Goal: Task Accomplishment & Management: Manage account settings

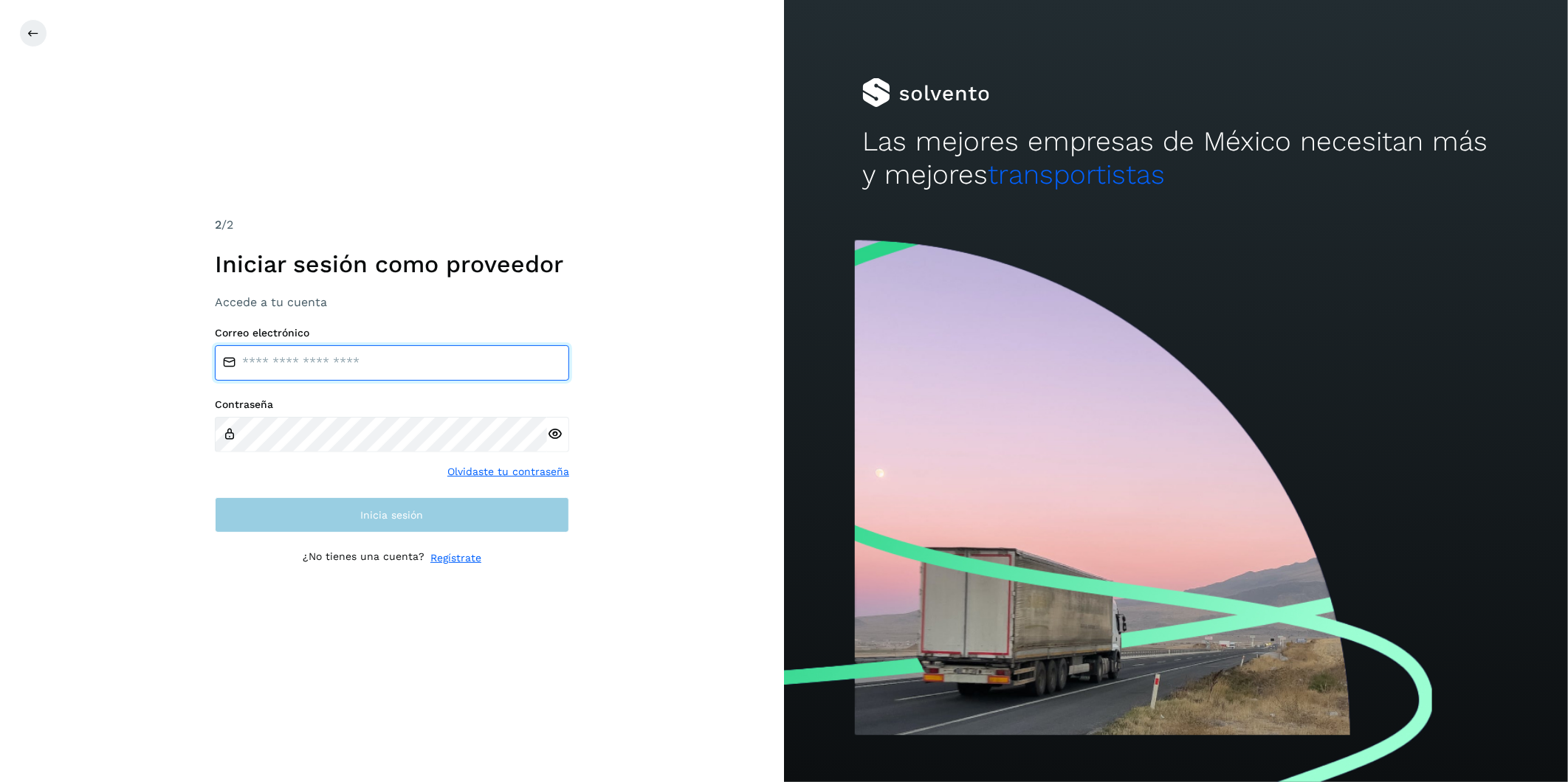
type input "**********"
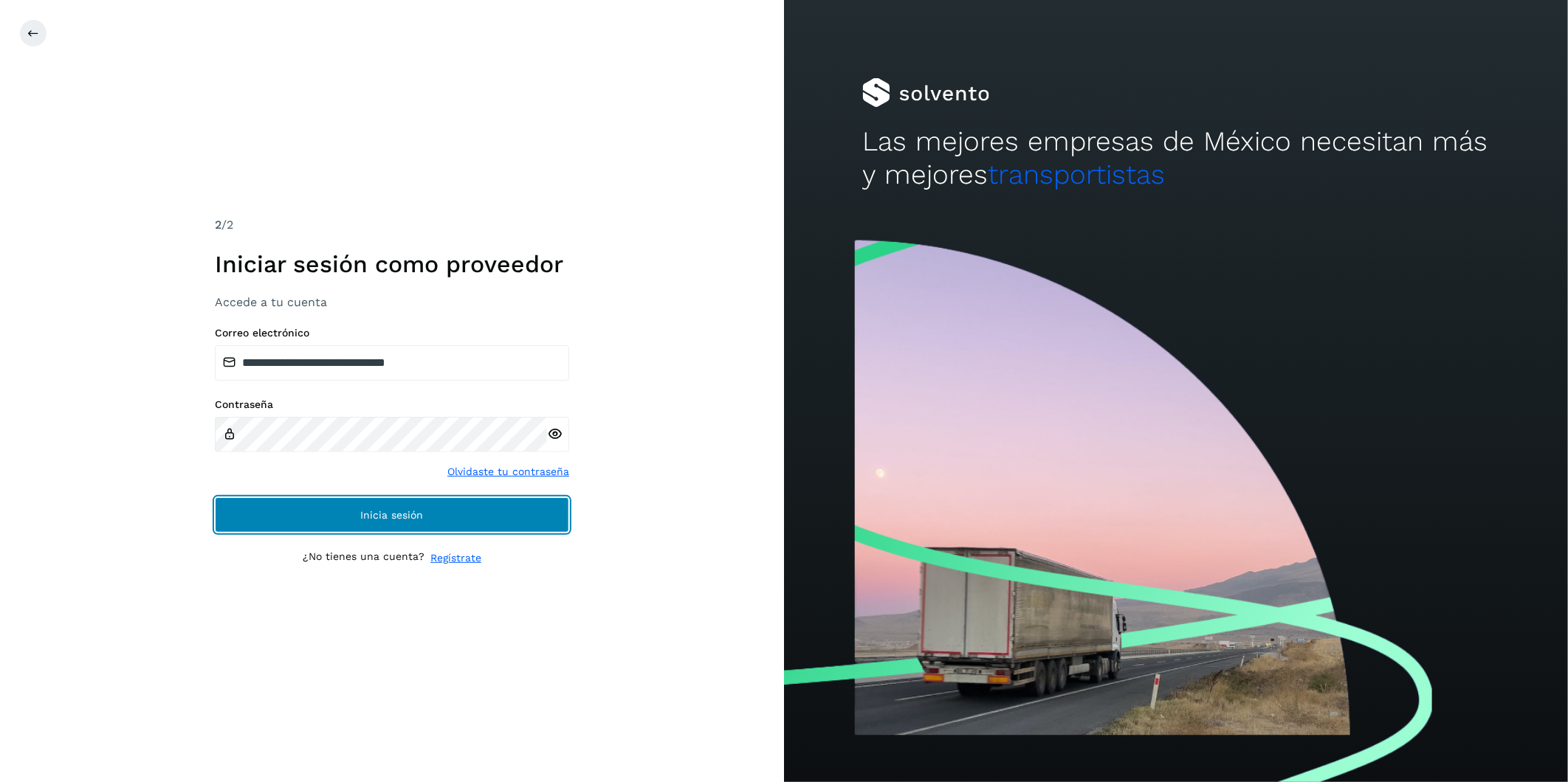
click at [424, 519] on button "Inicia sesión" at bounding box center [392, 515] width 355 height 36
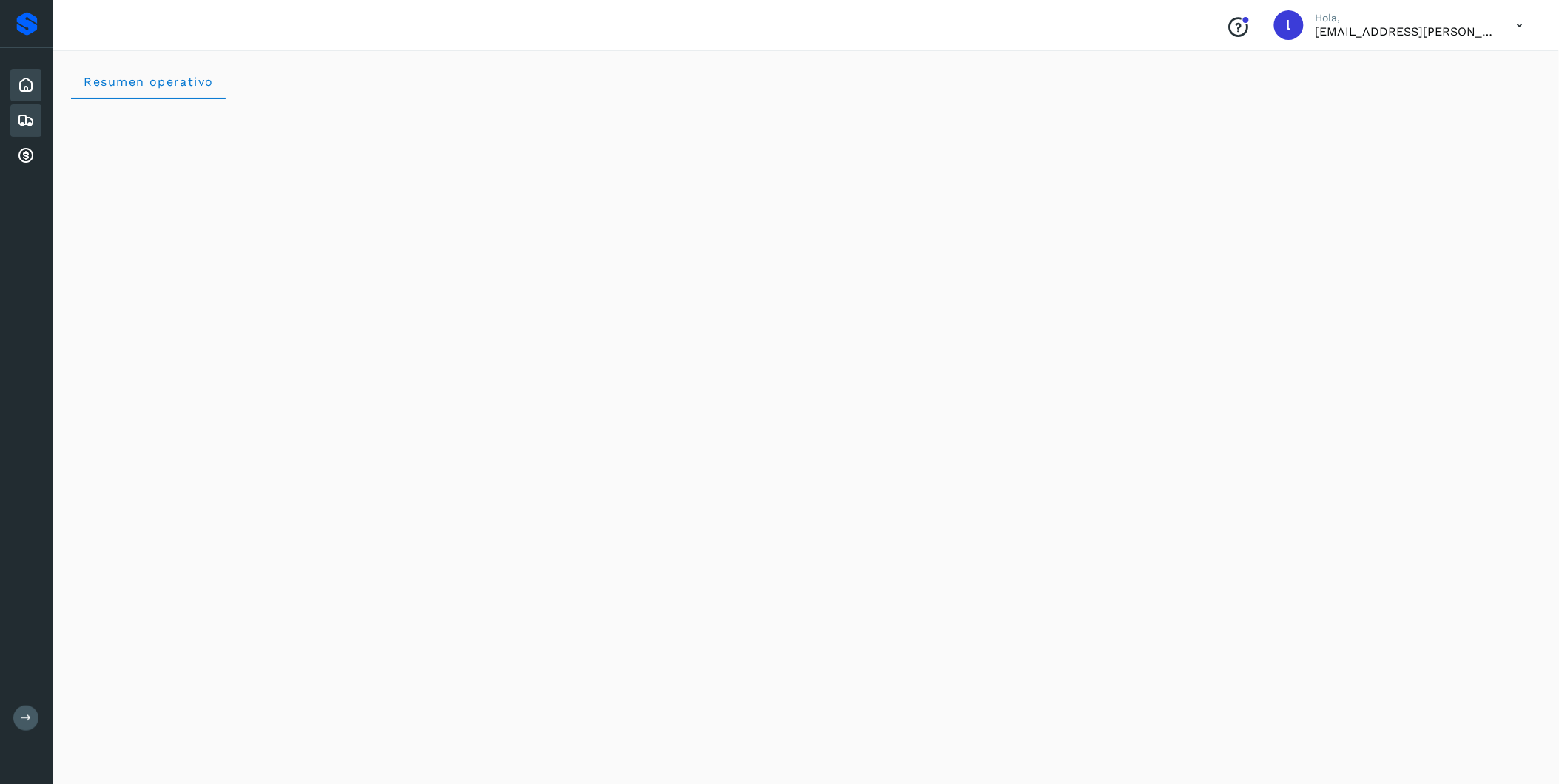
click at [28, 115] on icon at bounding box center [25, 120] width 17 height 17
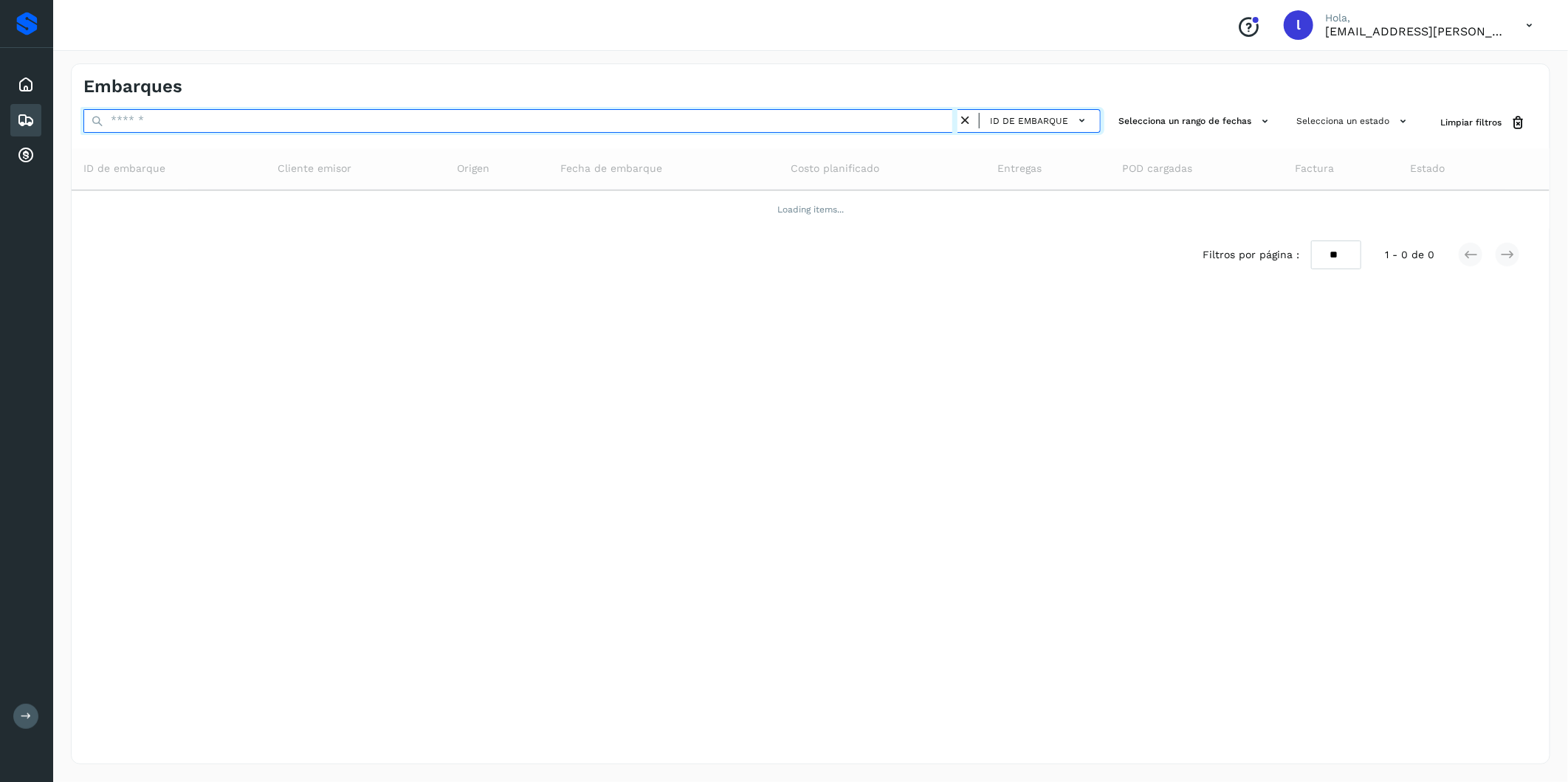
click at [203, 127] on input "text" at bounding box center [520, 121] width 874 height 23
paste input "**********"
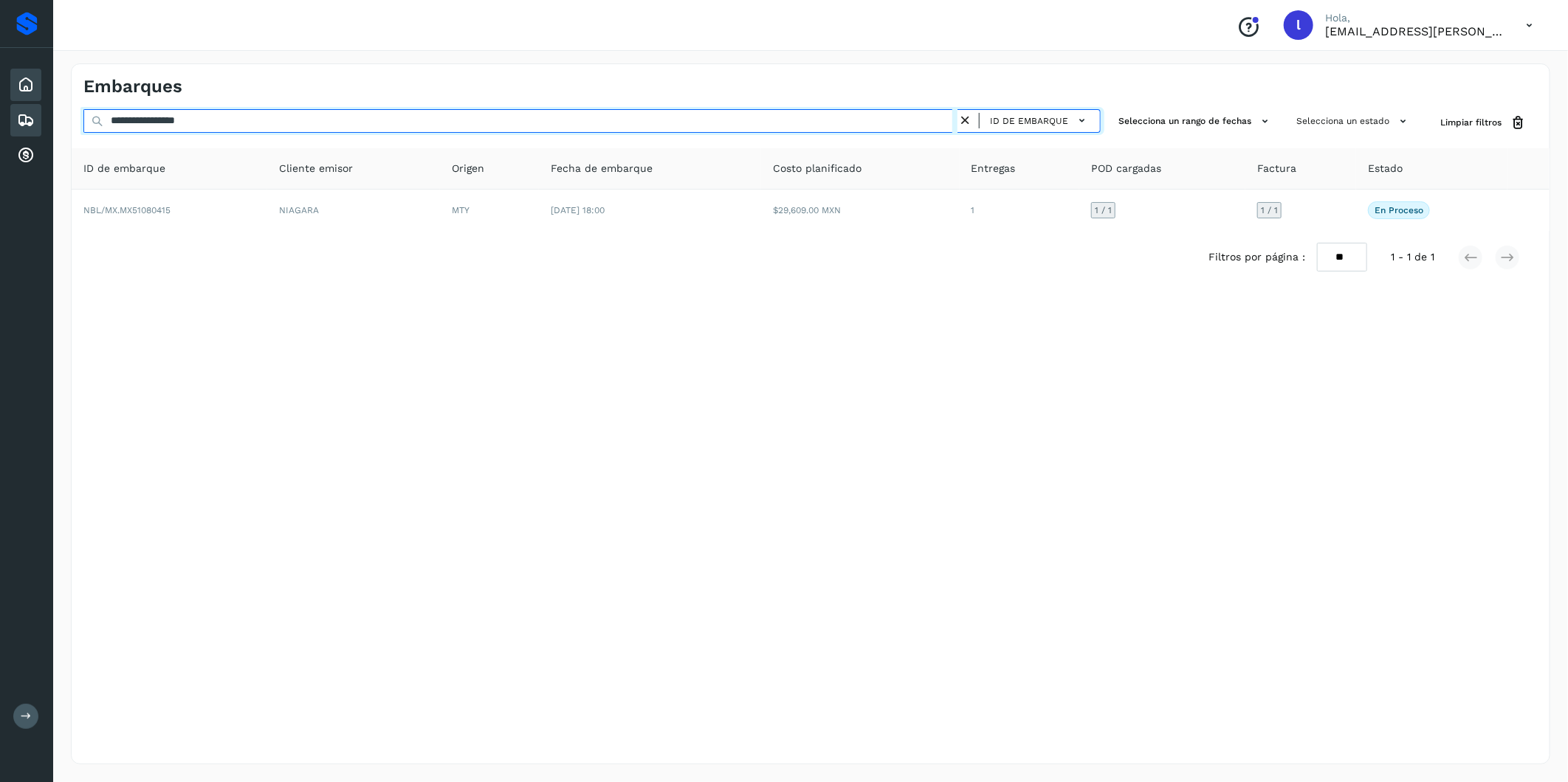
drag, startPoint x: 223, startPoint y: 122, endPoint x: 17, endPoint y: 82, distance: 209.8
click at [17, 82] on div "**********" at bounding box center [784, 391] width 1568 height 782
paste input "text"
type input "**********"
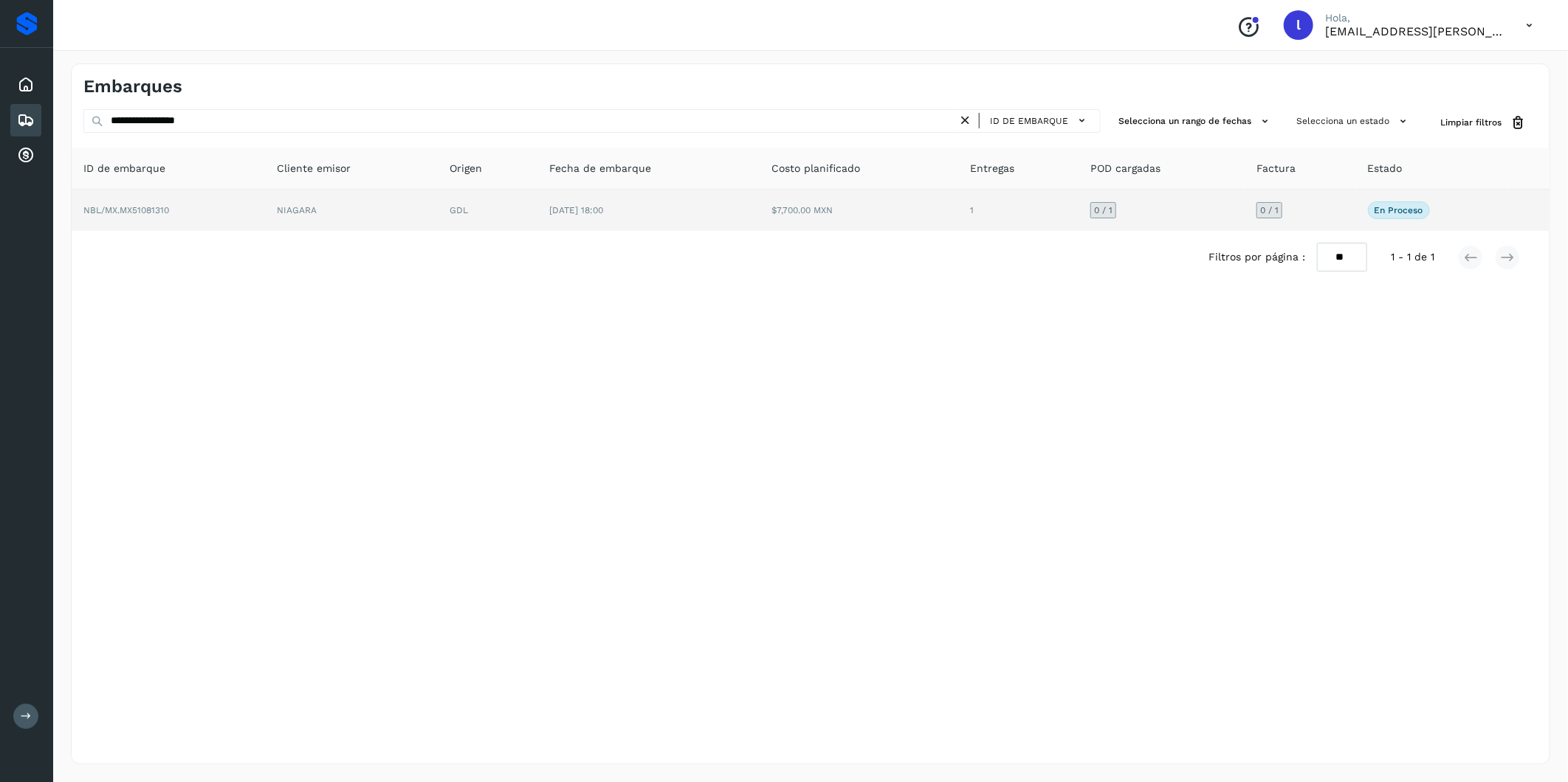
click at [160, 203] on td "NBL/MX.MX51081310" at bounding box center [168, 210] width 194 height 42
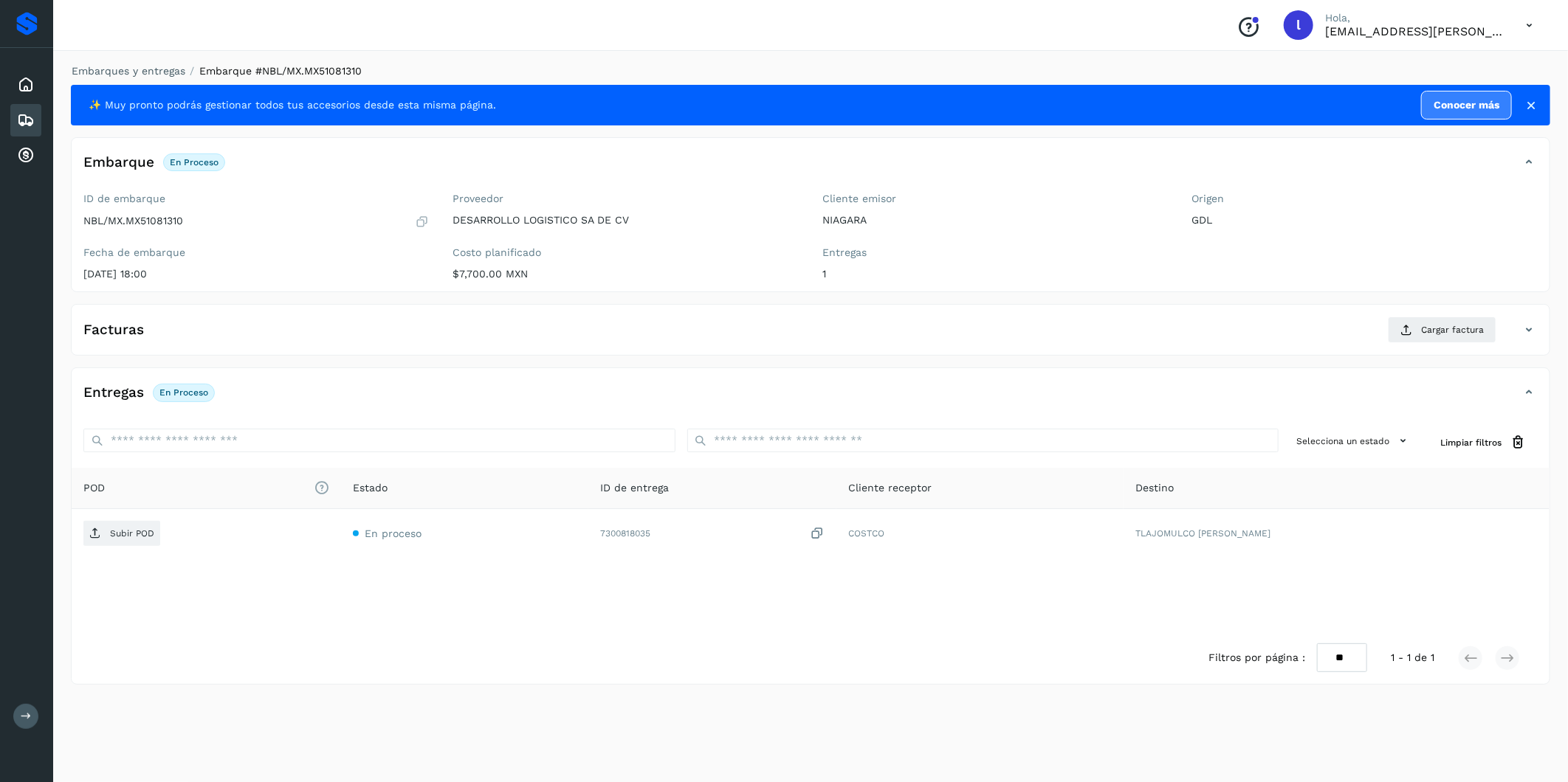
click at [313, 335] on div "Facturas Cargar factura" at bounding box center [796, 330] width 1448 height 27
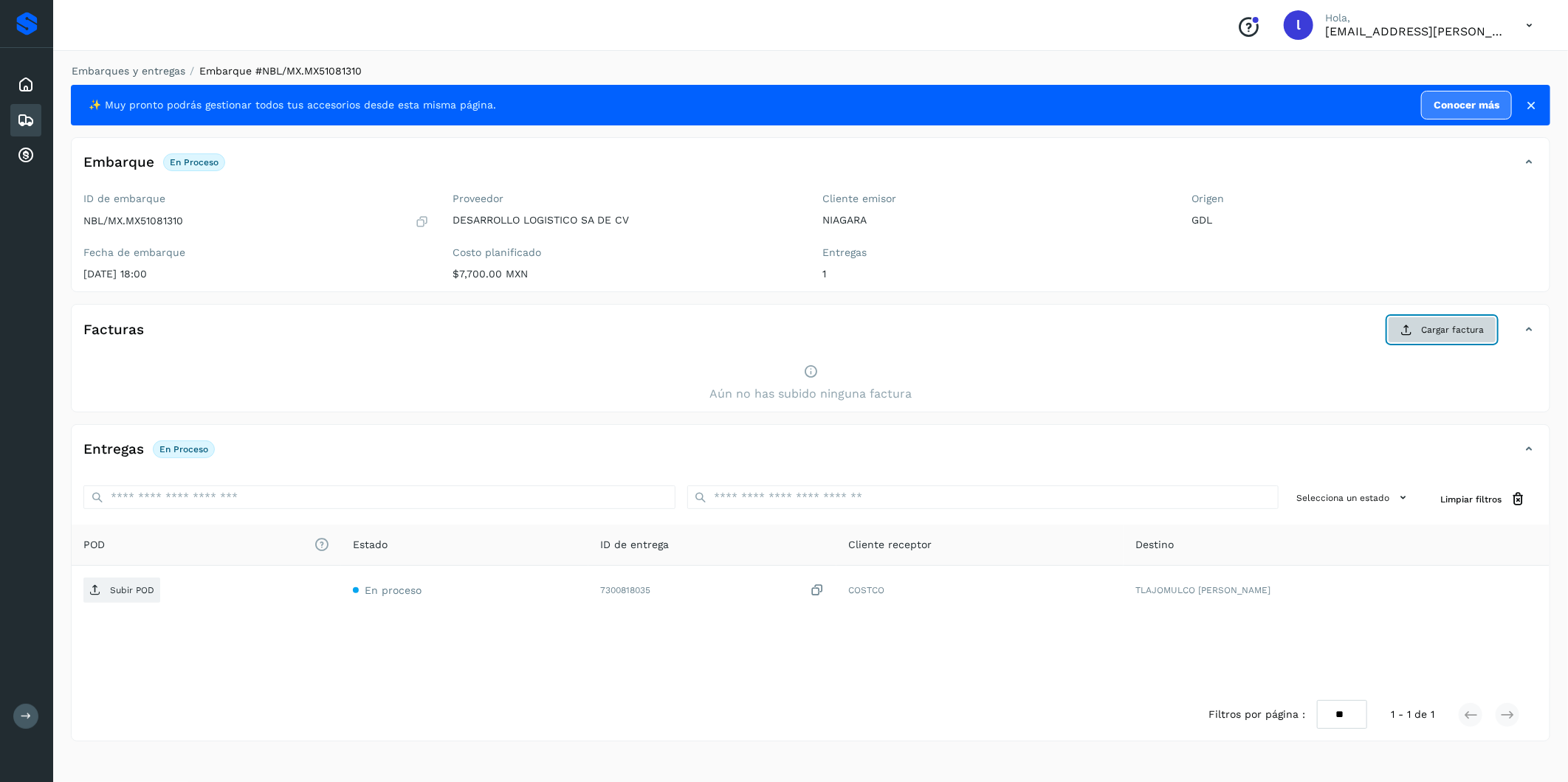
click at [1443, 326] on span "Cargar factura" at bounding box center [1453, 330] width 63 height 13
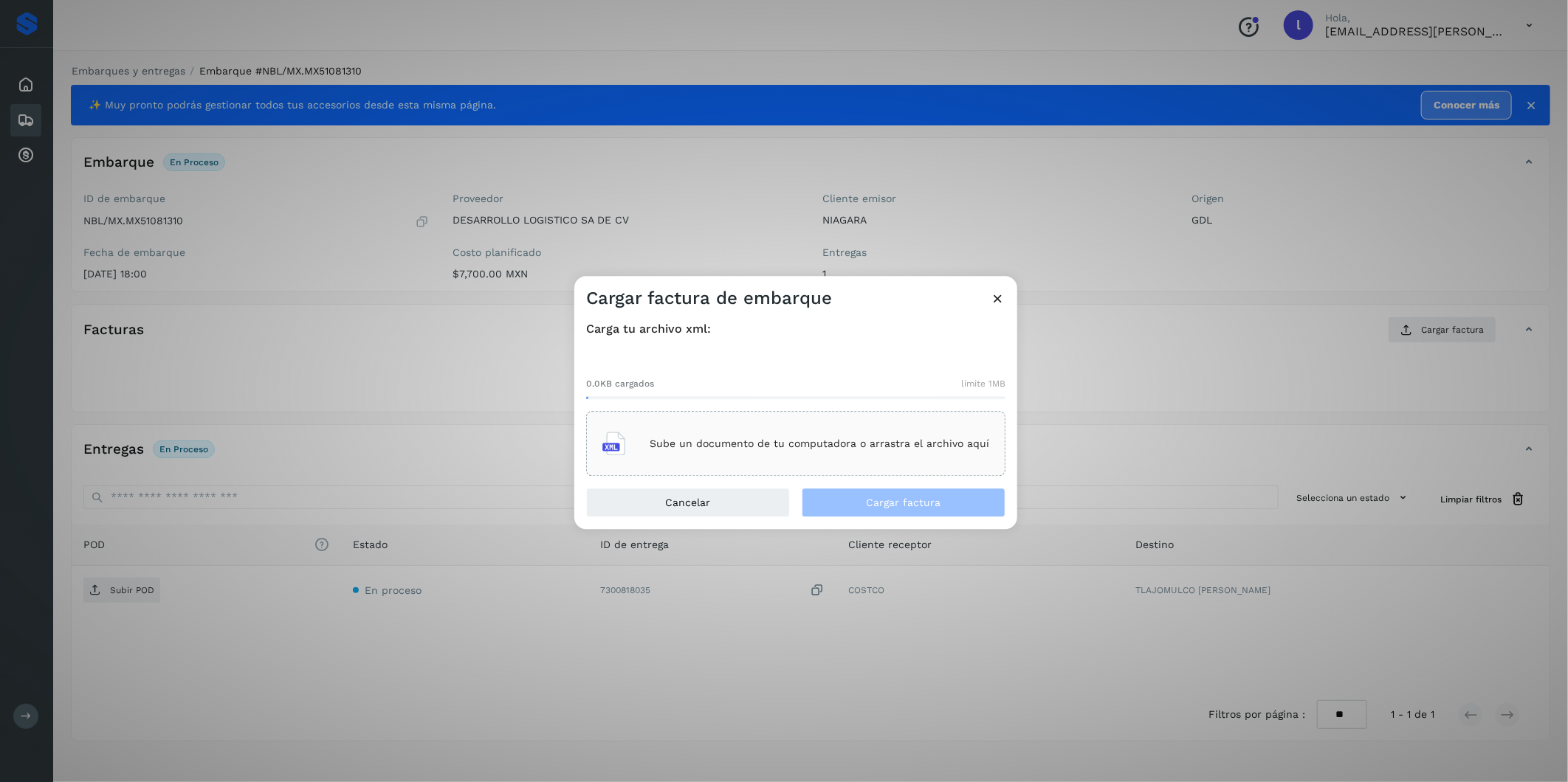
click at [791, 446] on p "Sube un documento de tu computadora o arrastra el archivo aquí" at bounding box center [819, 443] width 340 height 12
click at [868, 504] on span "Cargar factura" at bounding box center [904, 503] width 75 height 10
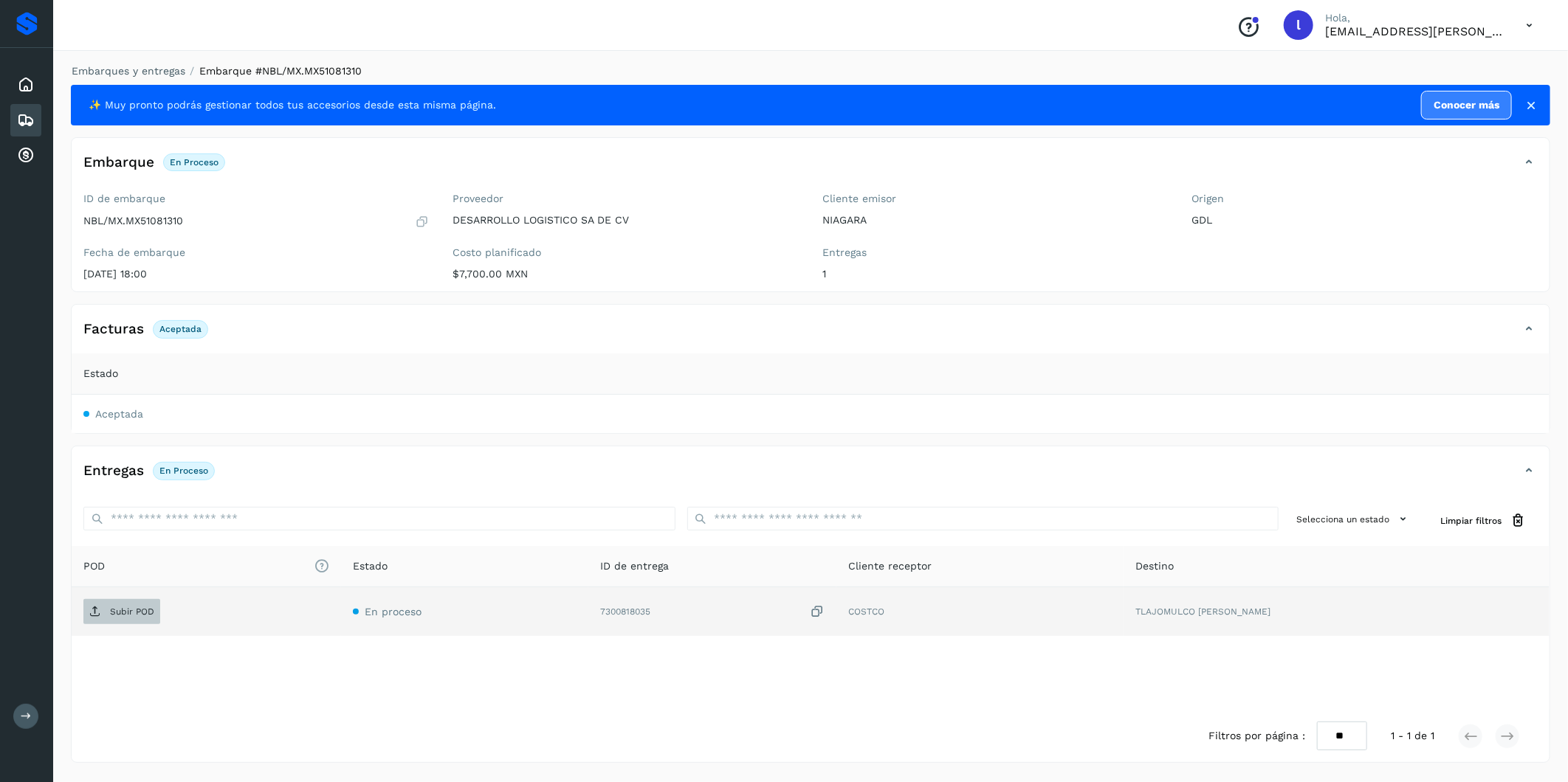
click at [130, 620] on span "Subir POD" at bounding box center [121, 612] width 76 height 23
click at [17, 123] on icon at bounding box center [25, 120] width 17 height 17
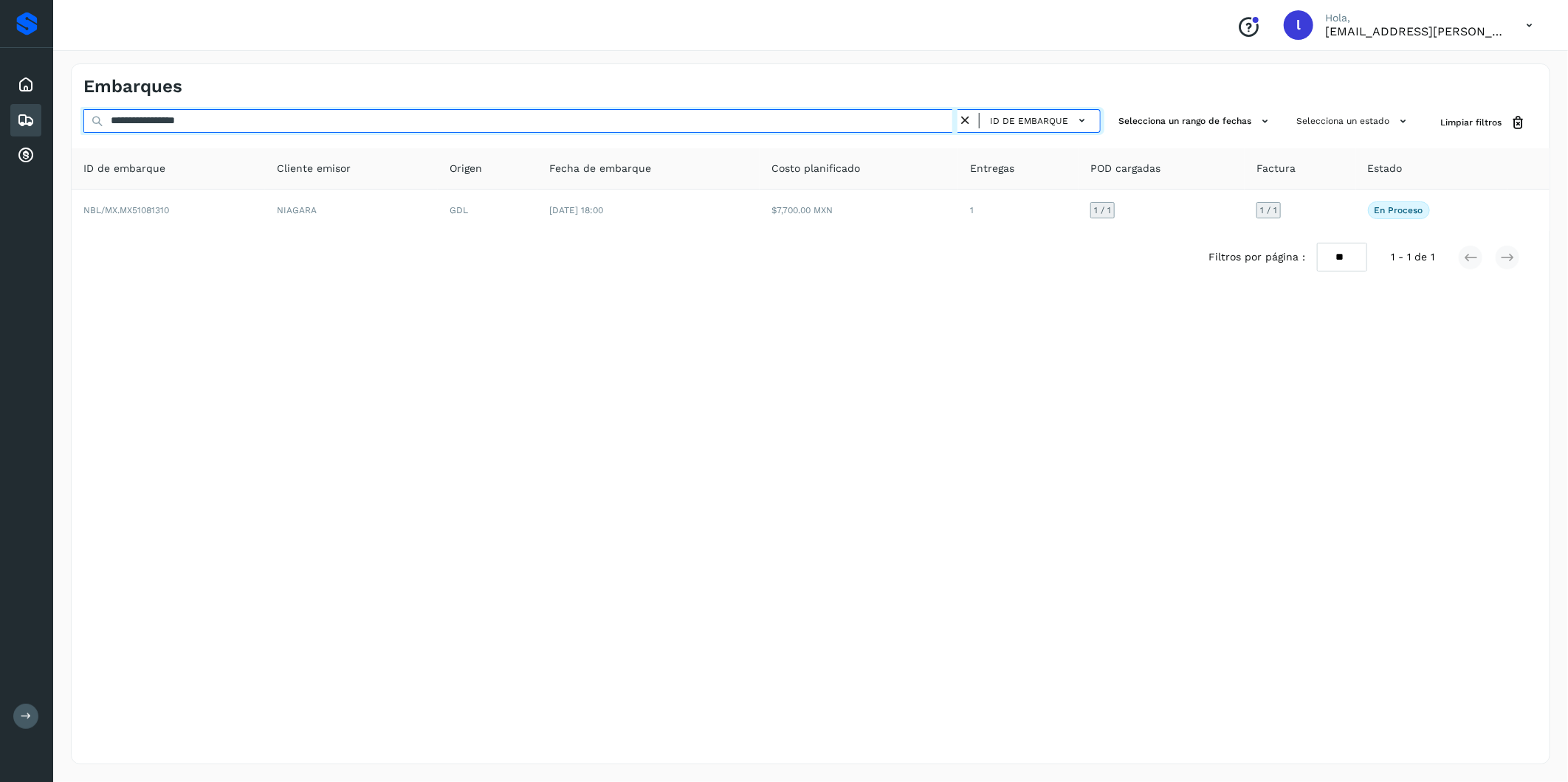
drag, startPoint x: 252, startPoint y: 127, endPoint x: 65, endPoint y: 96, distance: 189.6
click at [65, 96] on div "**********" at bounding box center [811, 413] width 1515 height 736
paste input "text"
type input "**********"
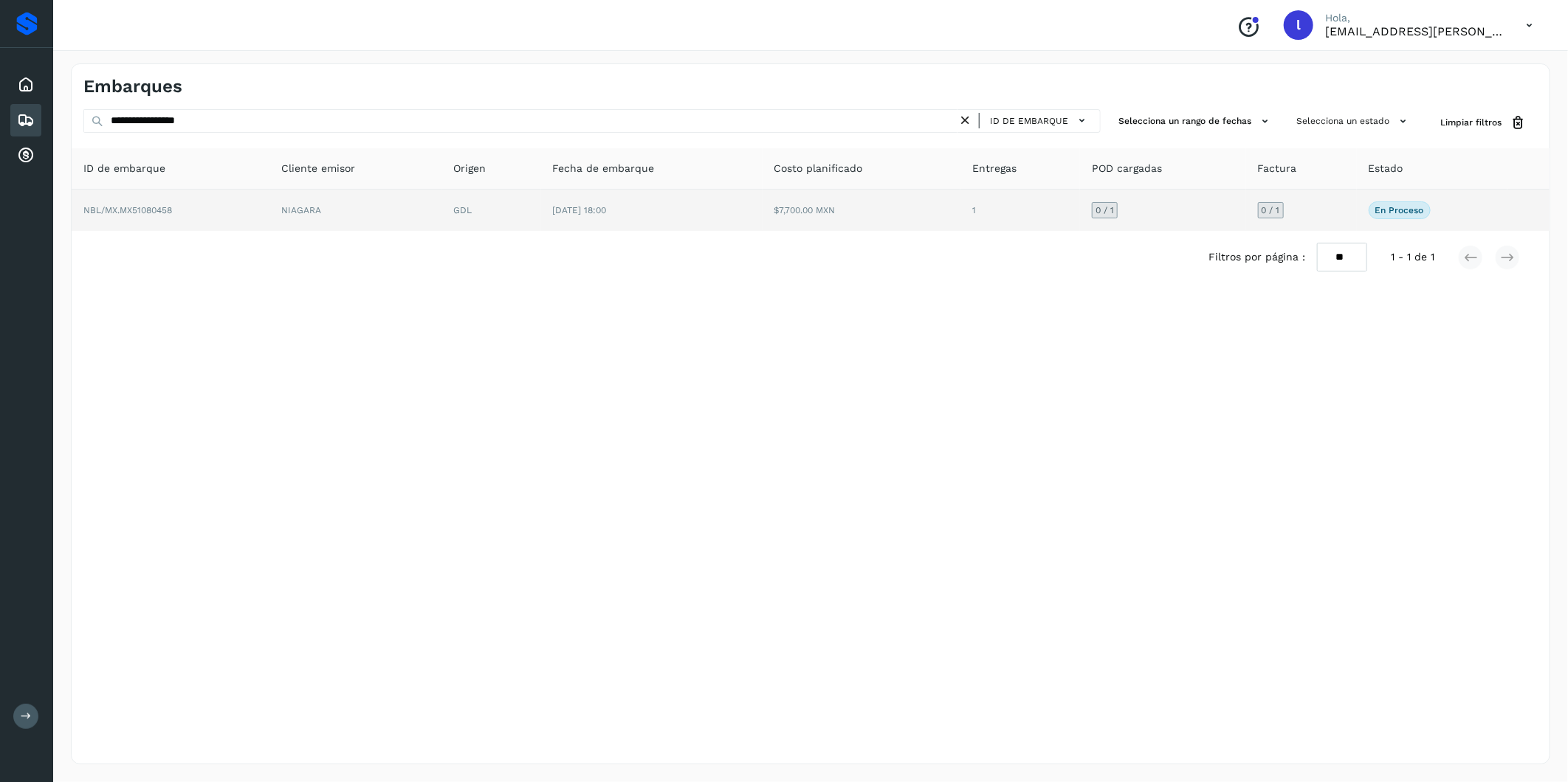
click at [164, 214] on span "NBL/MX.MX51080458" at bounding box center [127, 210] width 89 height 10
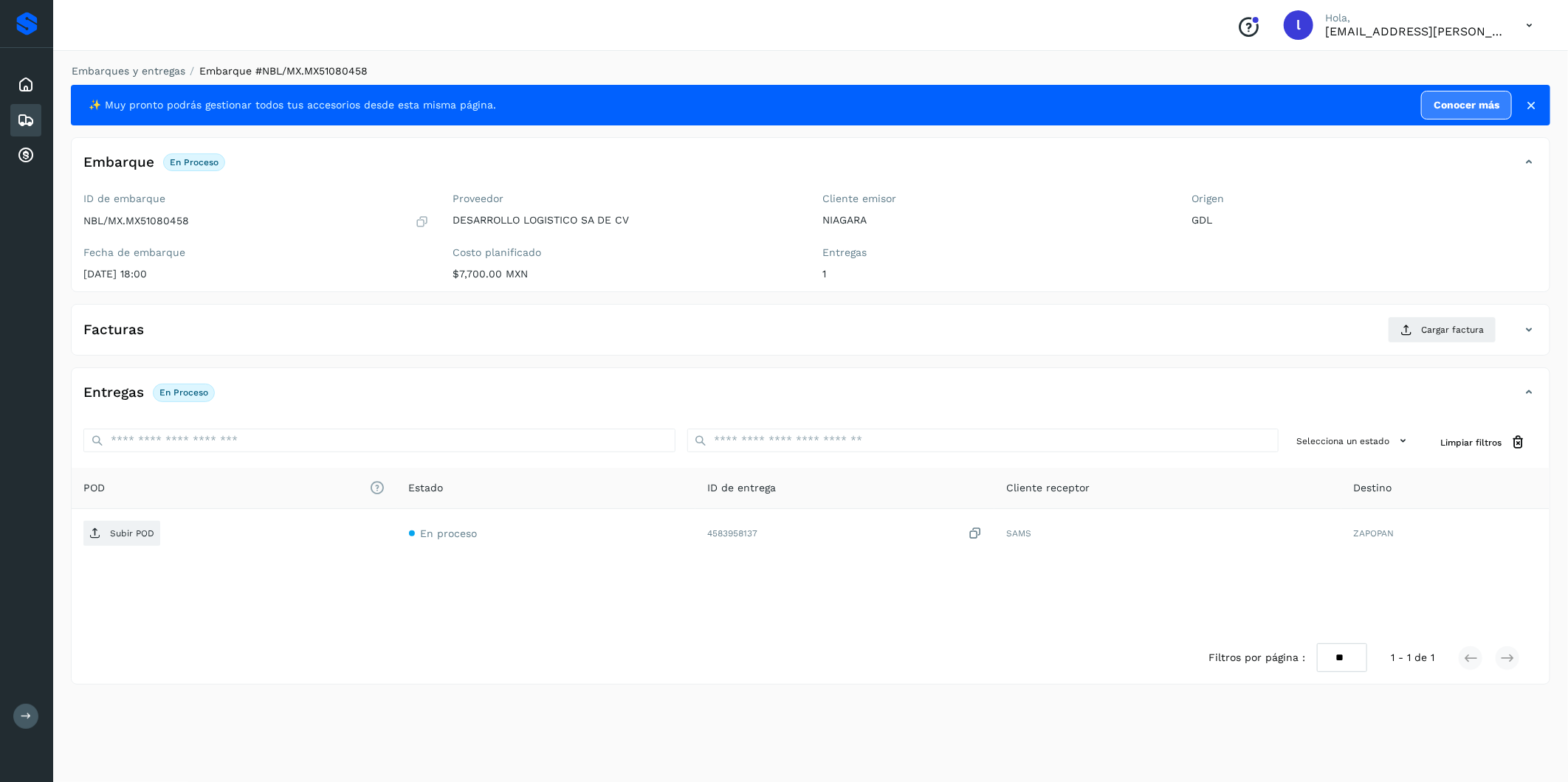
drag, startPoint x: 571, startPoint y: 337, endPoint x: 541, endPoint y: 237, distance: 104.4
click at [555, 271] on div "✨ Muy pronto podrás gestionar todos tus accesorios desde esta misma página. Con…" at bounding box center [810, 384] width 1479 height 600
click at [1399, 340] on button "Cargar factura" at bounding box center [1442, 330] width 109 height 27
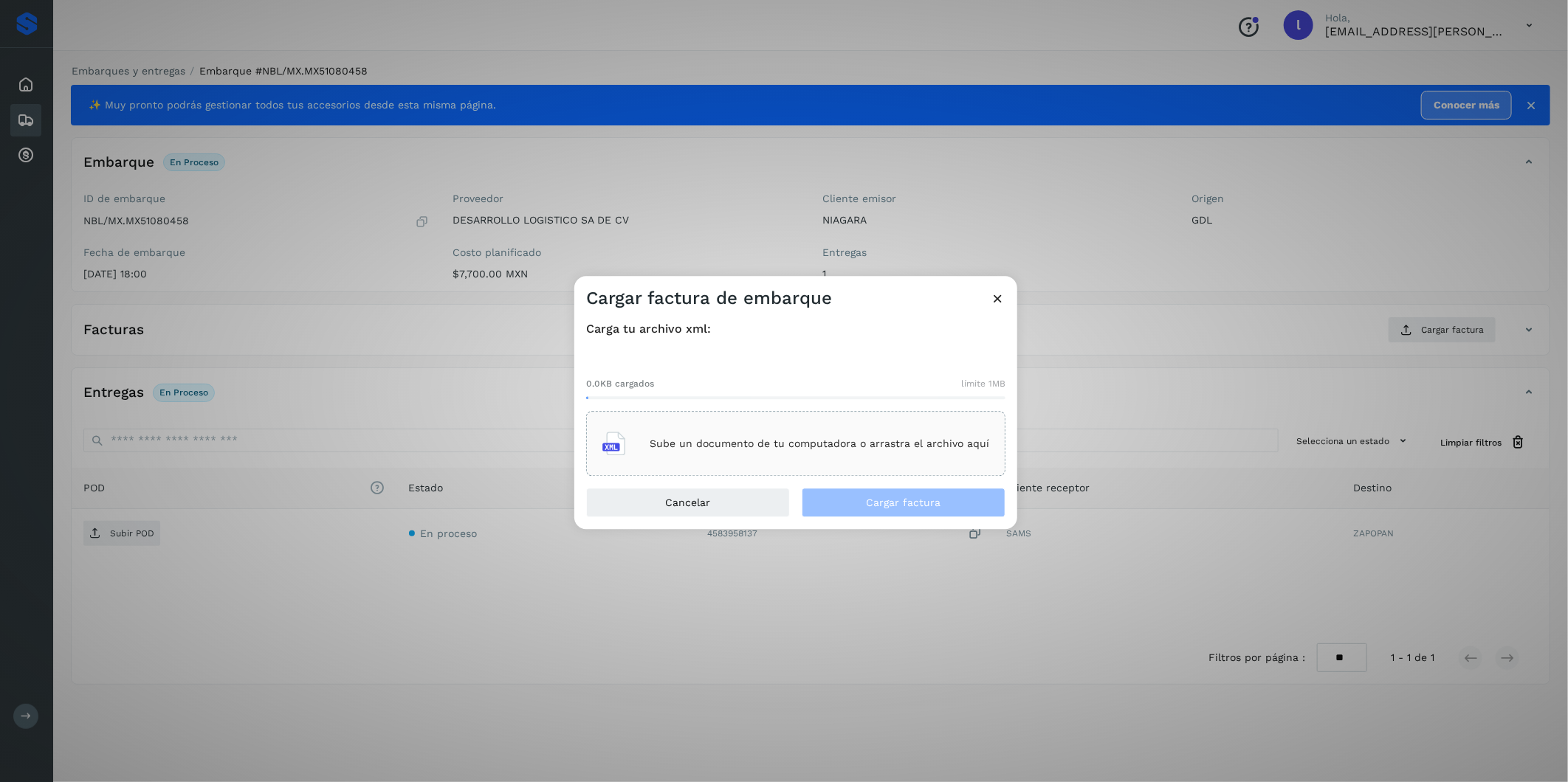
click at [763, 426] on div "Sube un documento de tu computadora o arrastra el archivo aquí" at bounding box center [796, 444] width 387 height 40
click at [909, 501] on span "Cargar factura" at bounding box center [904, 503] width 75 height 10
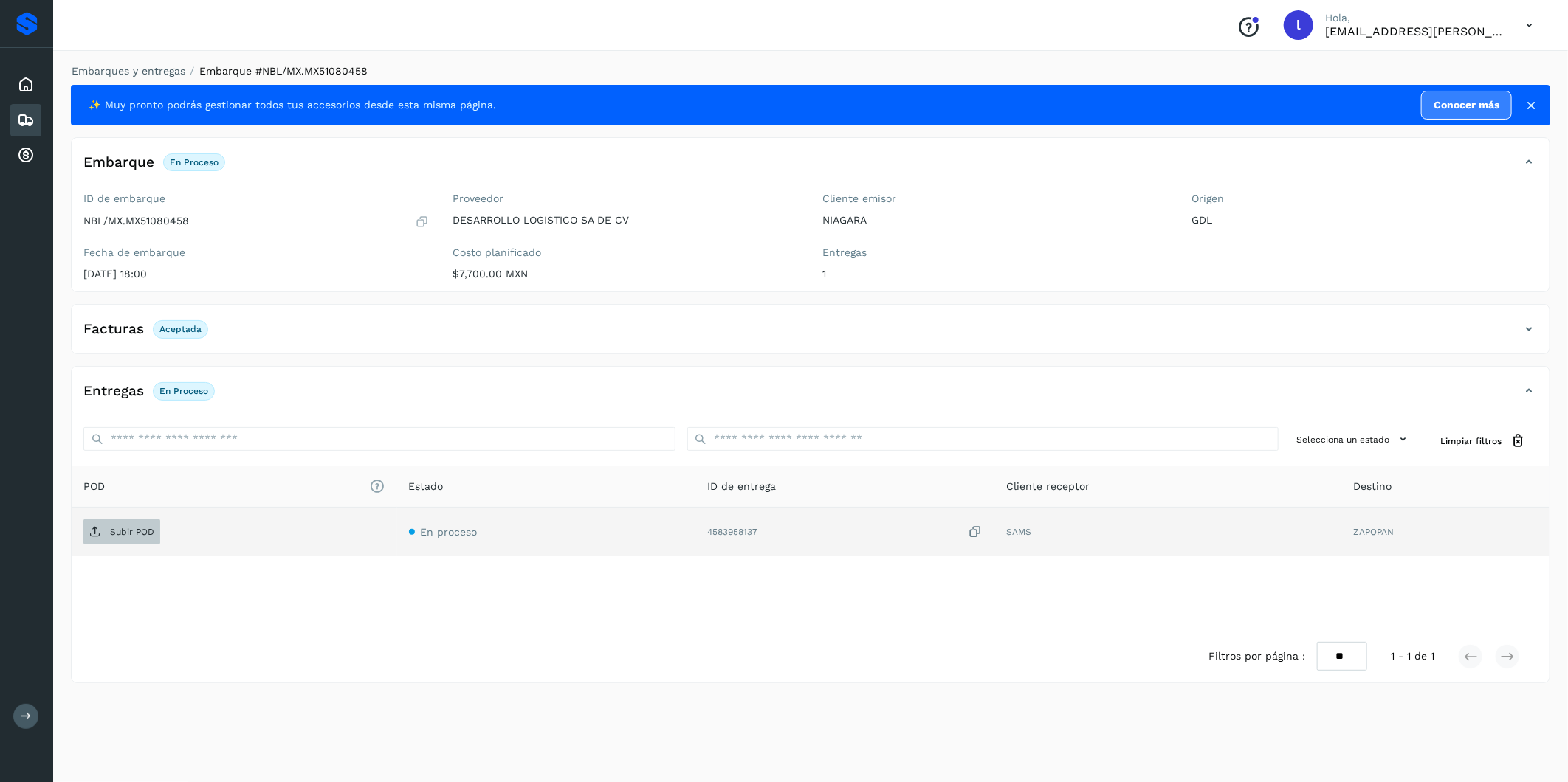
click at [145, 533] on p "Subir POD" at bounding box center [131, 532] width 44 height 10
click at [28, 113] on icon at bounding box center [25, 120] width 17 height 17
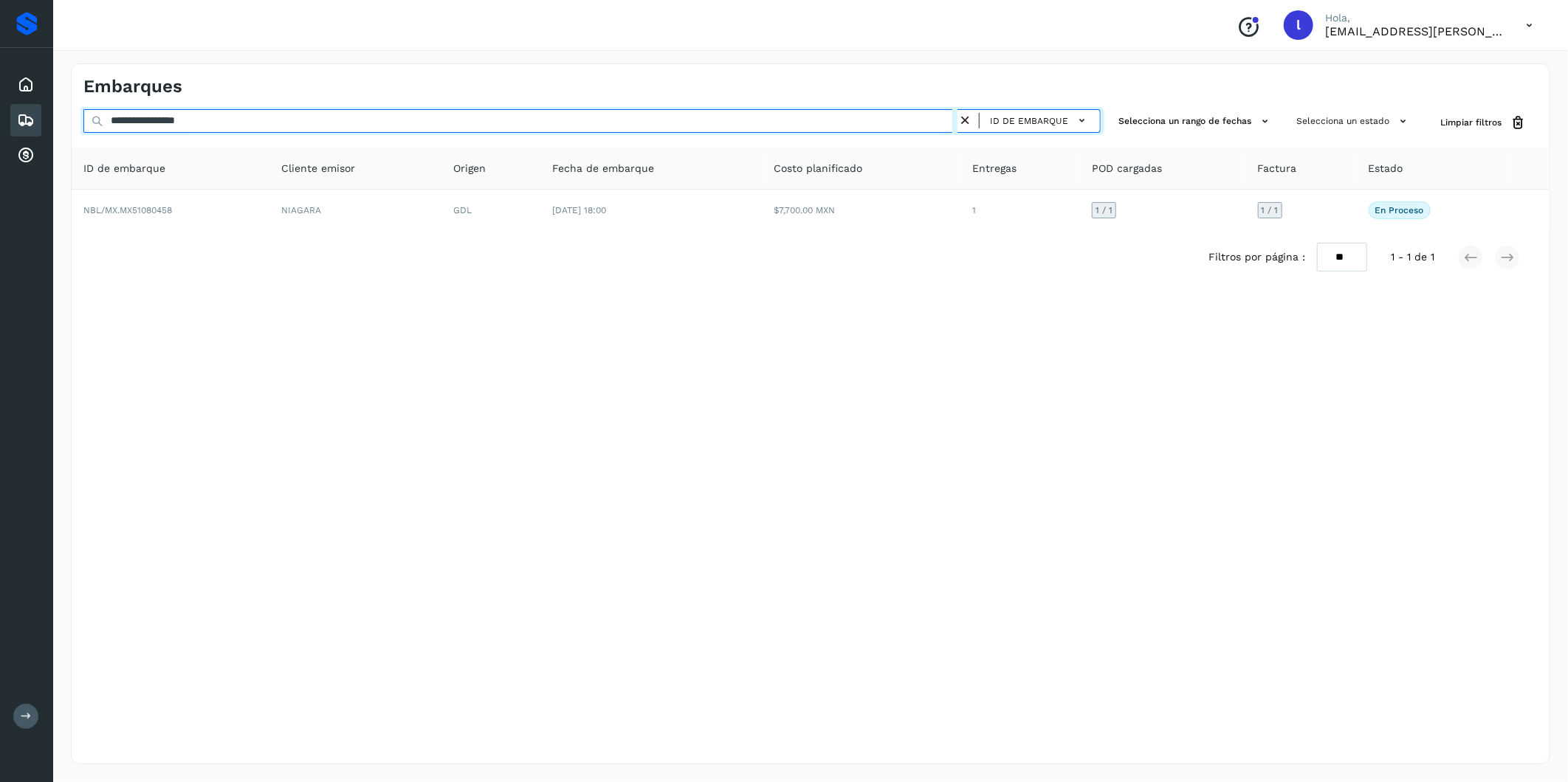
drag, startPoint x: 343, startPoint y: 126, endPoint x: -3, endPoint y: 39, distance: 356.8
click at [0, 39] on html "**********" at bounding box center [784, 391] width 1568 height 782
paste input "text"
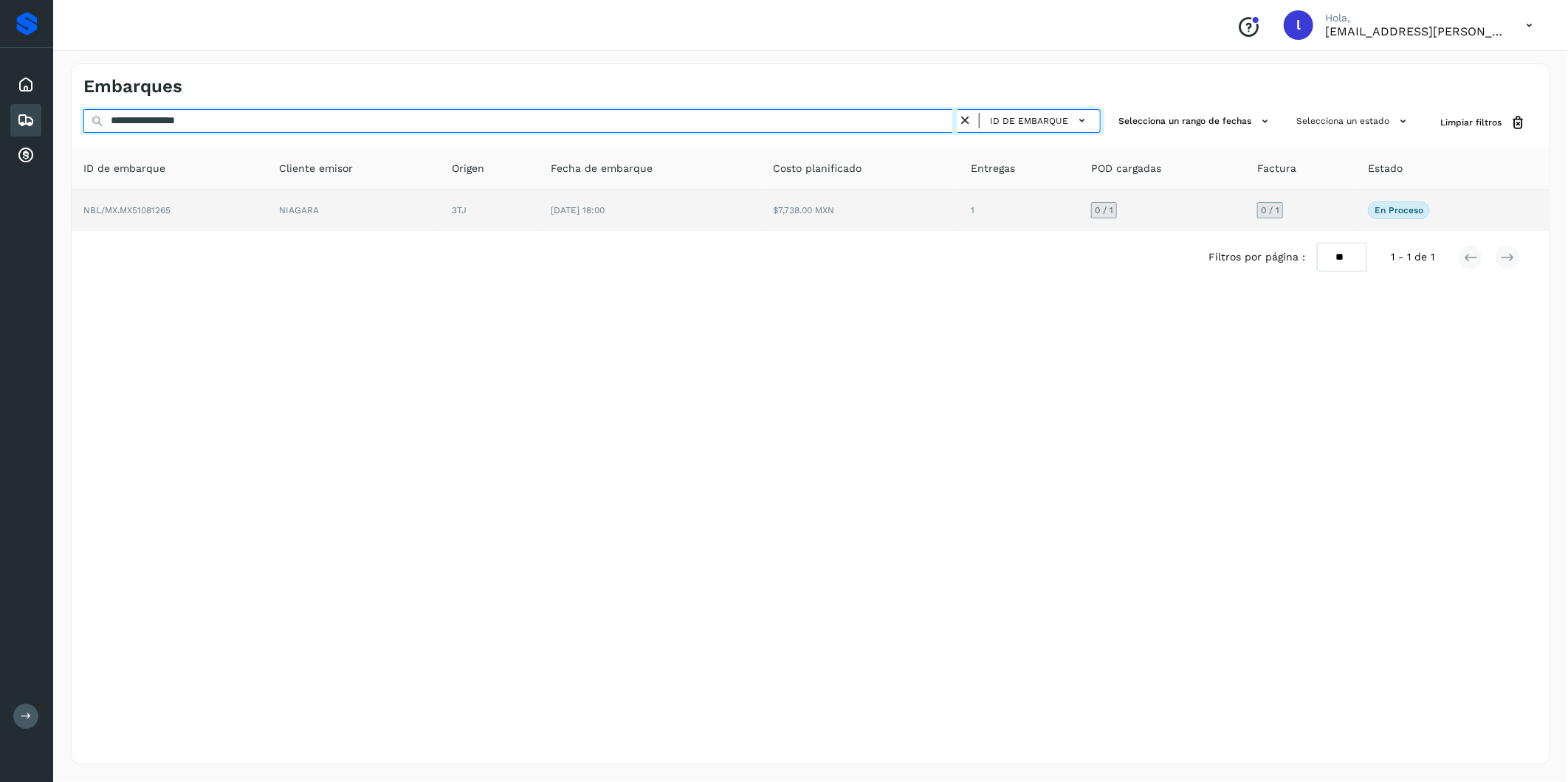
type input "**********"
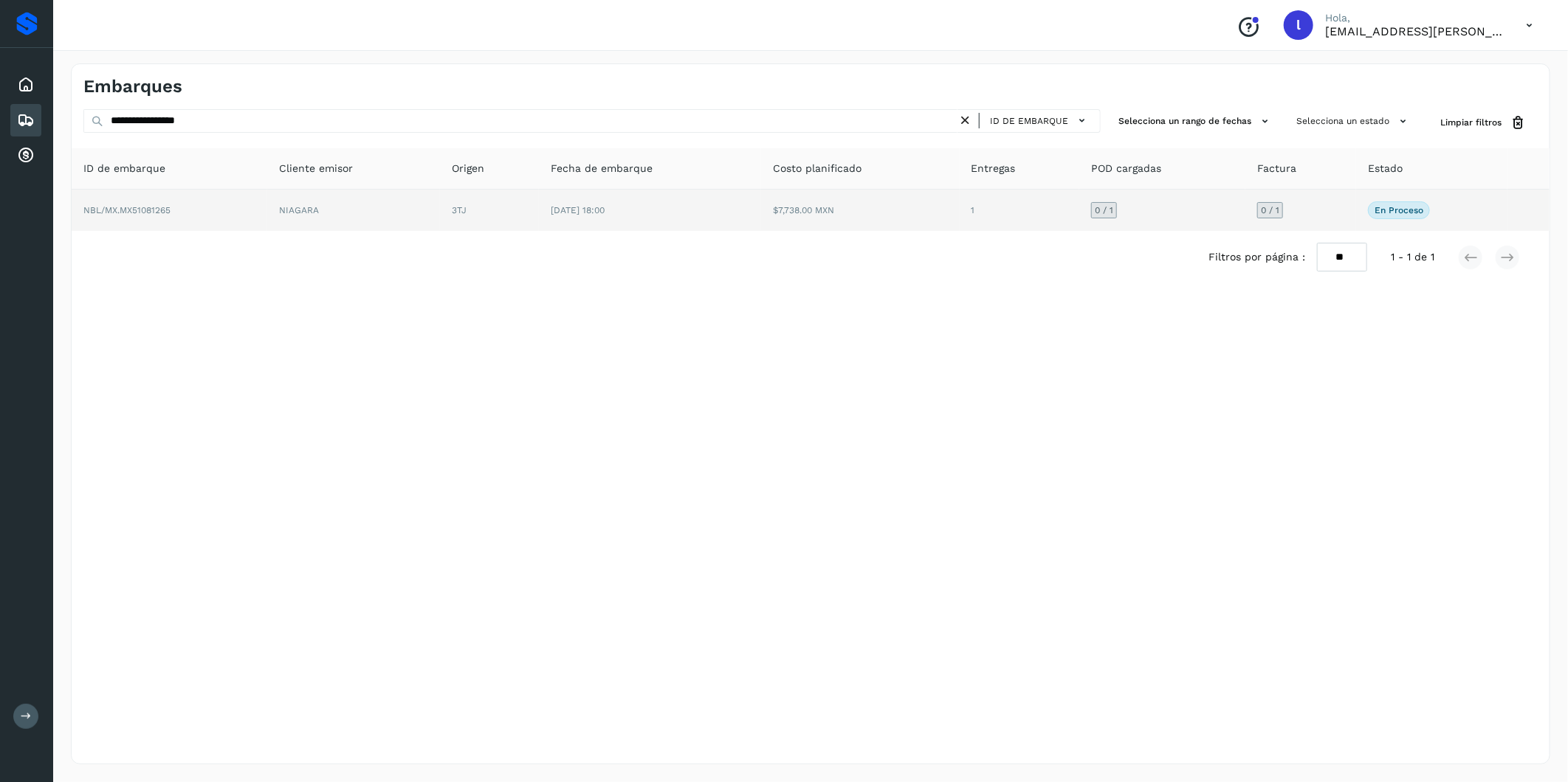
click at [199, 217] on td "NBL/MX.MX51081265" at bounding box center [169, 210] width 196 height 42
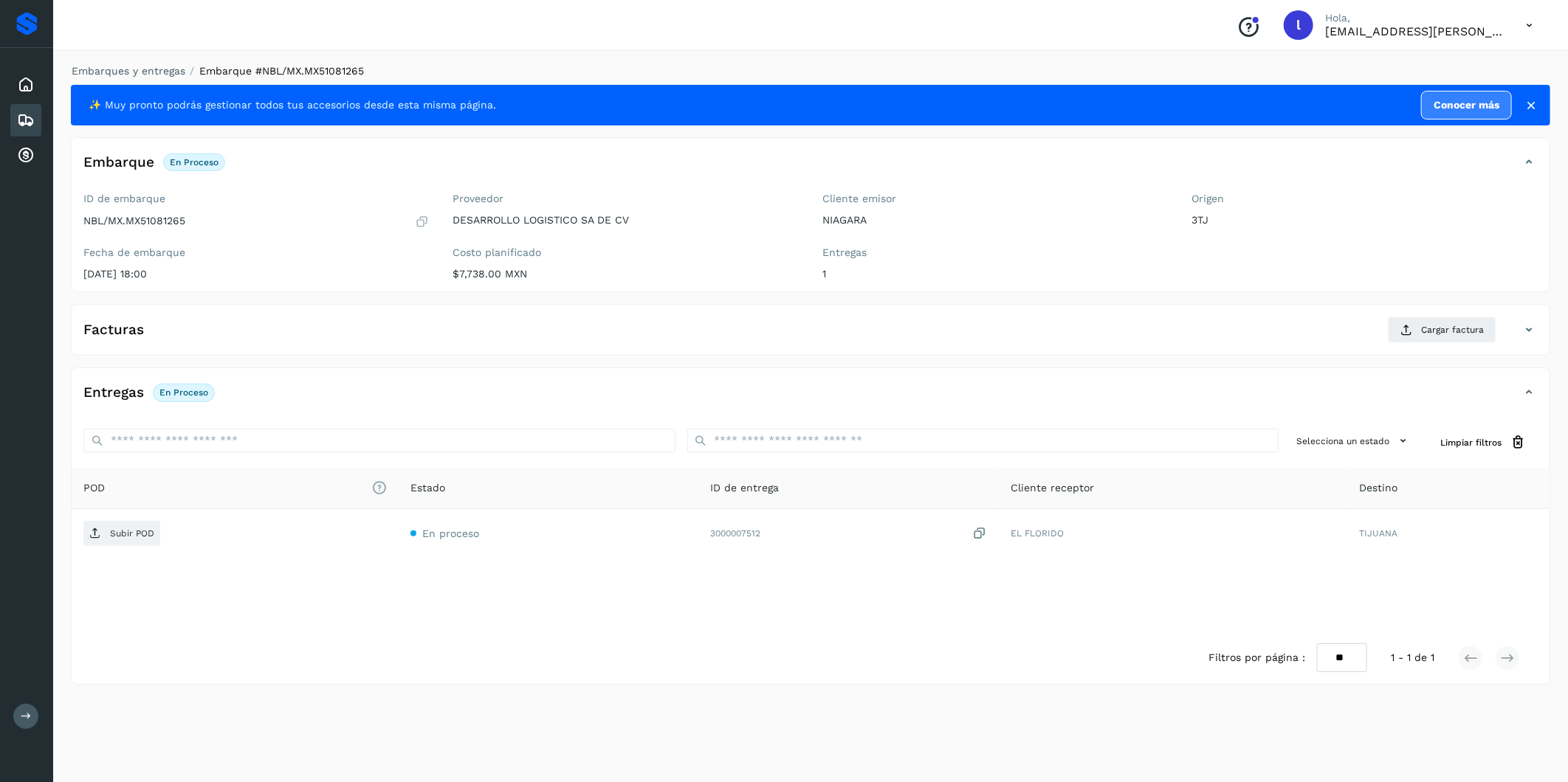
click at [336, 345] on div "Facturas Cargar factura" at bounding box center [811, 335] width 1478 height 38
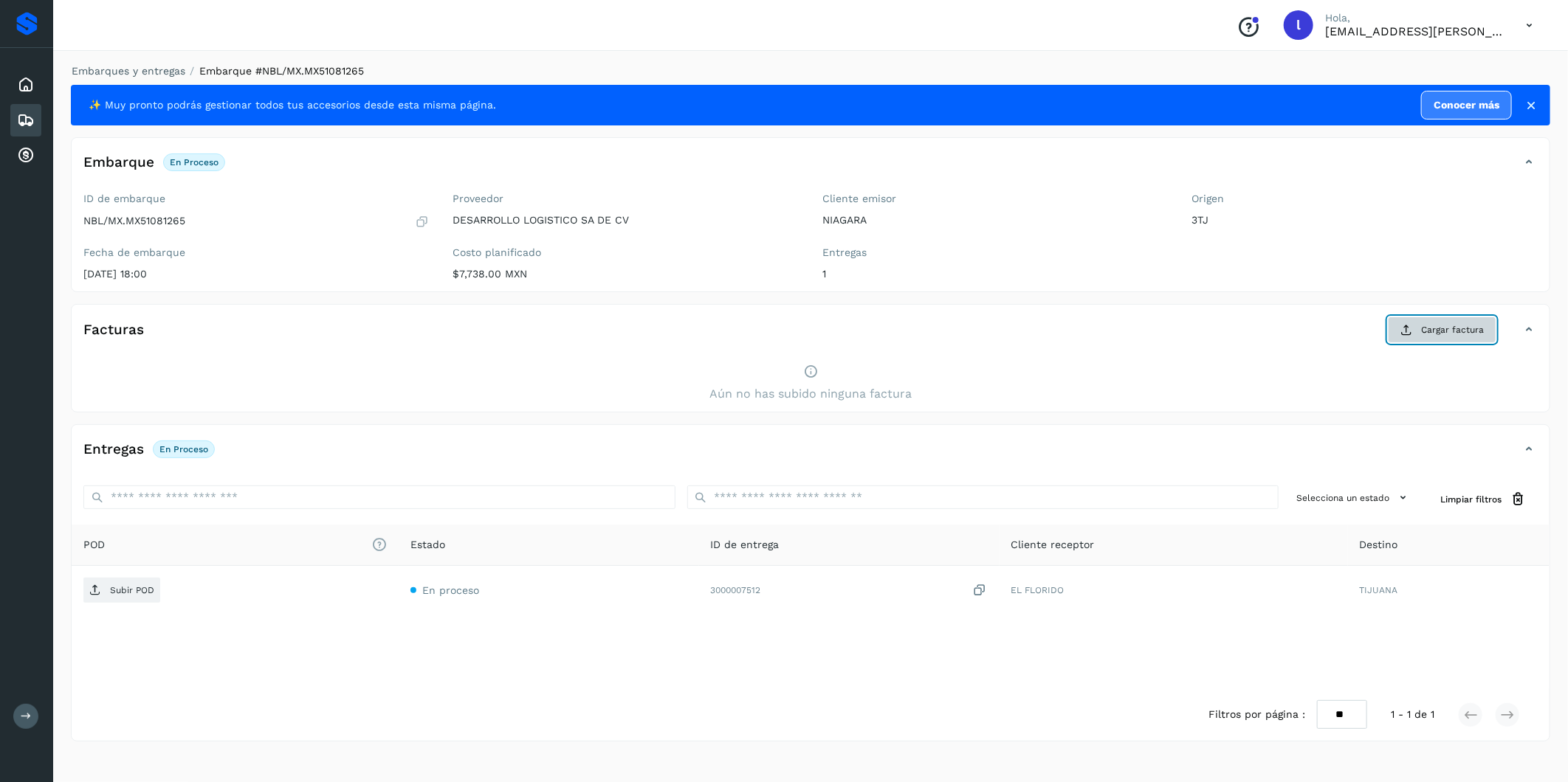
click at [1443, 337] on button "Cargar factura" at bounding box center [1442, 330] width 109 height 27
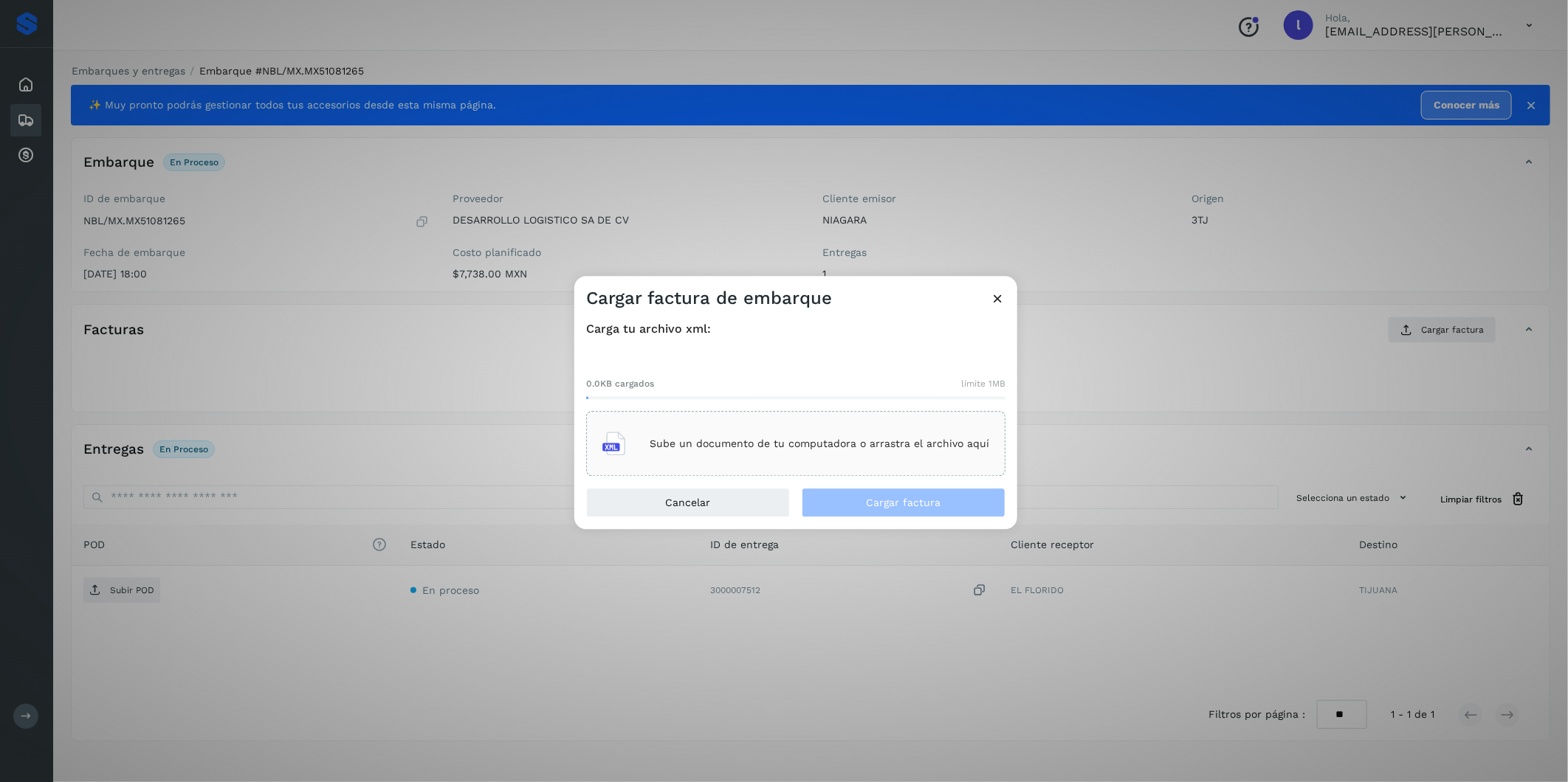
click at [721, 443] on p "Sube un documento de tu computadora o arrastra el archivo aquí" at bounding box center [819, 443] width 340 height 12
click at [874, 499] on span "Cargar factura" at bounding box center [904, 503] width 75 height 10
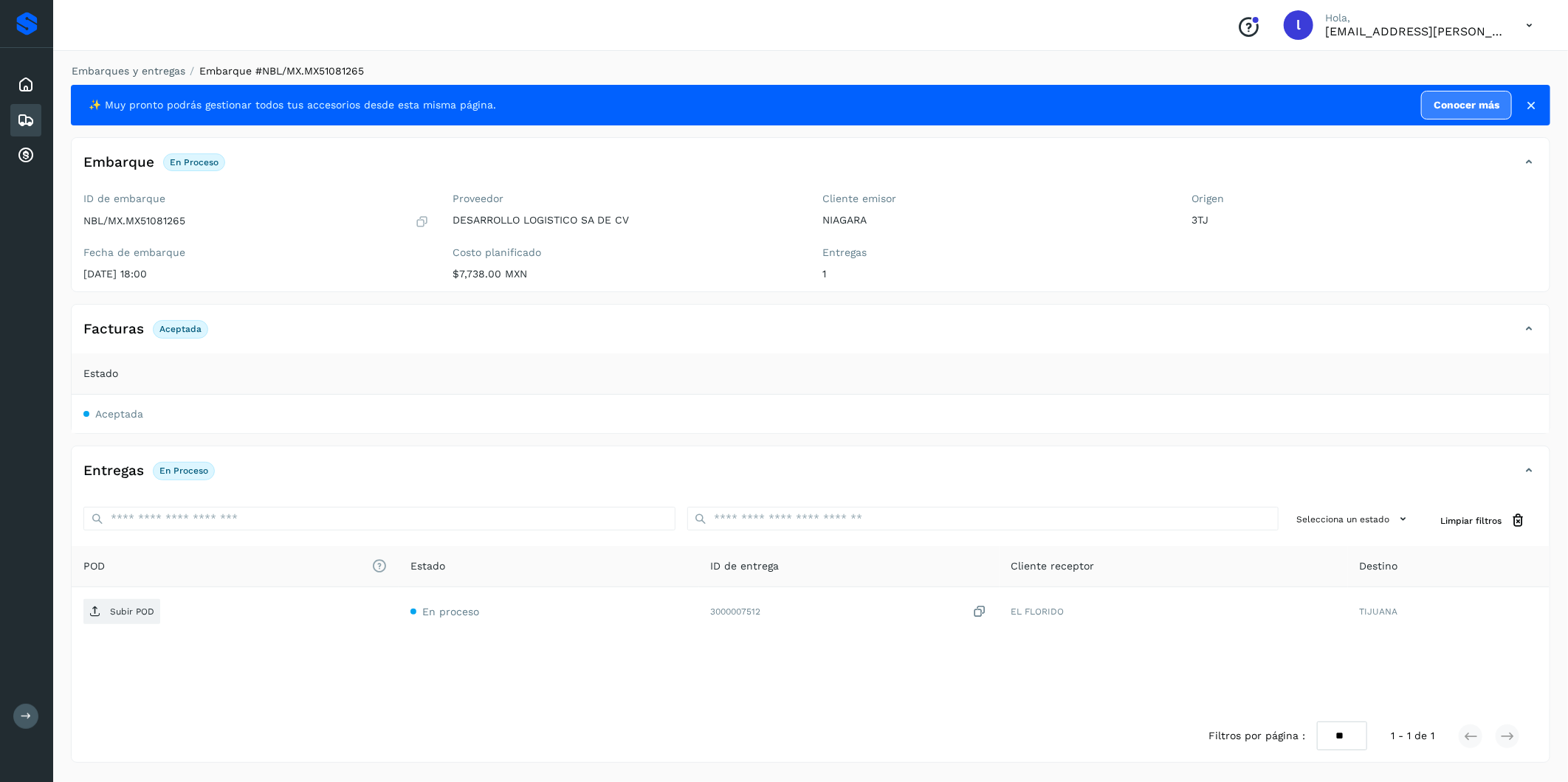
click at [30, 114] on icon at bounding box center [25, 120] width 17 height 17
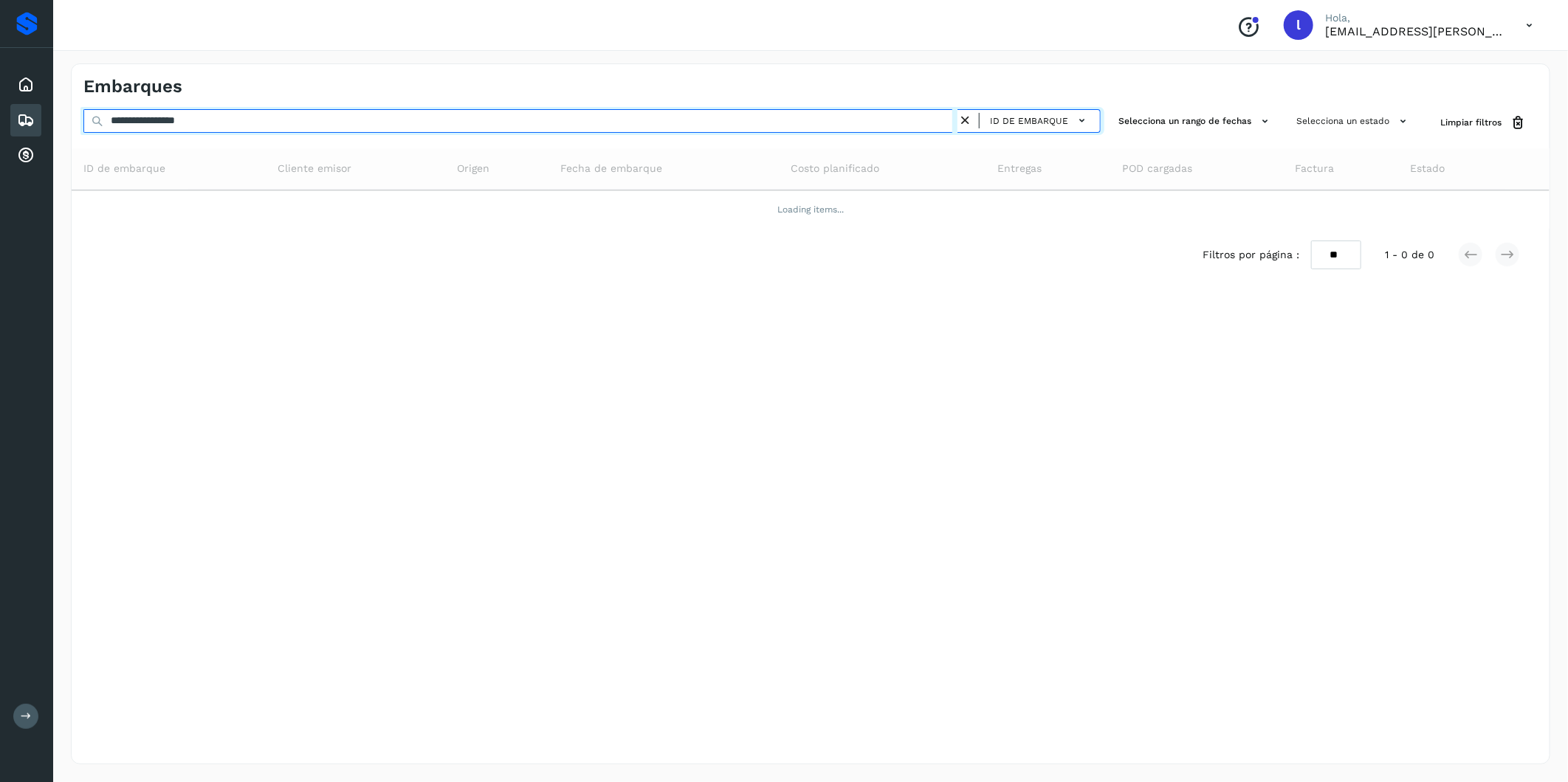
drag, startPoint x: 232, startPoint y: 123, endPoint x: 42, endPoint y: 99, distance: 191.5
click at [42, 99] on div "**********" at bounding box center [784, 391] width 1568 height 782
paste input "text"
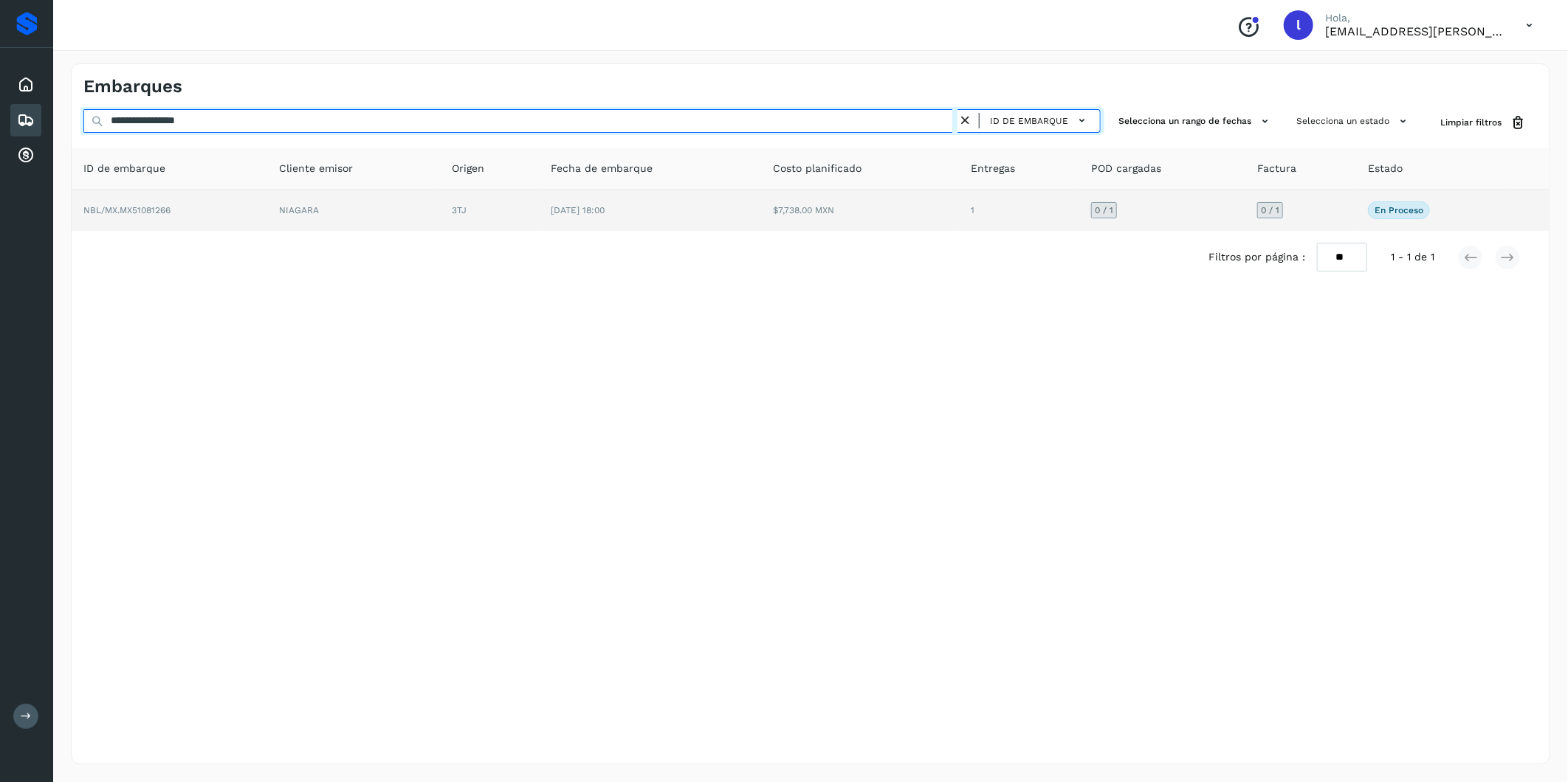
type input "**********"
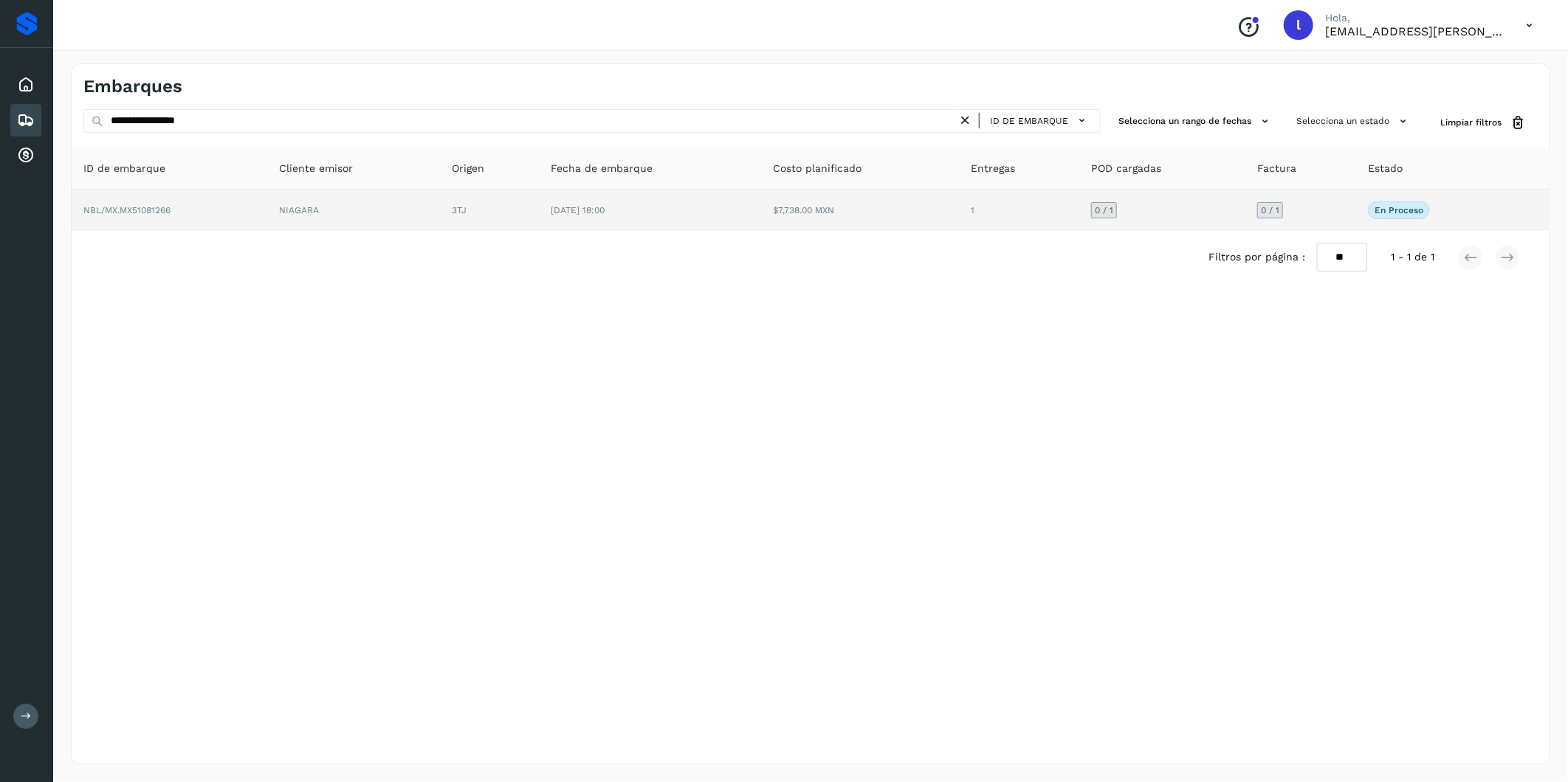
click at [157, 211] on span "NBL/MX.MX51081266" at bounding box center [126, 210] width 87 height 10
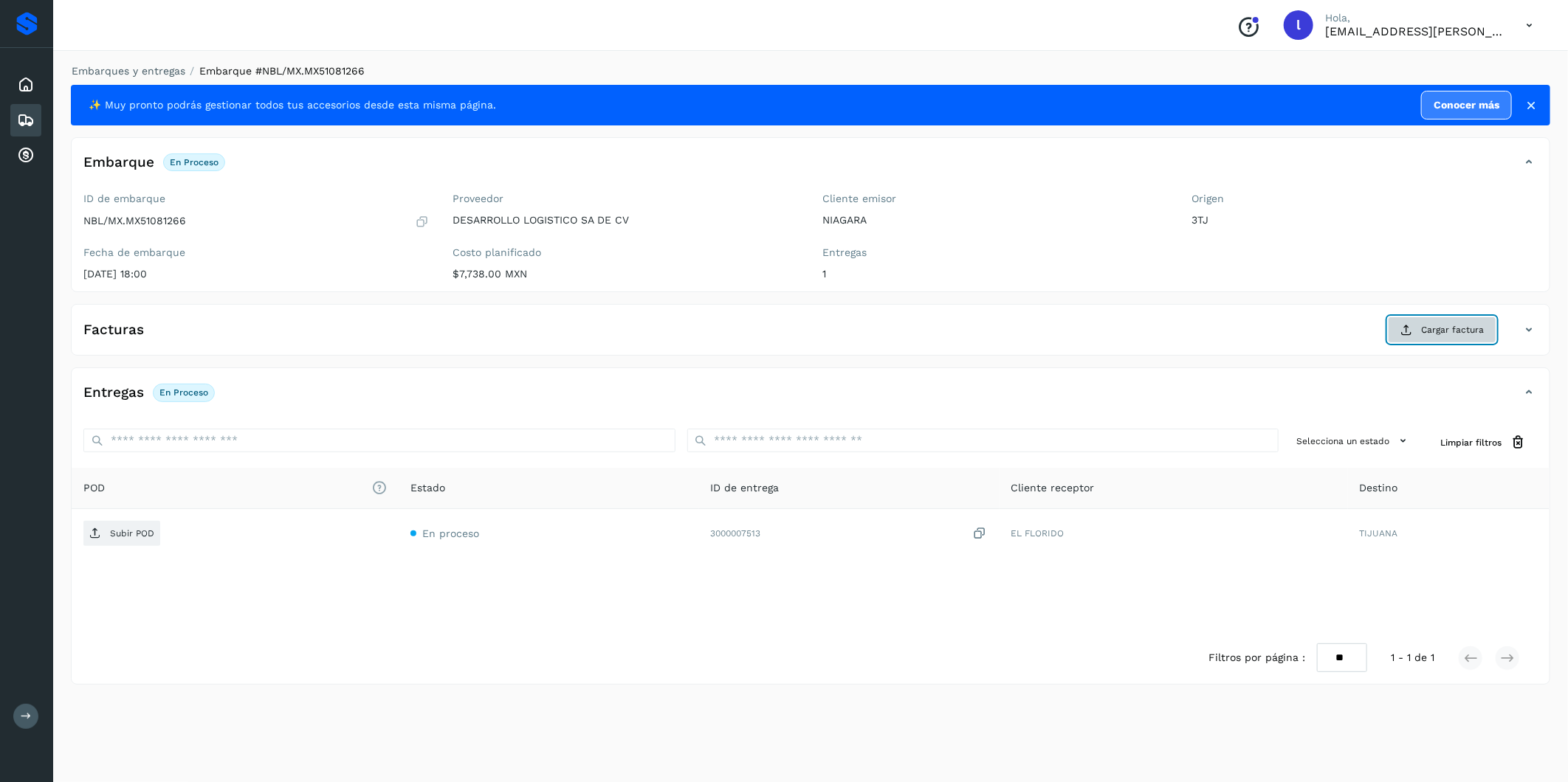
click at [1428, 323] on span "Cargar factura" at bounding box center [1453, 330] width 63 height 13
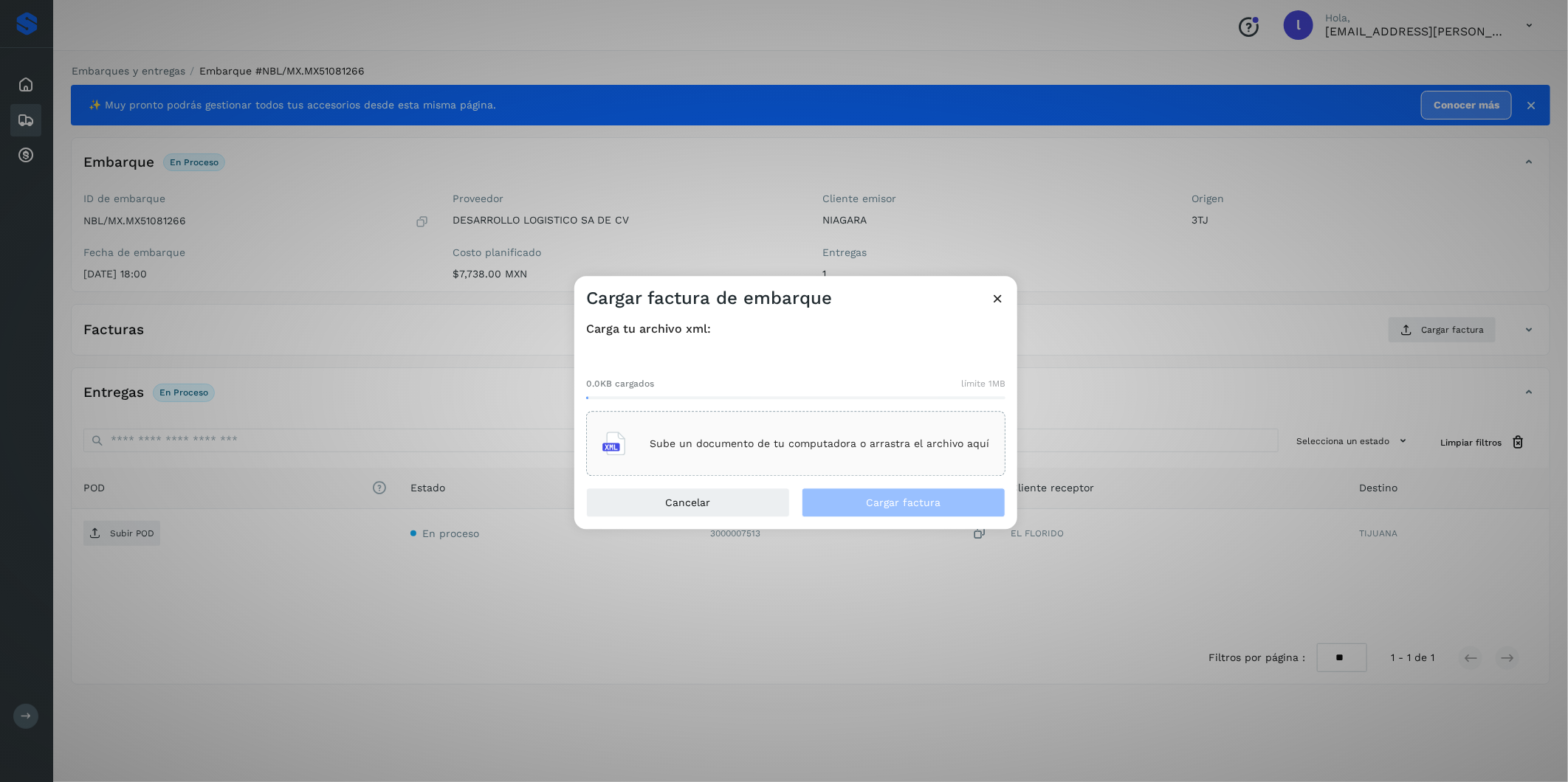
click at [723, 440] on p "Sube un documento de tu computadora o arrastra el archivo aquí" at bounding box center [819, 443] width 340 height 12
click at [908, 498] on span "Cargar factura" at bounding box center [904, 503] width 75 height 10
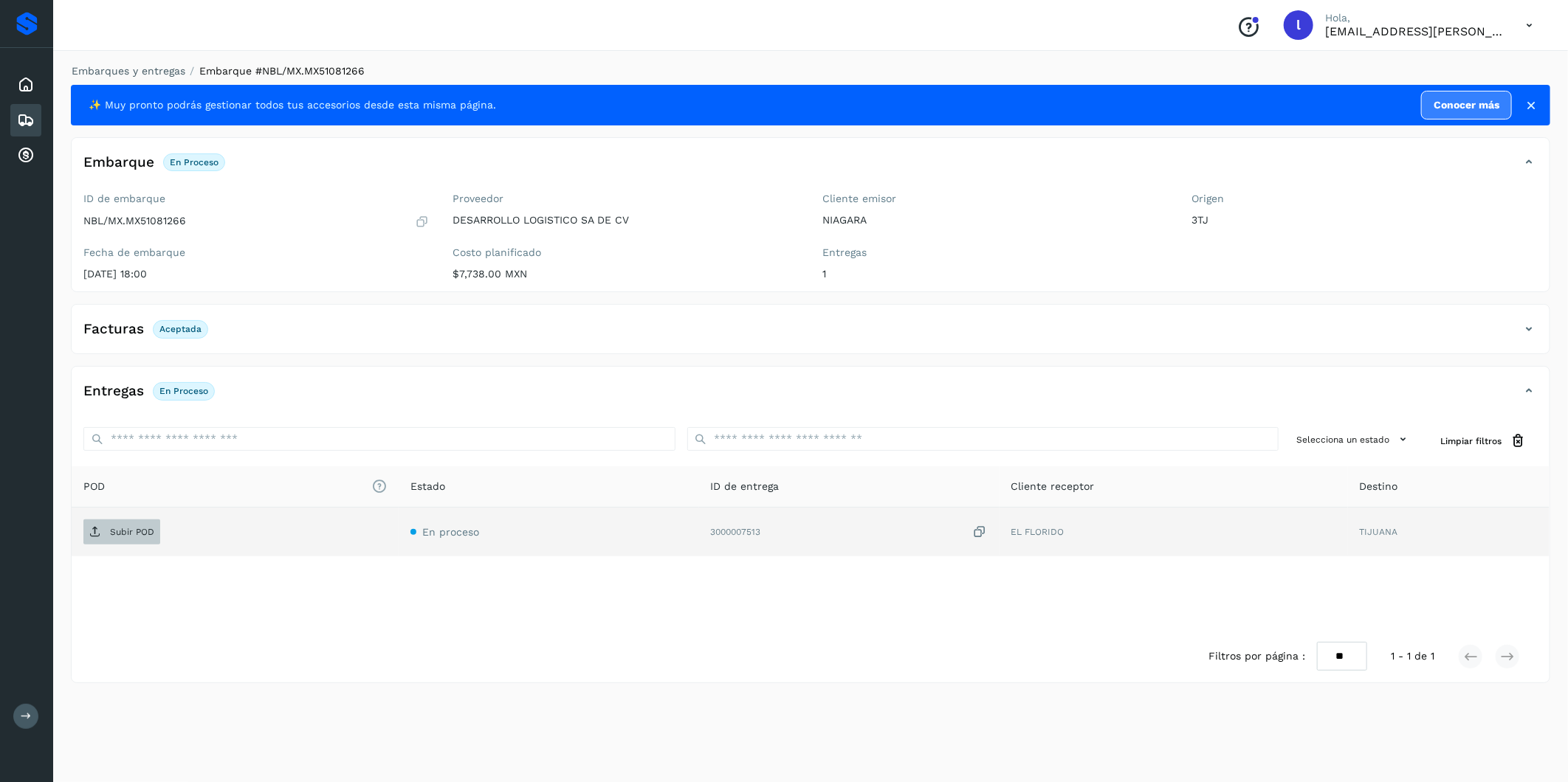
click at [105, 525] on span "Subir POD" at bounding box center [121, 532] width 76 height 23
click at [33, 114] on icon at bounding box center [25, 120] width 17 height 17
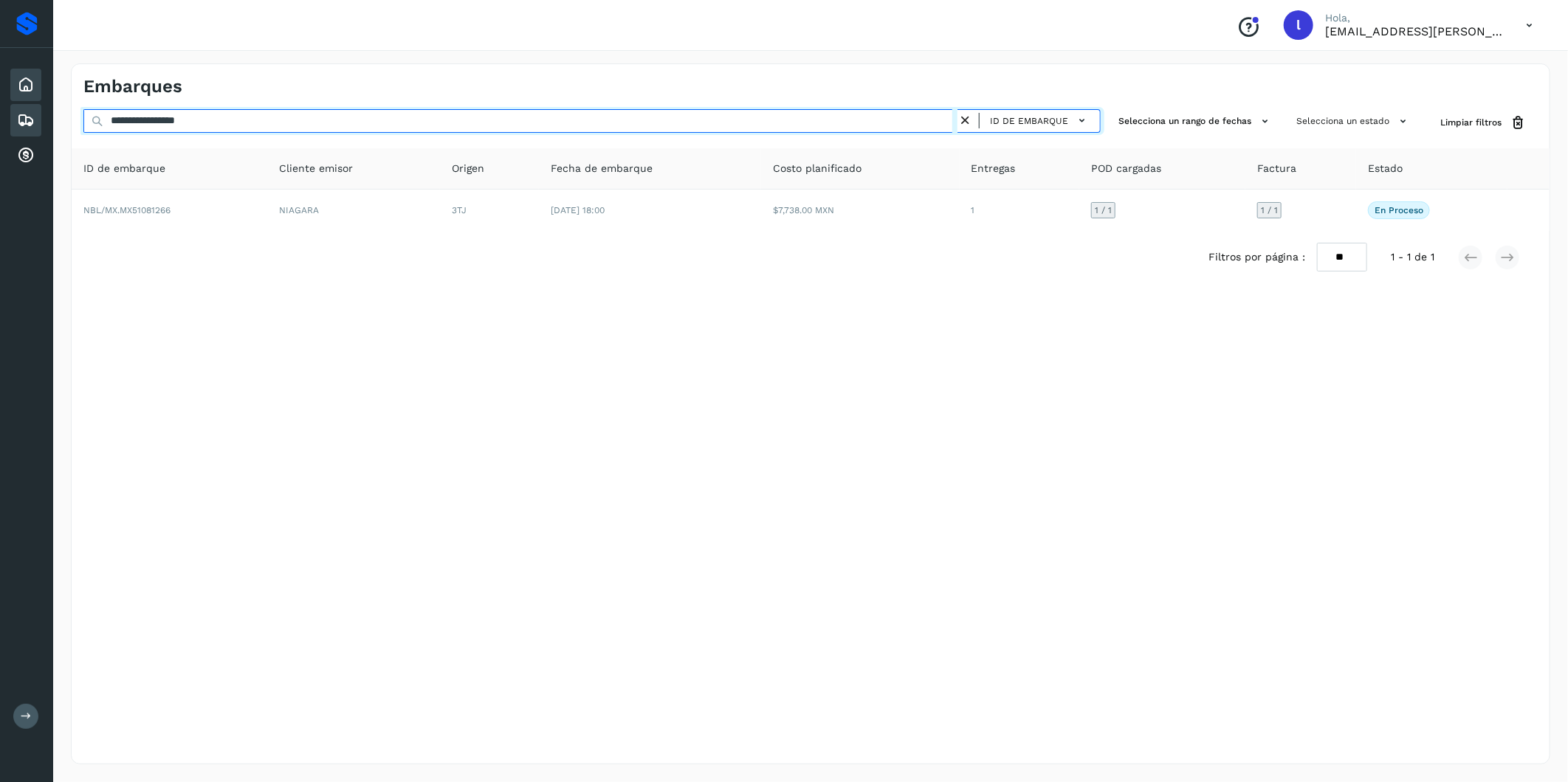
drag, startPoint x: 252, startPoint y: 128, endPoint x: 16, endPoint y: 92, distance: 238.7
click at [16, 92] on div "**********" at bounding box center [784, 391] width 1568 height 782
paste input "text"
type input "**********"
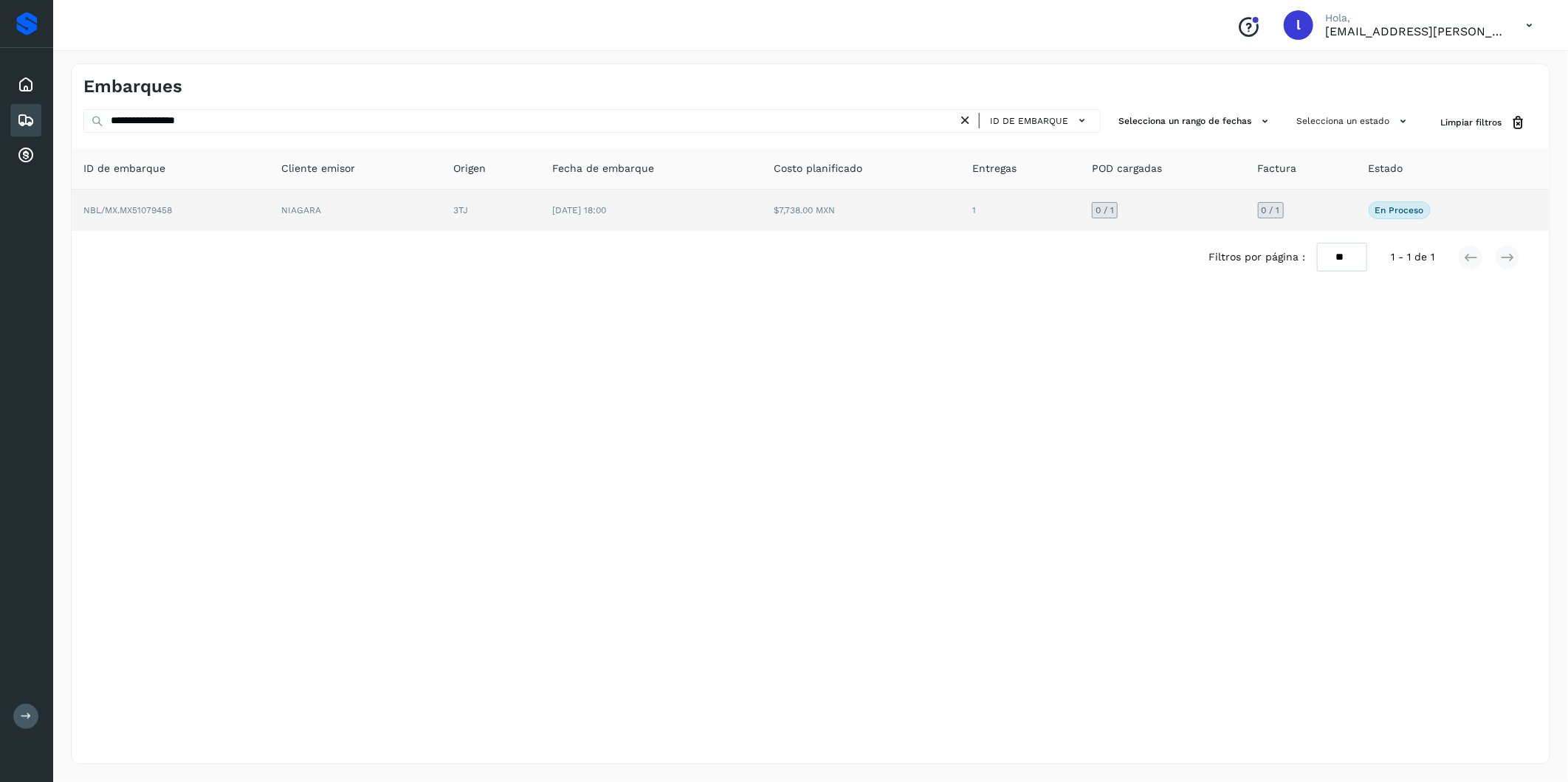
click at [141, 208] on span "NBL/MX.MX51079458" at bounding box center [127, 210] width 89 height 10
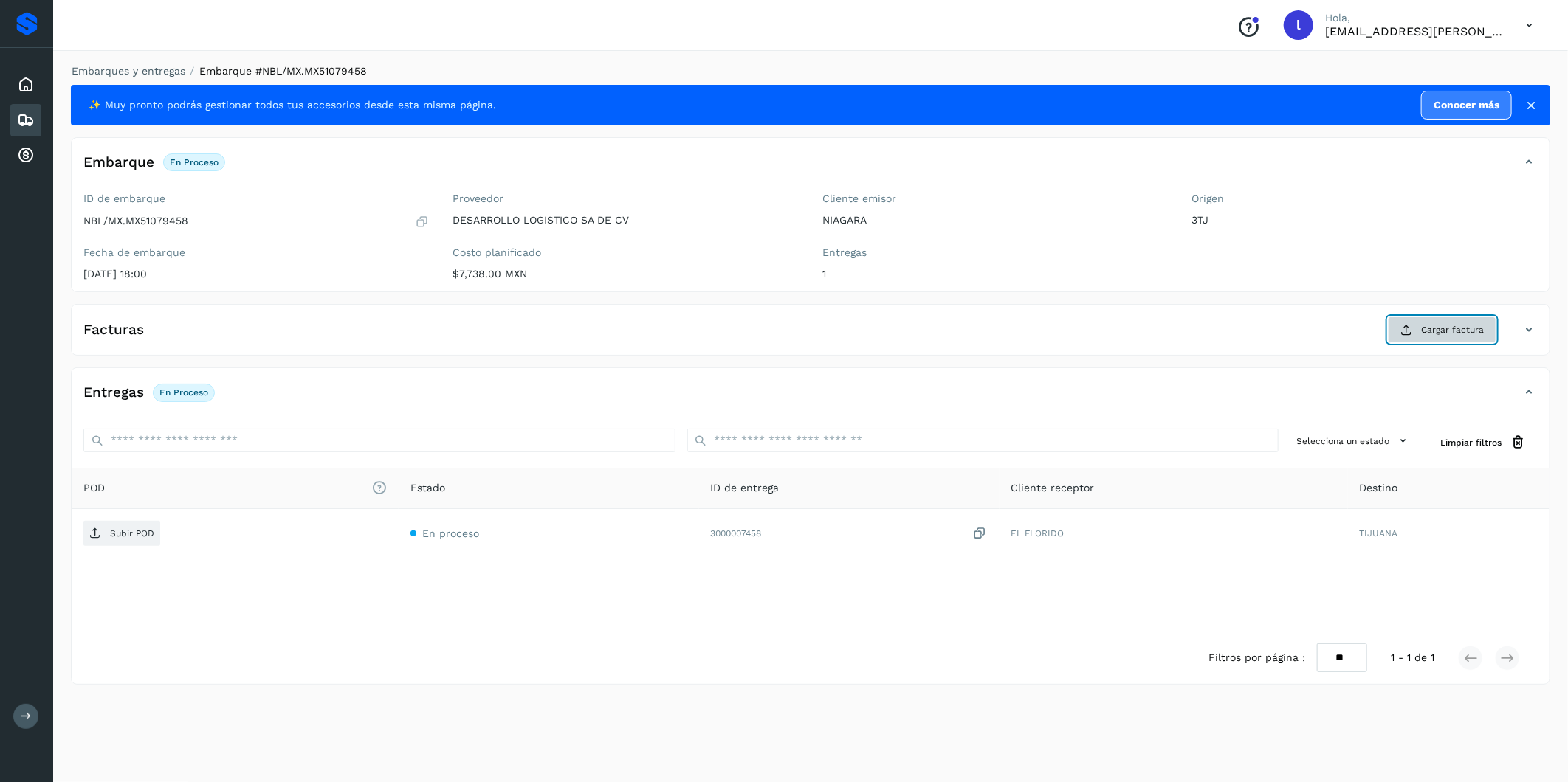
click at [1434, 333] on span "Cargar factura" at bounding box center [1453, 330] width 63 height 13
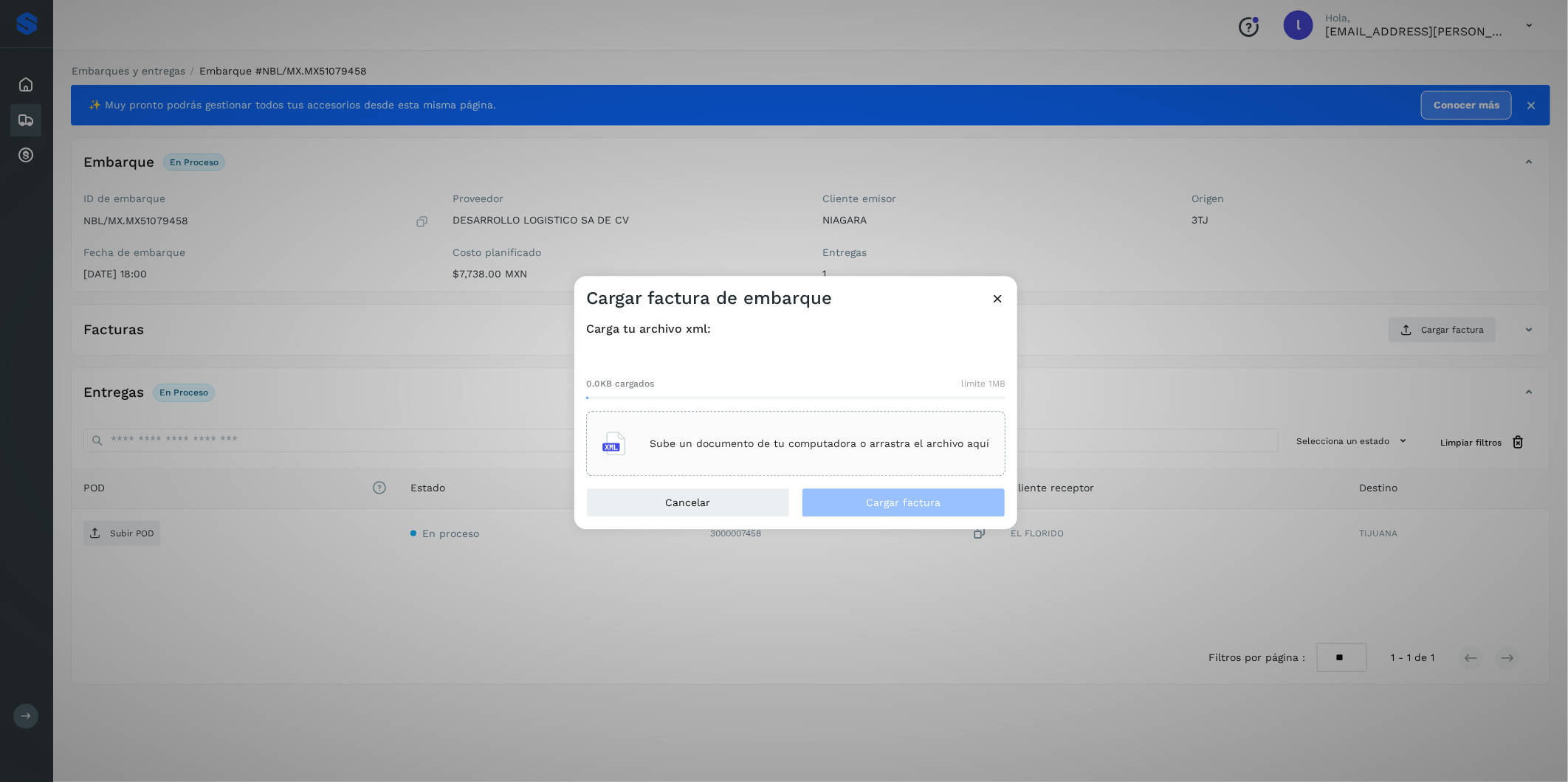
click at [738, 440] on p "Sube un documento de tu computadora o arrastra el archivo aquí" at bounding box center [819, 443] width 340 height 12
click at [872, 506] on span "Cargar factura" at bounding box center [904, 503] width 75 height 10
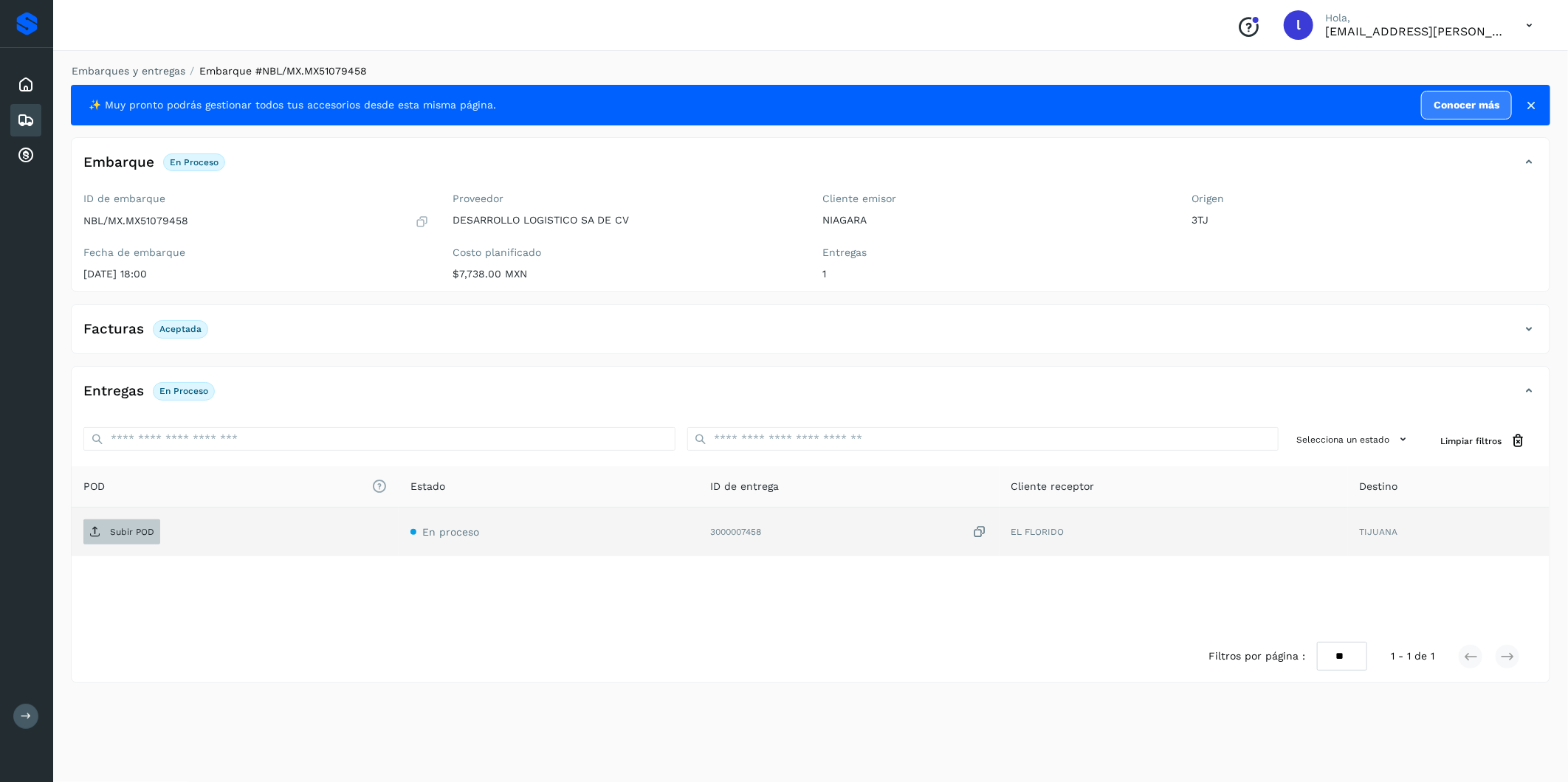
click at [136, 536] on p "Subir POD" at bounding box center [131, 532] width 44 height 10
click at [110, 522] on span "Subir POD" at bounding box center [121, 532] width 76 height 23
click at [30, 111] on icon at bounding box center [25, 120] width 17 height 17
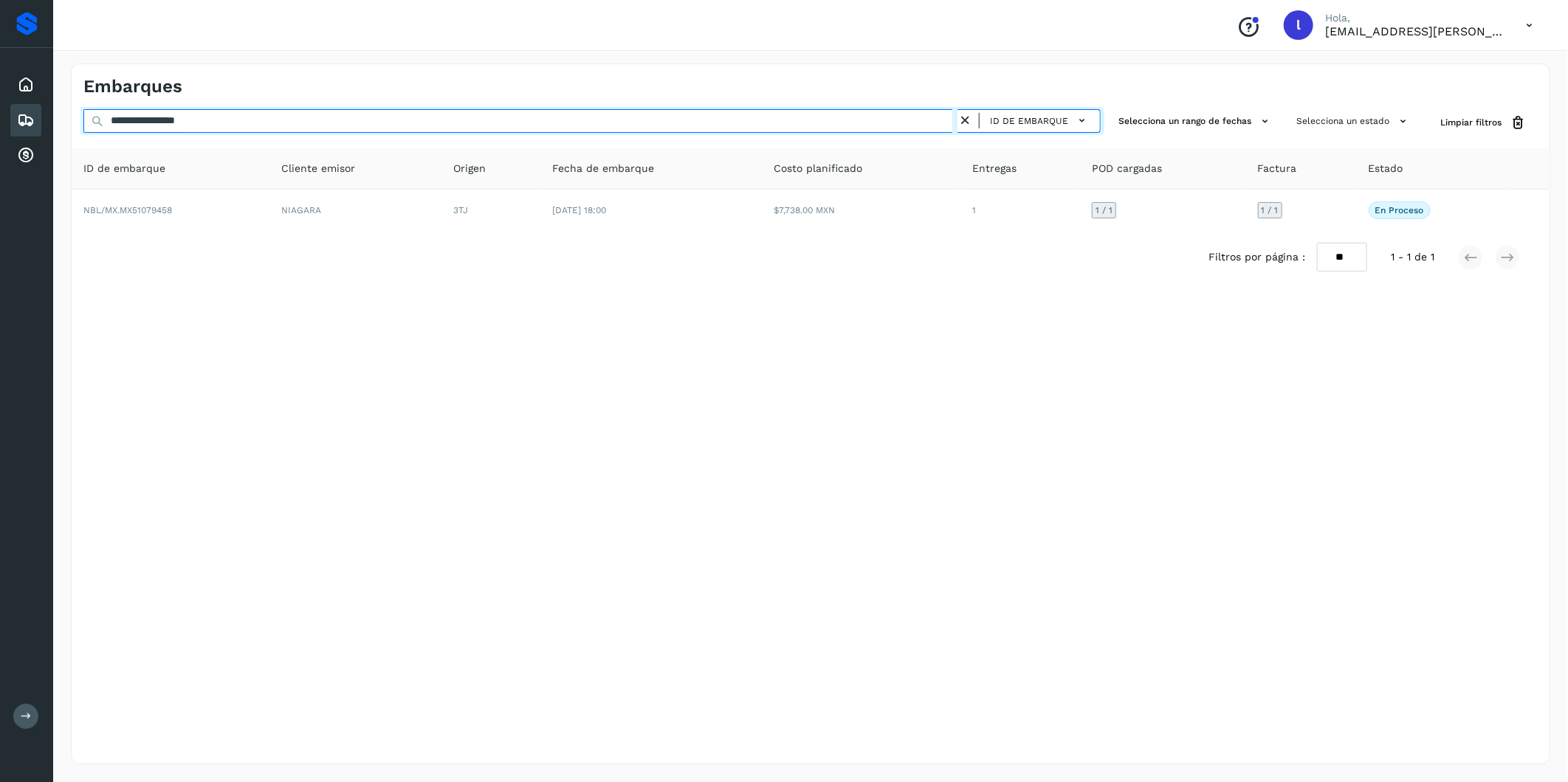
drag, startPoint x: 255, startPoint y: 123, endPoint x: 86, endPoint y: 109, distance: 169.6
click at [86, 110] on input "**********" at bounding box center [520, 121] width 874 height 23
paste input "text"
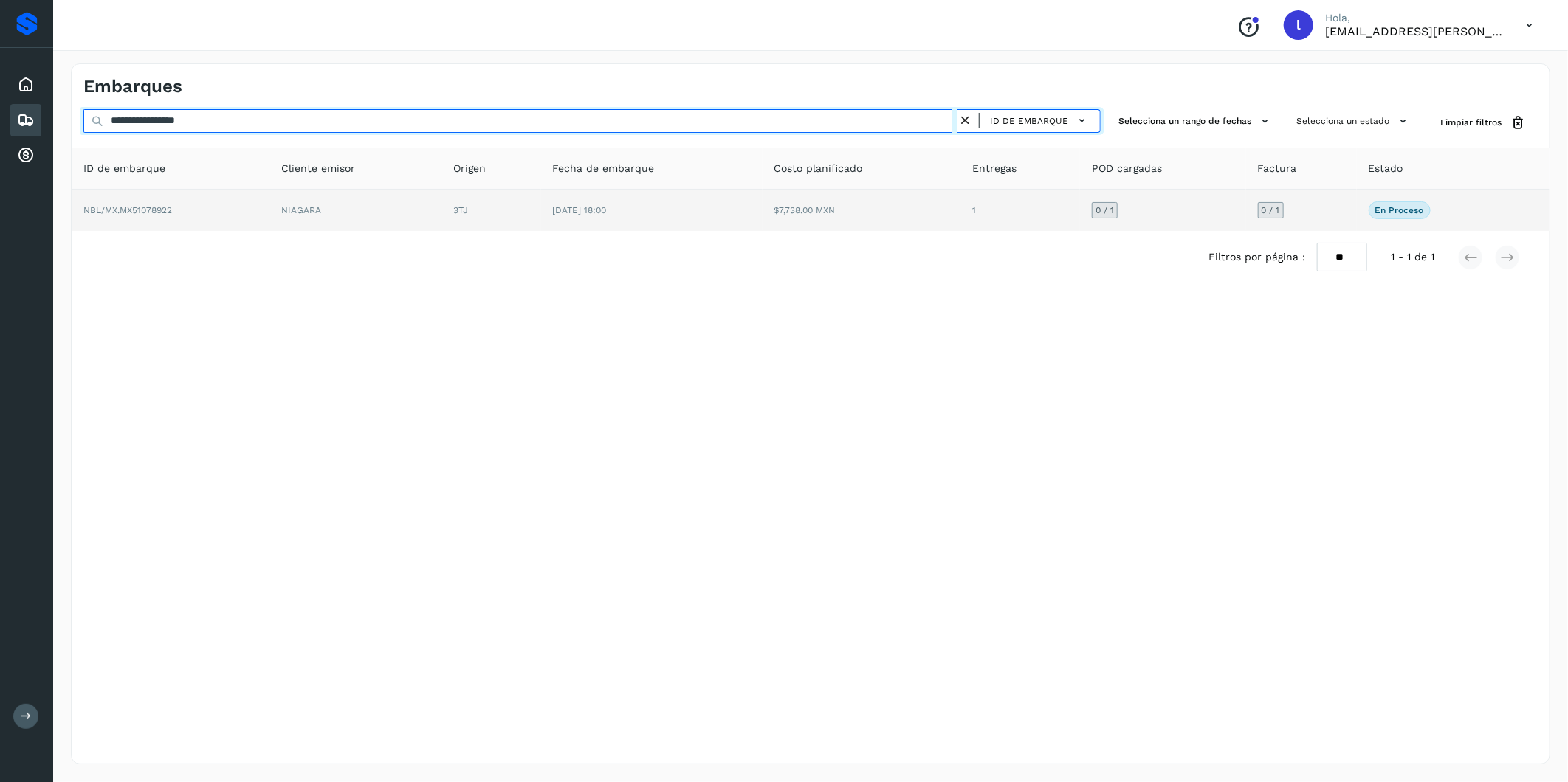
type input "**********"
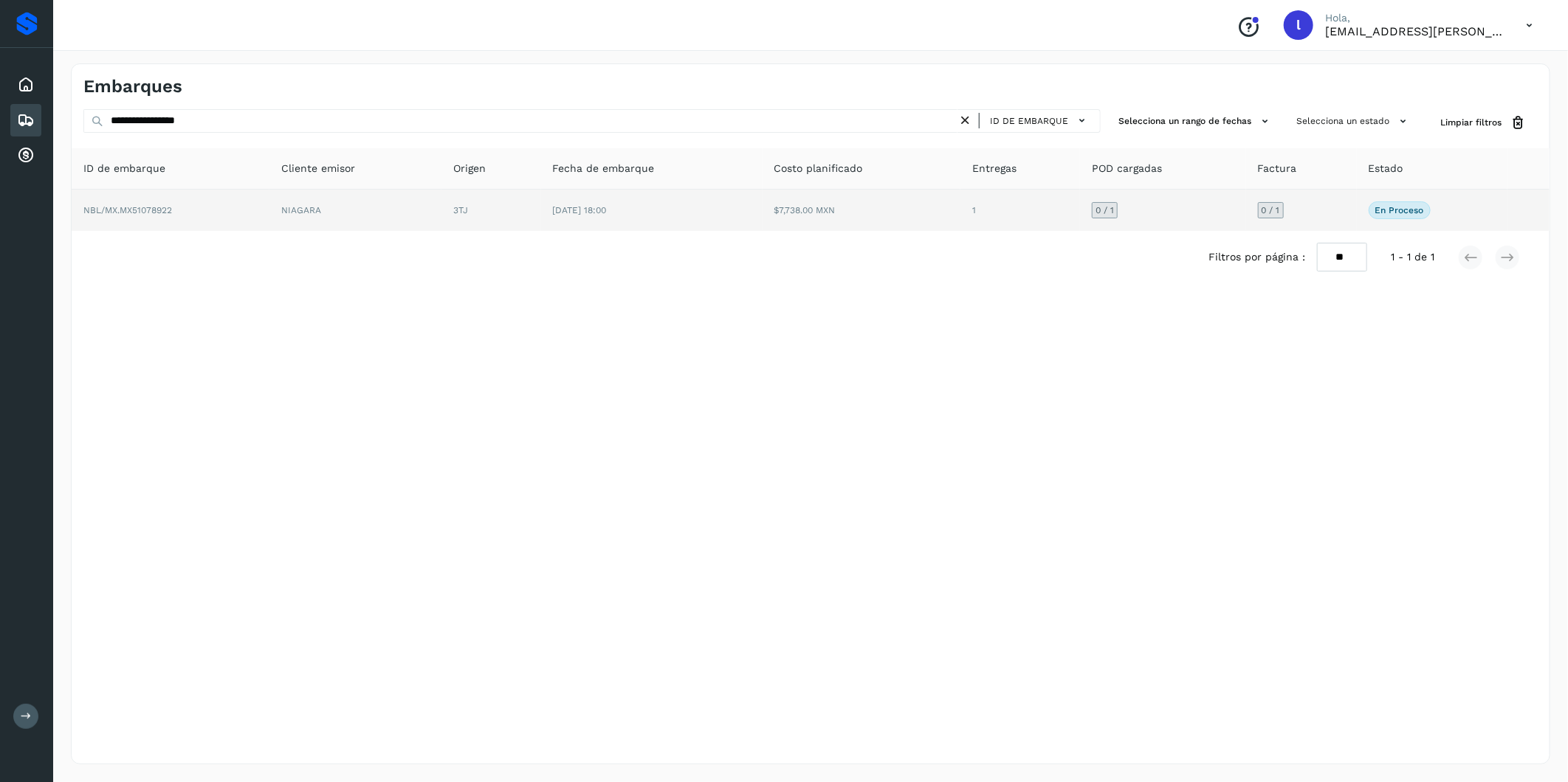
click at [149, 213] on span "NBL/MX.MX51078922" at bounding box center [127, 210] width 89 height 10
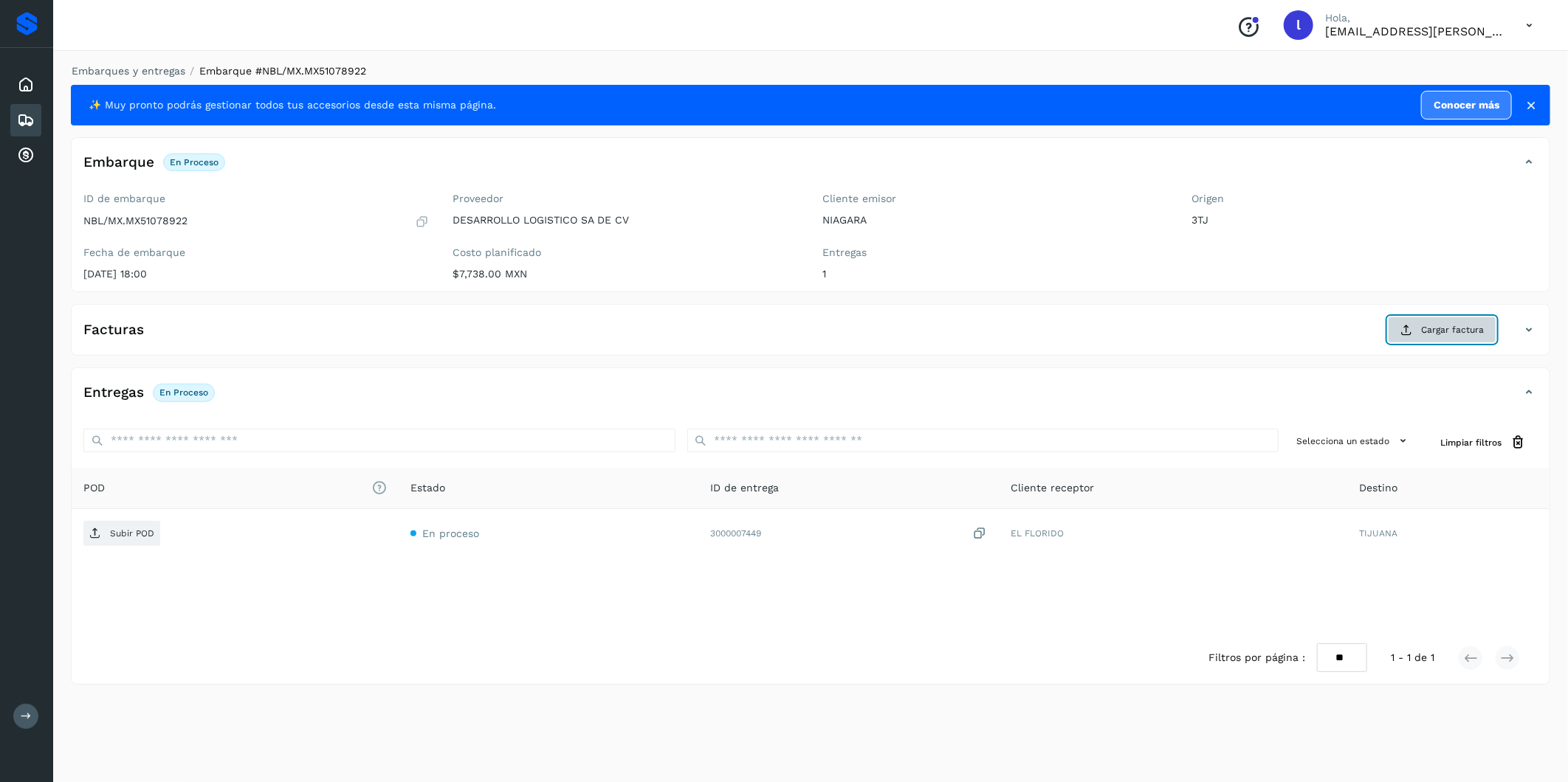
click at [1433, 325] on span "Cargar factura" at bounding box center [1453, 330] width 63 height 13
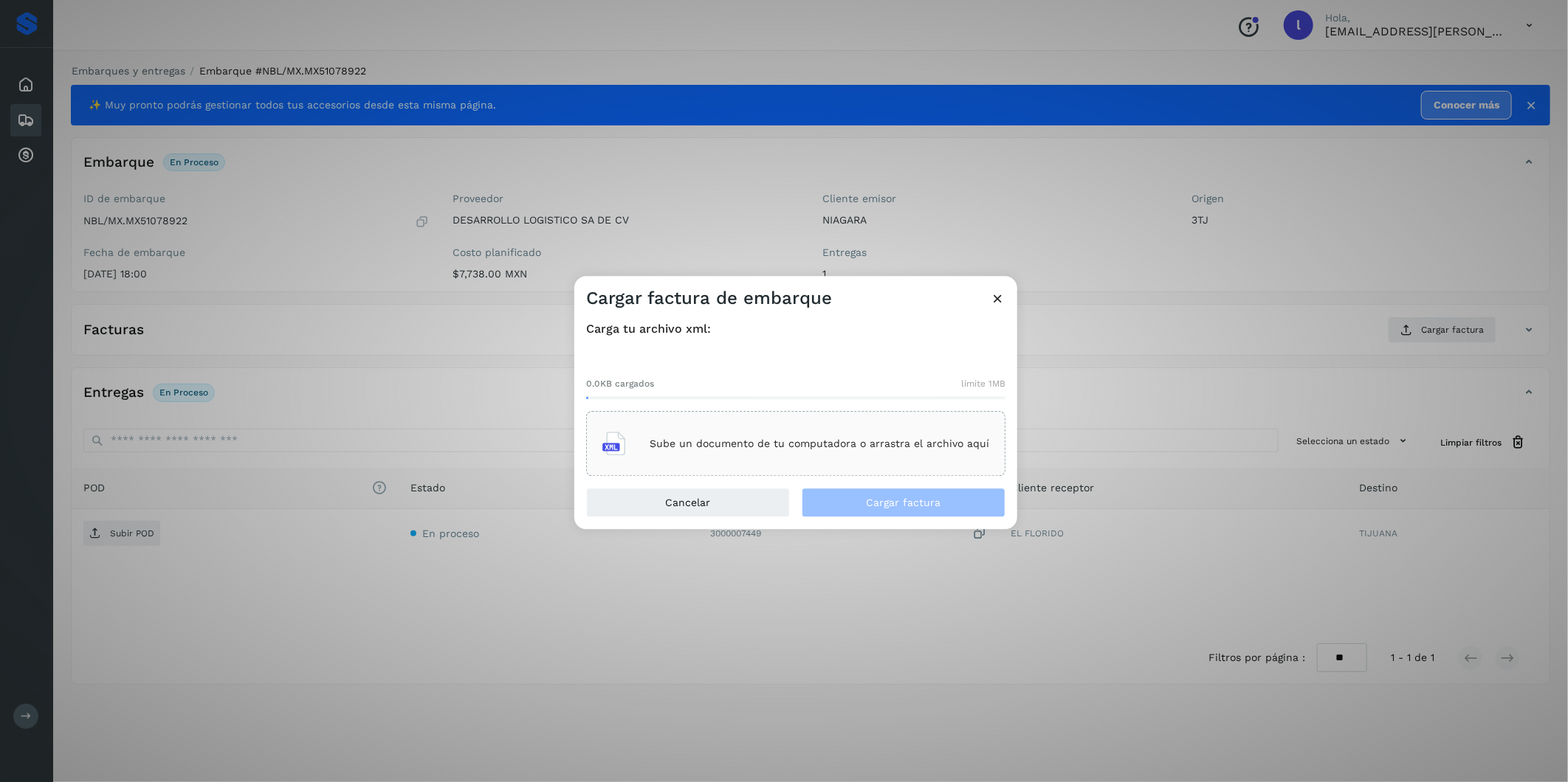
click at [758, 452] on div "Sube un documento de tu computadora o arrastra el archivo aquí" at bounding box center [796, 444] width 387 height 40
click at [872, 503] on span "Cargar factura" at bounding box center [904, 503] width 75 height 10
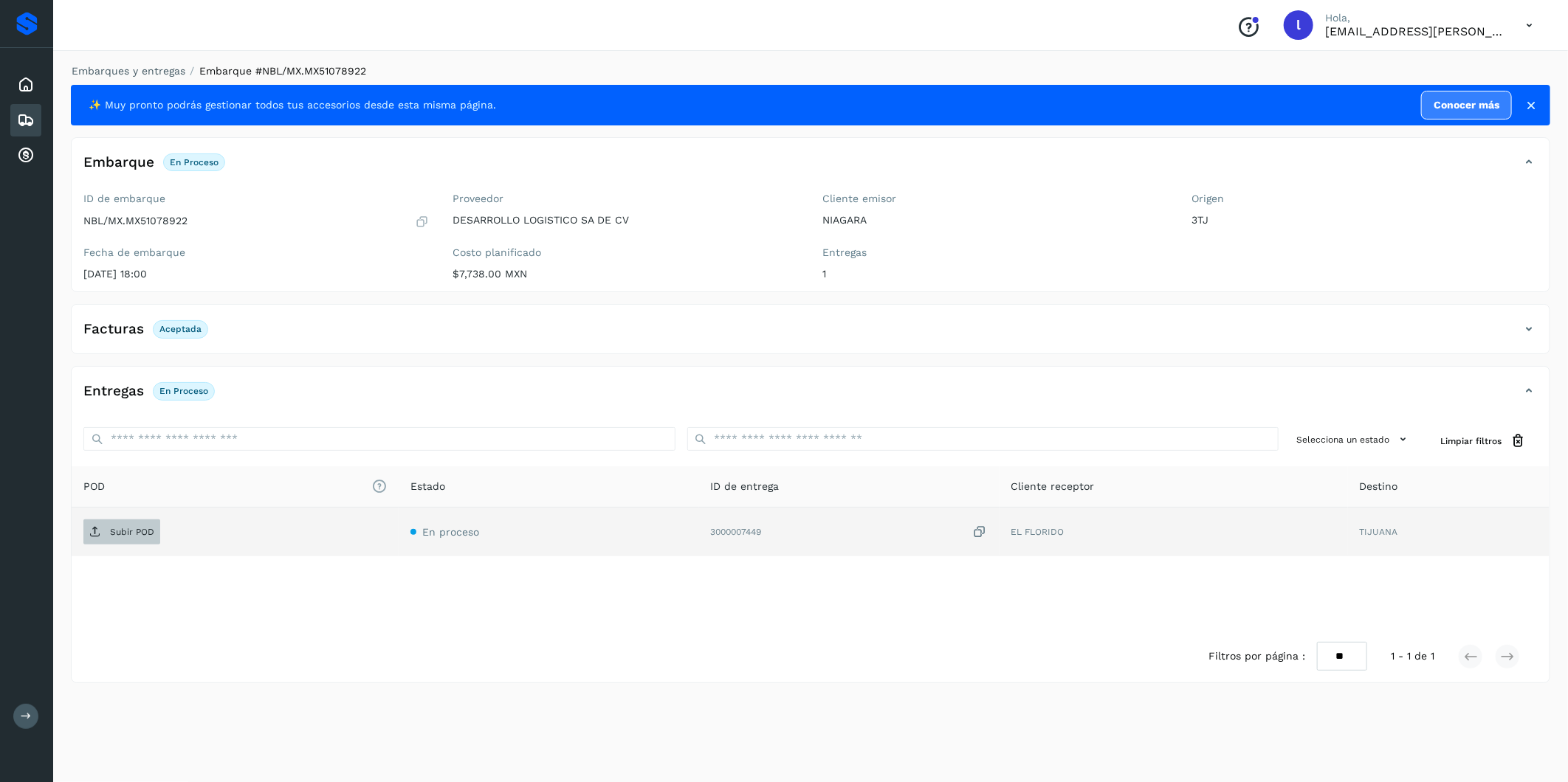
click at [139, 528] on p "Subir POD" at bounding box center [131, 532] width 44 height 10
click at [35, 115] on div "Embarques" at bounding box center [25, 120] width 31 height 32
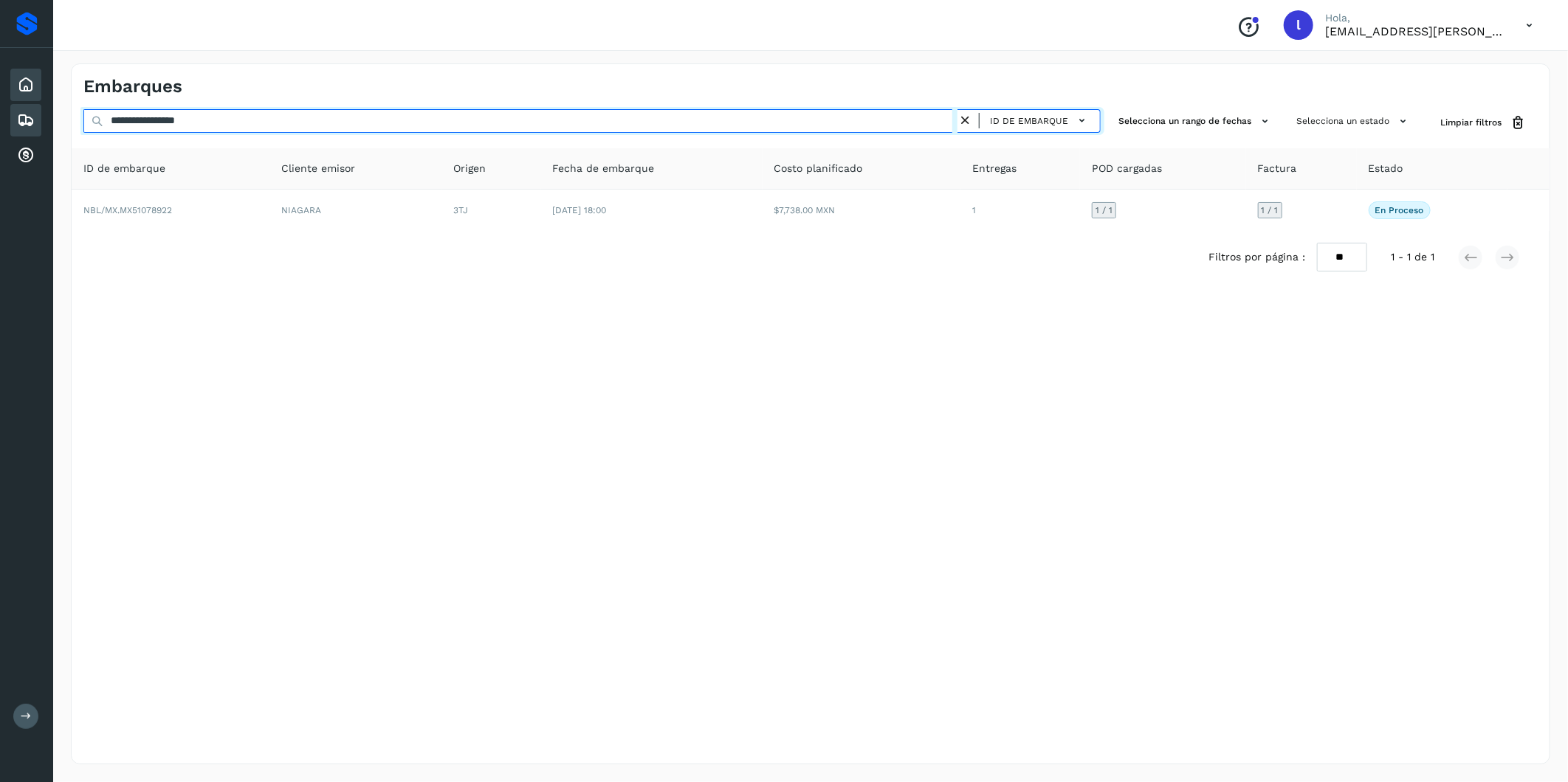
drag, startPoint x: 283, startPoint y: 122, endPoint x: 32, endPoint y: 90, distance: 253.0
click at [32, 90] on div "**********" at bounding box center [784, 391] width 1568 height 782
paste input "text"
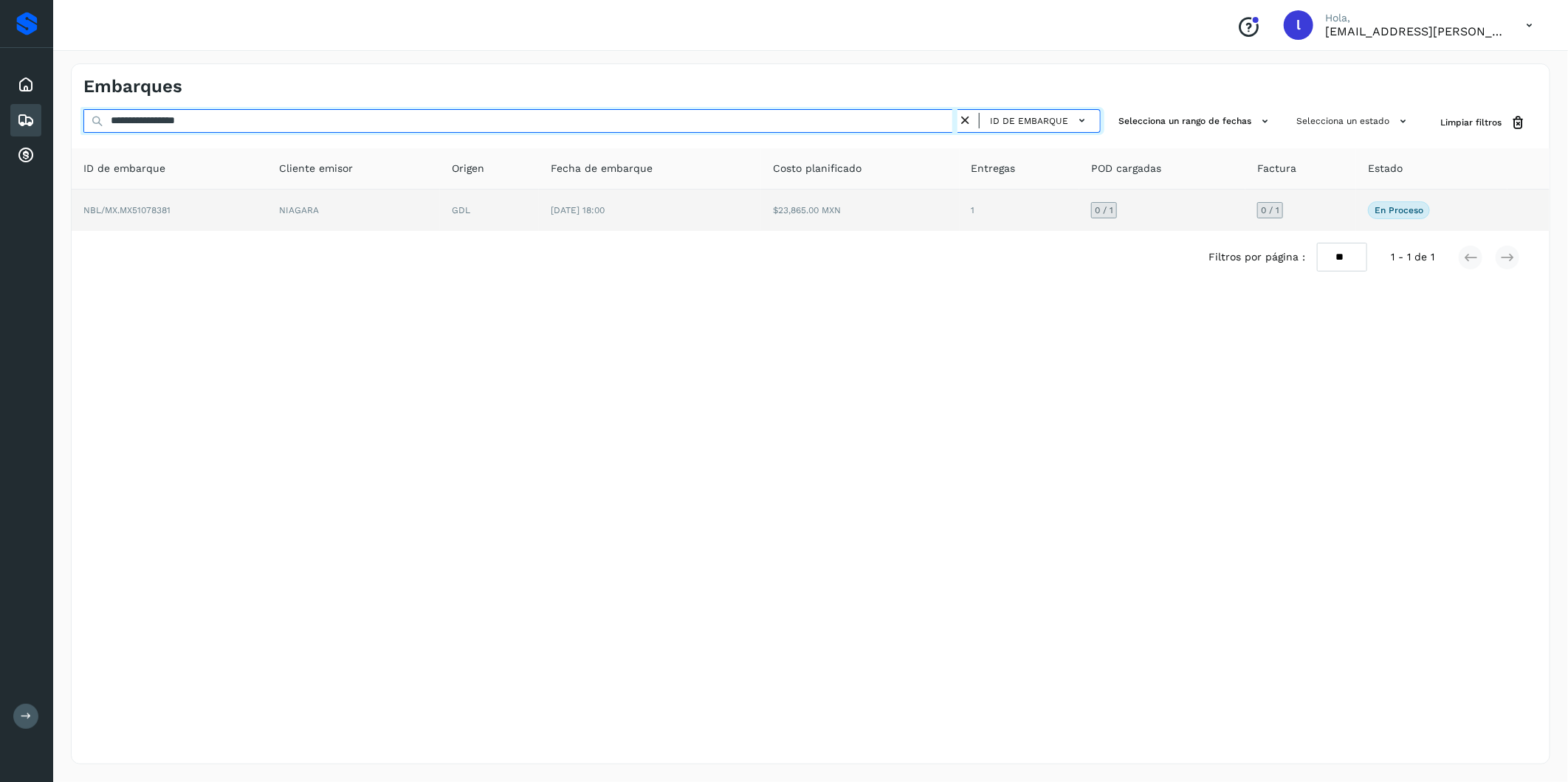
type input "**********"
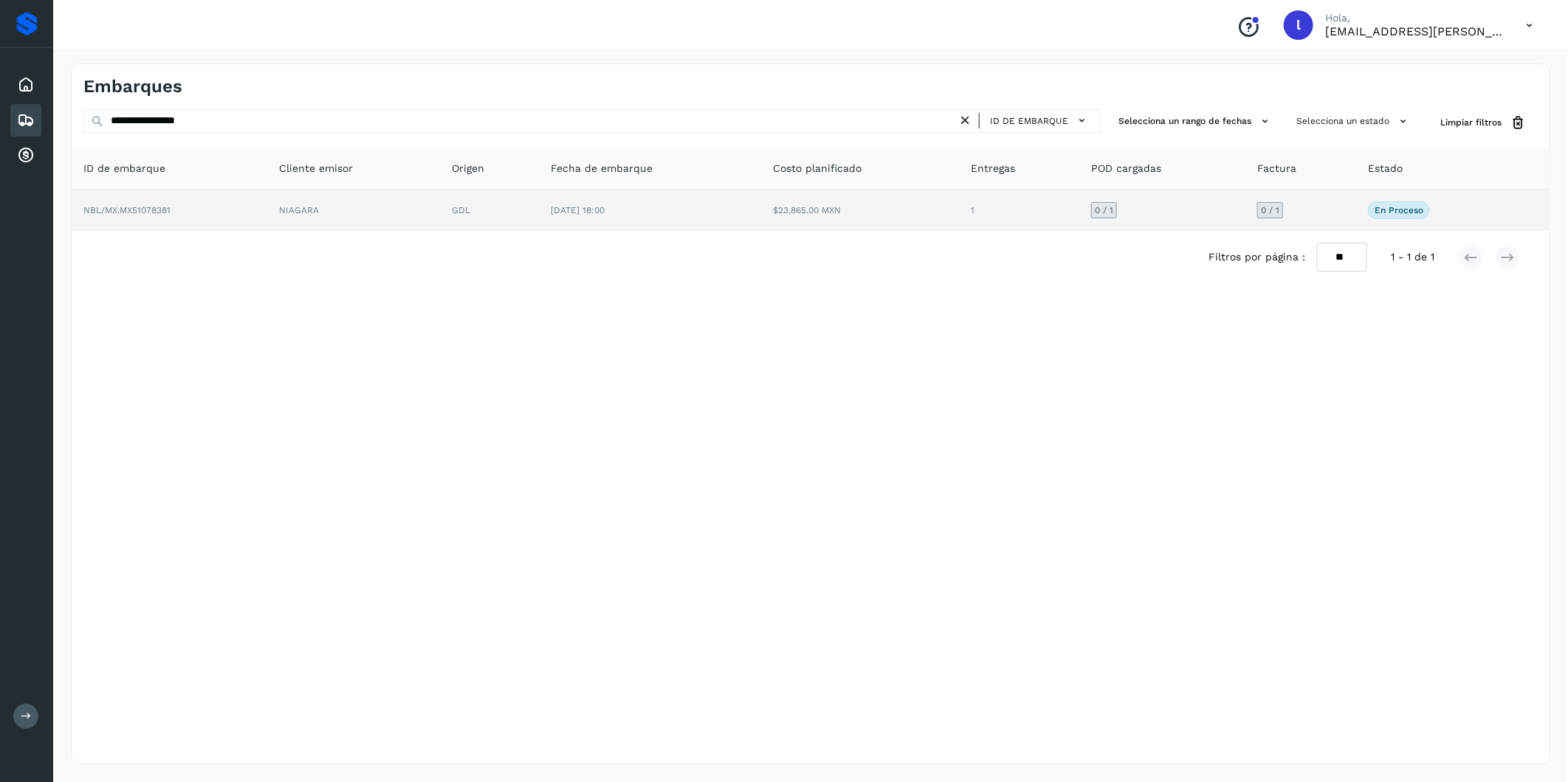
click at [115, 202] on td "NBL/MX.MX51078381" at bounding box center [169, 210] width 196 height 42
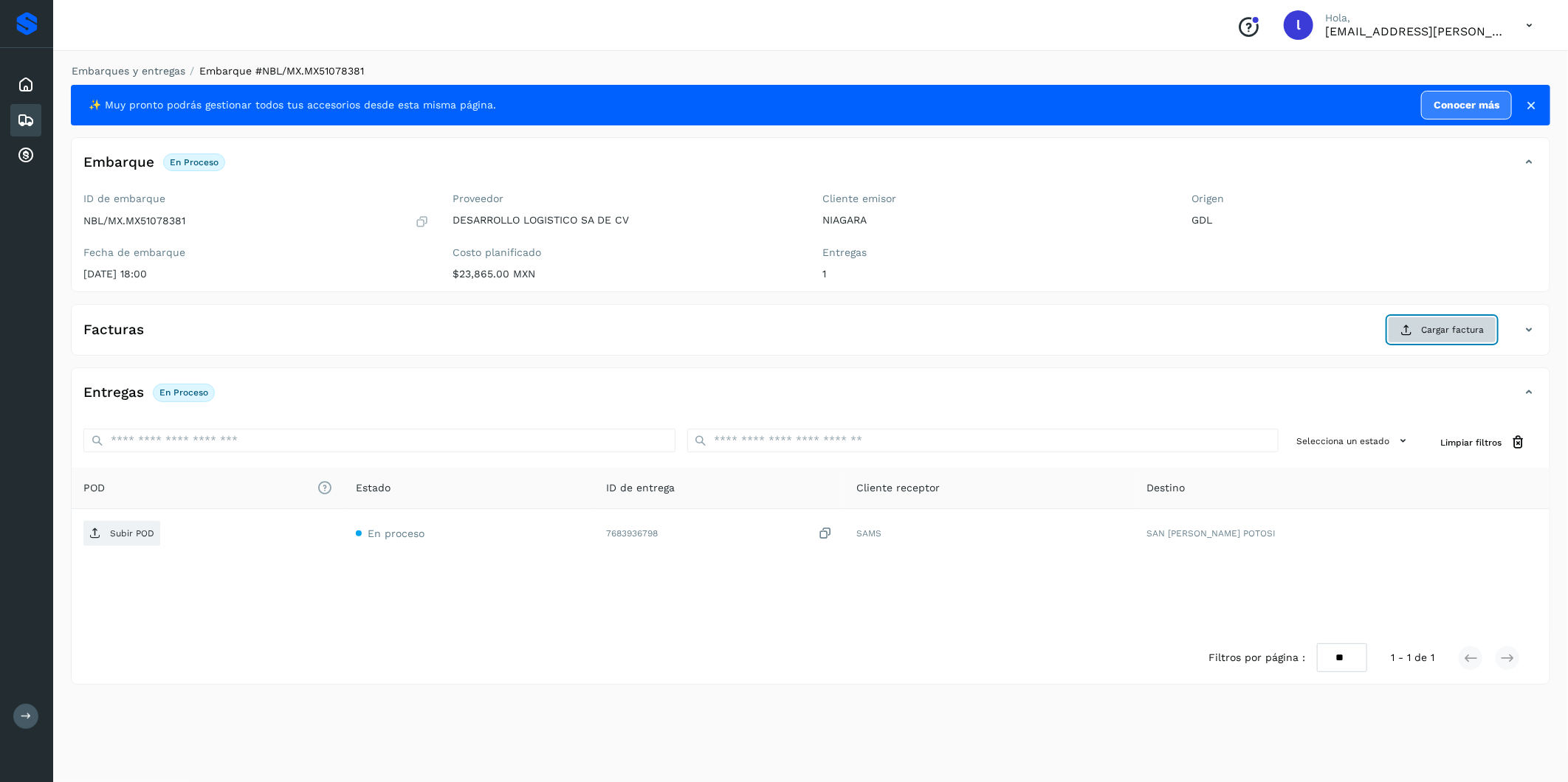
click at [1452, 329] on span "Cargar factura" at bounding box center [1453, 330] width 63 height 13
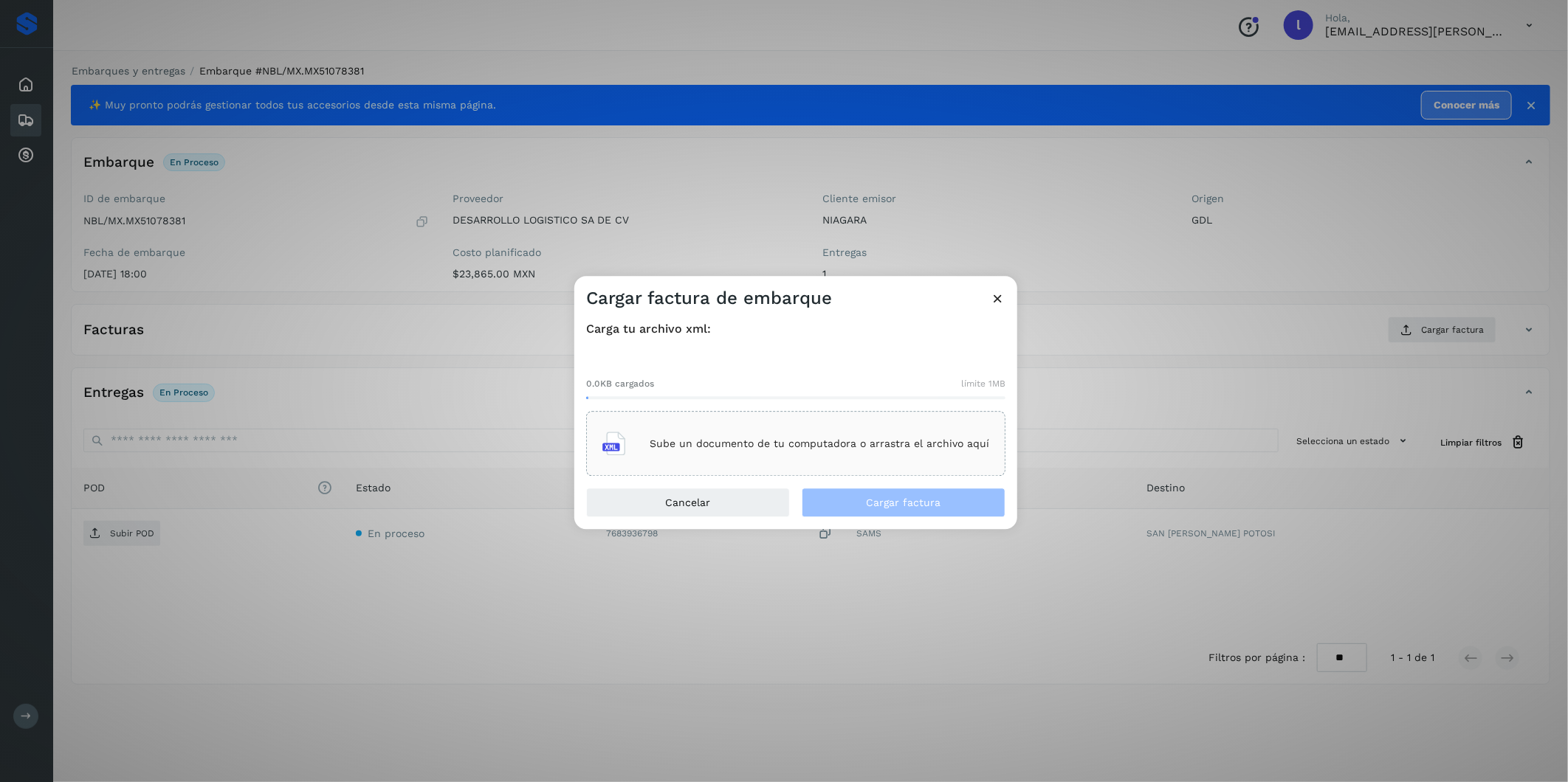
click at [733, 436] on div "Sube un documento de tu computadora o arrastra el archivo aquí" at bounding box center [796, 444] width 387 height 40
click at [839, 501] on button "Cargar factura" at bounding box center [903, 503] width 203 height 30
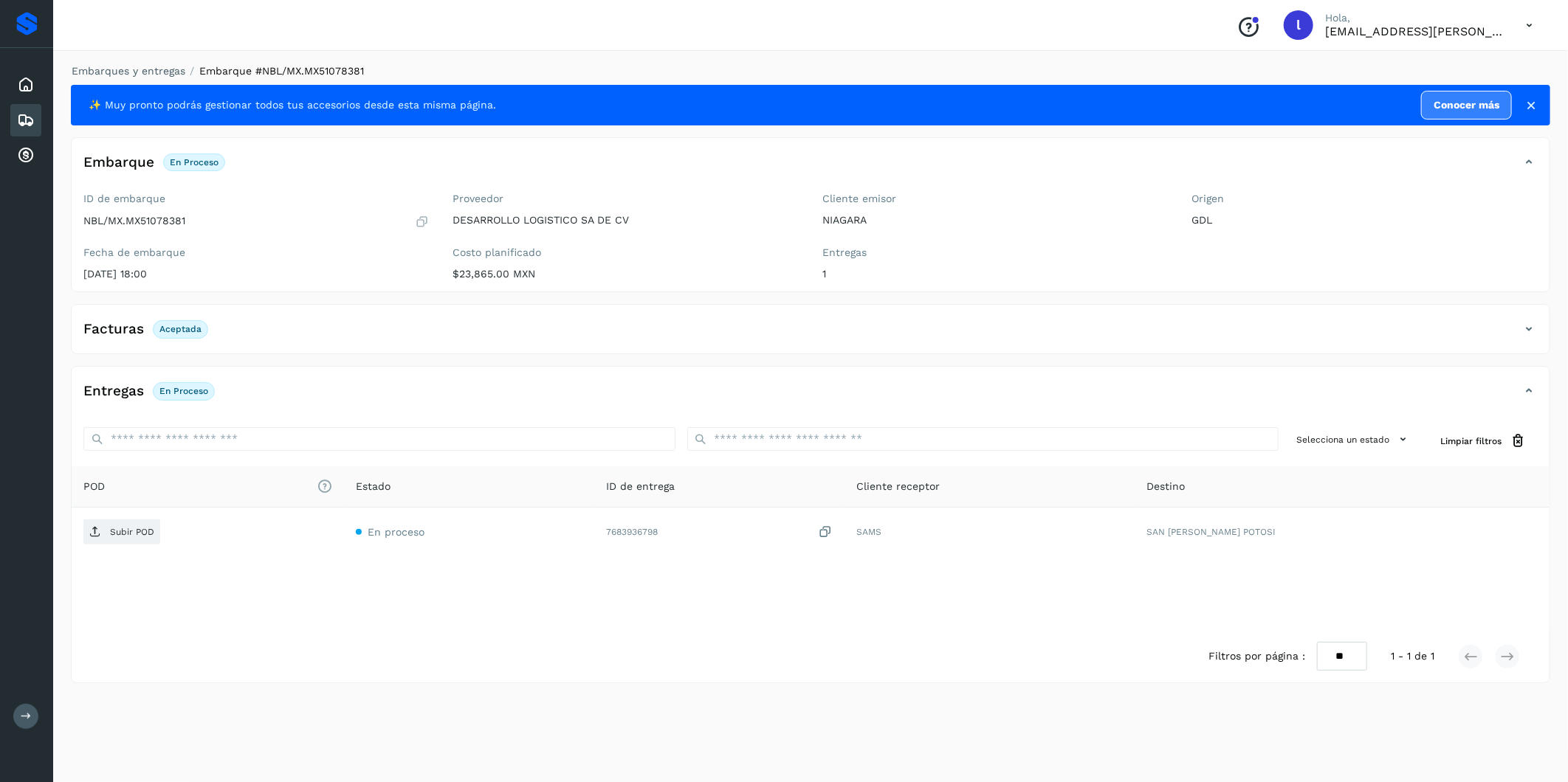
click at [128, 330] on h4 "Facturas" at bounding box center [113, 330] width 61 height 17
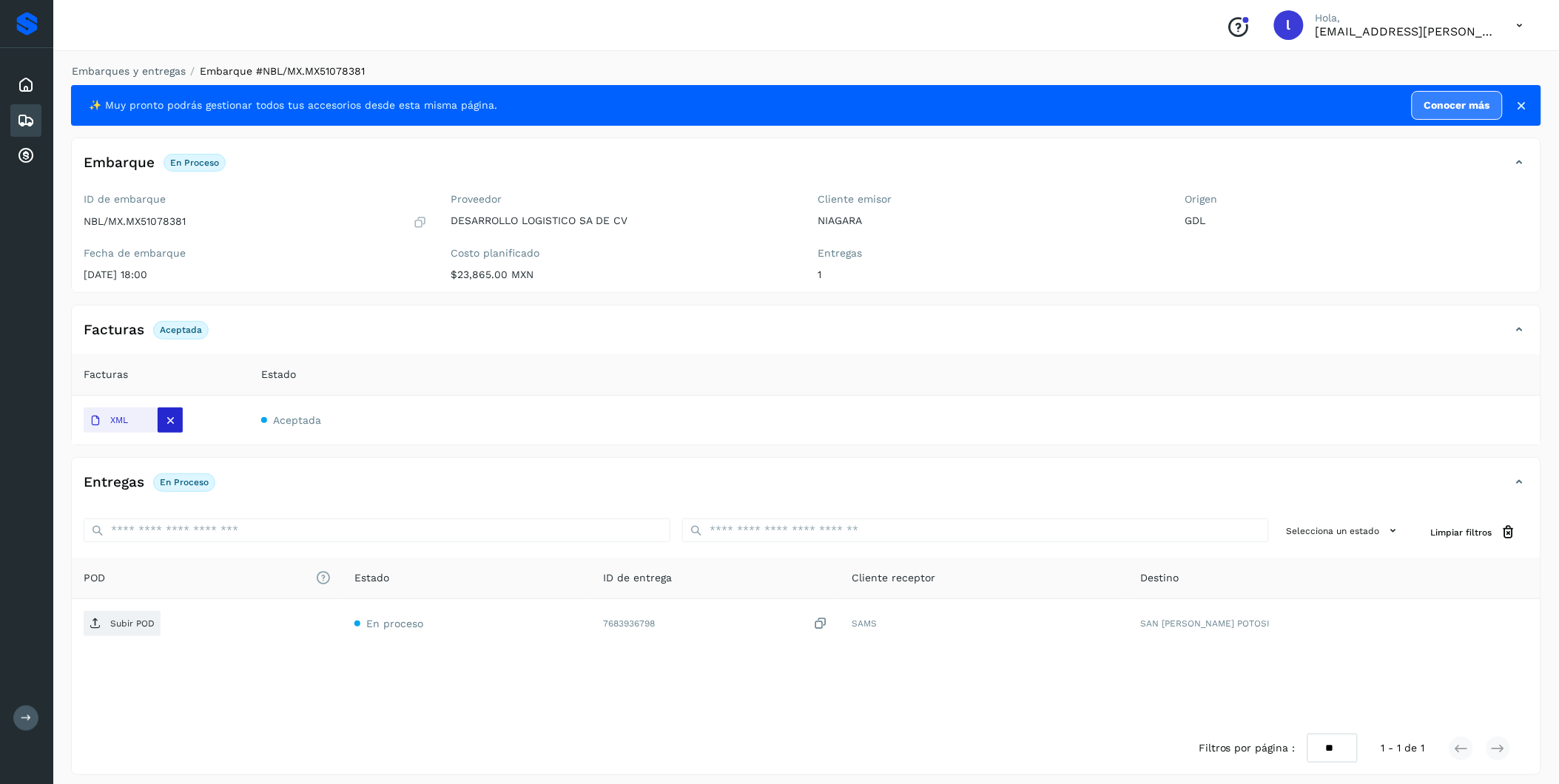
click at [170, 419] on icon at bounding box center [171, 420] width 13 height 13
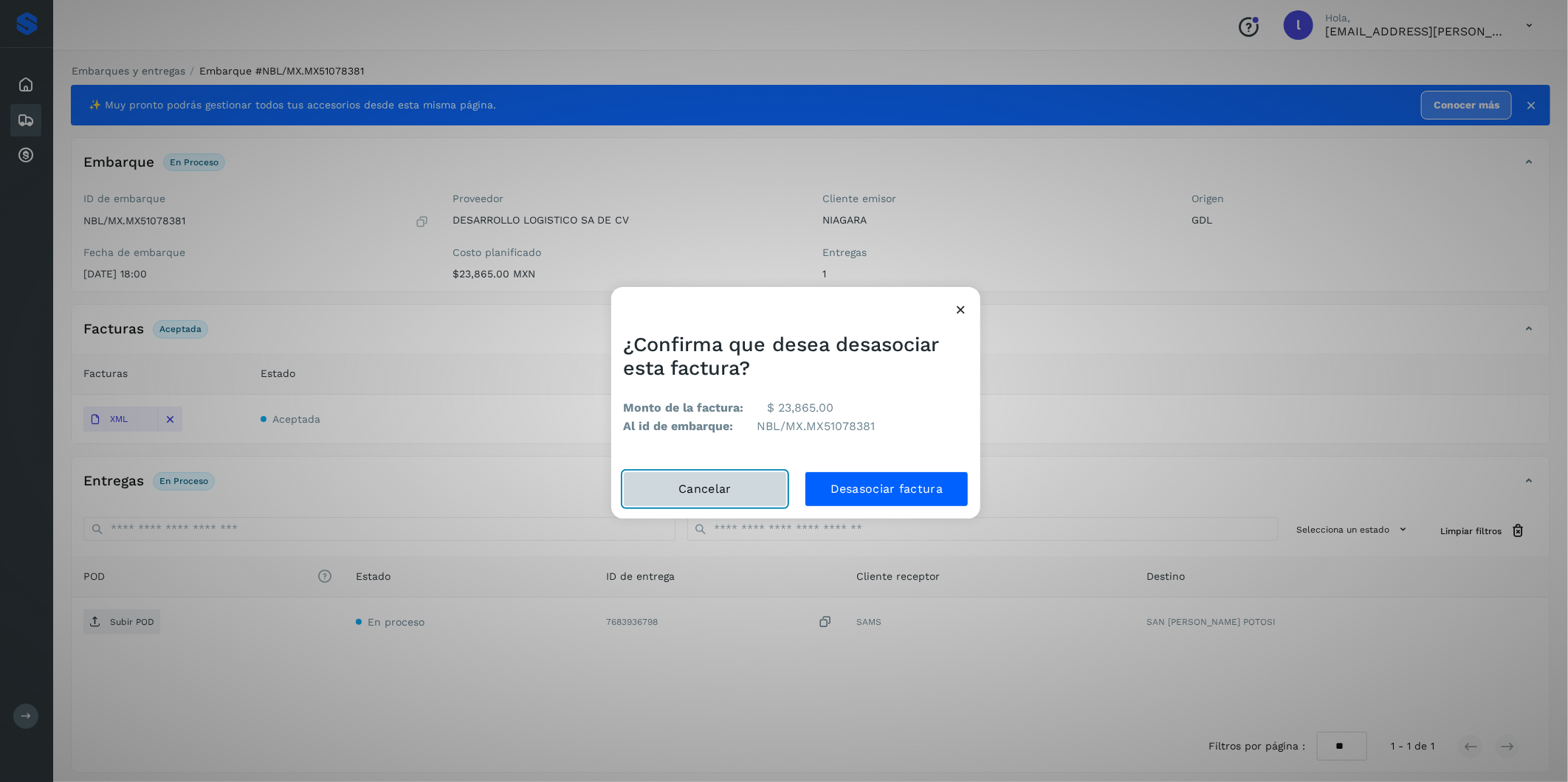
click at [709, 486] on button "Cancelar" at bounding box center [704, 489] width 164 height 36
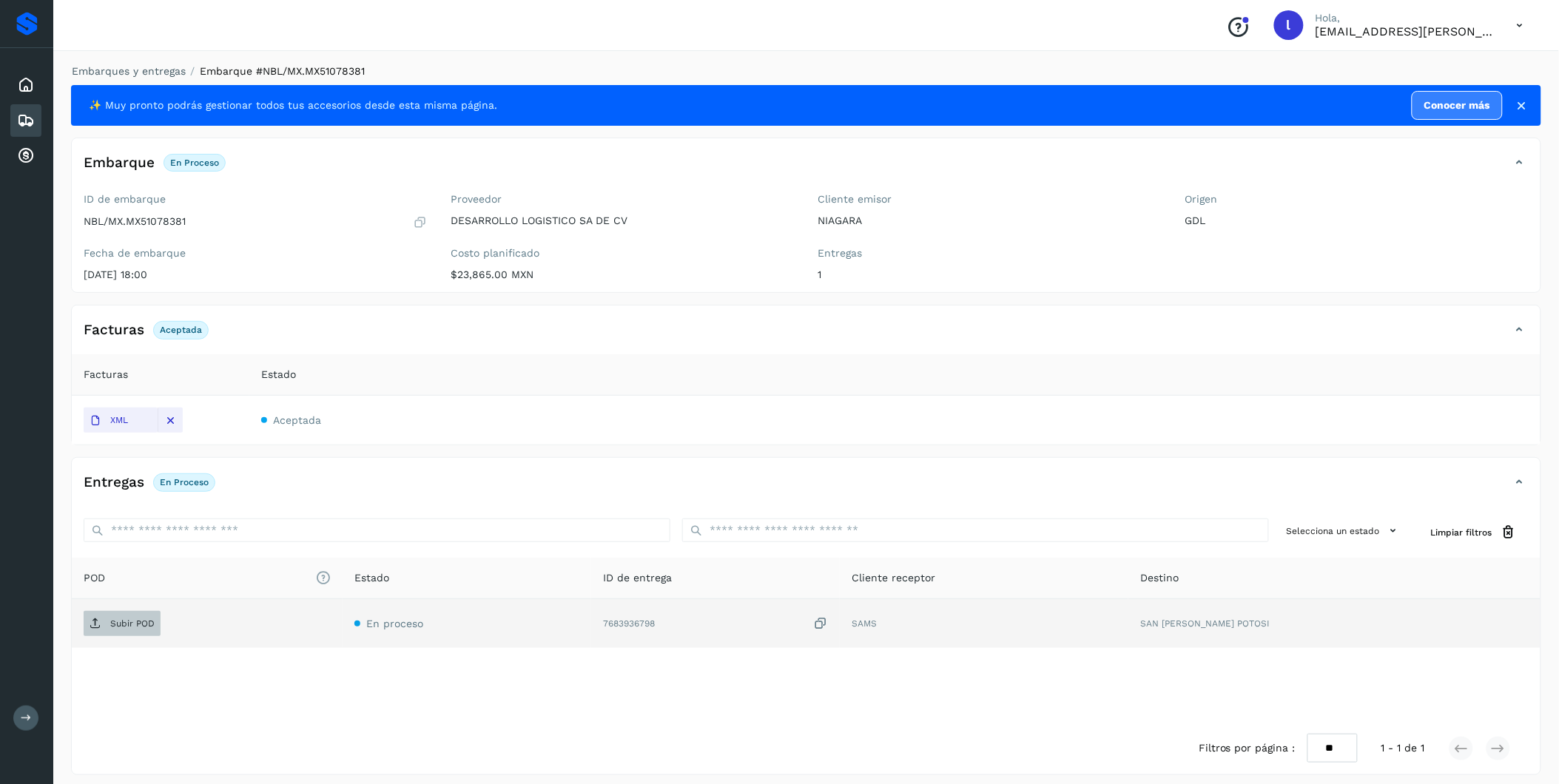
click at [126, 619] on p "Subir POD" at bounding box center [132, 623] width 44 height 10
click at [34, 118] on icon at bounding box center [25, 120] width 17 height 17
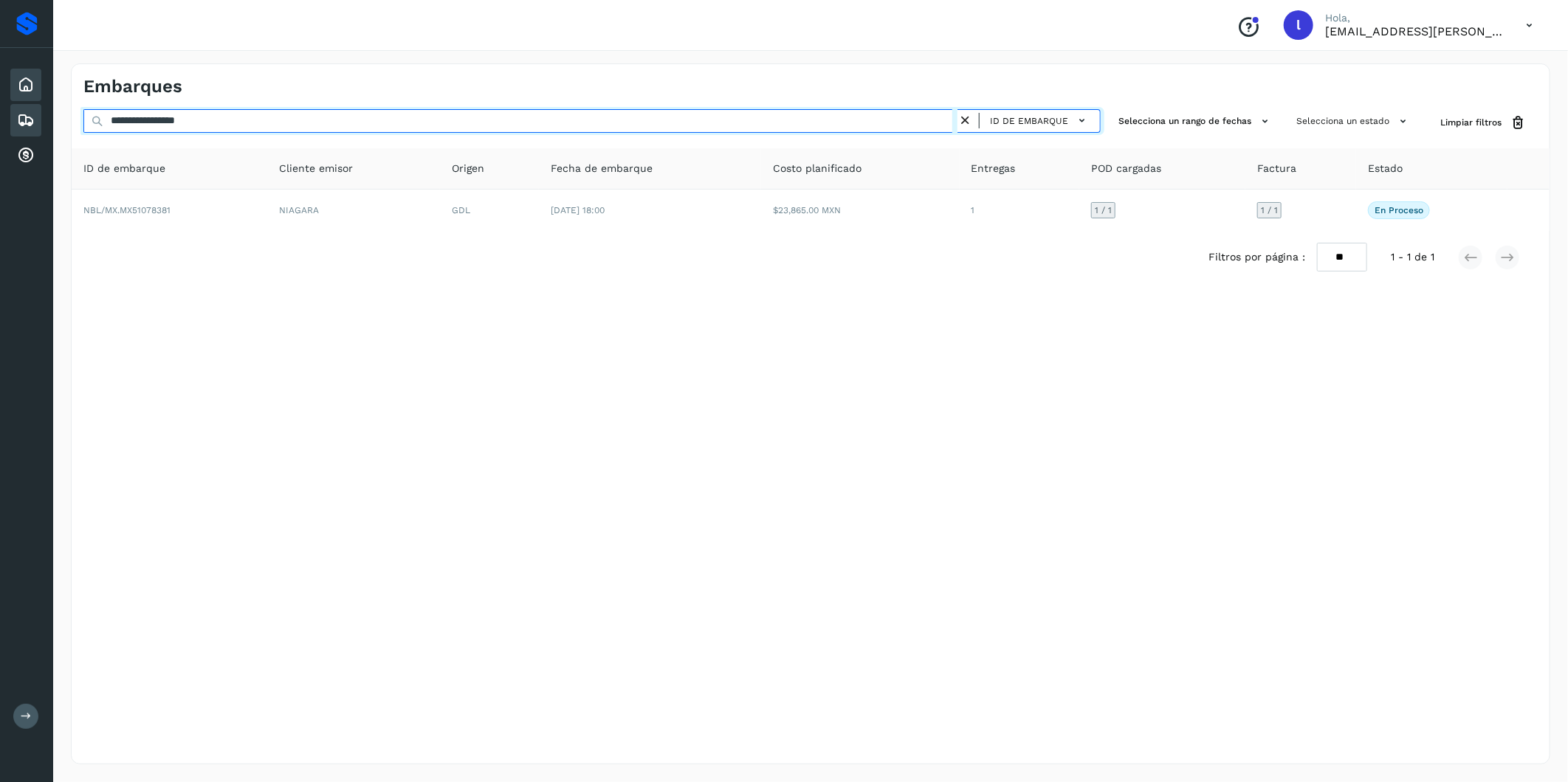
drag, startPoint x: 262, startPoint y: 122, endPoint x: 41, endPoint y: 91, distance: 223.2
click at [41, 91] on div "**********" at bounding box center [784, 391] width 1568 height 782
paste input "text"
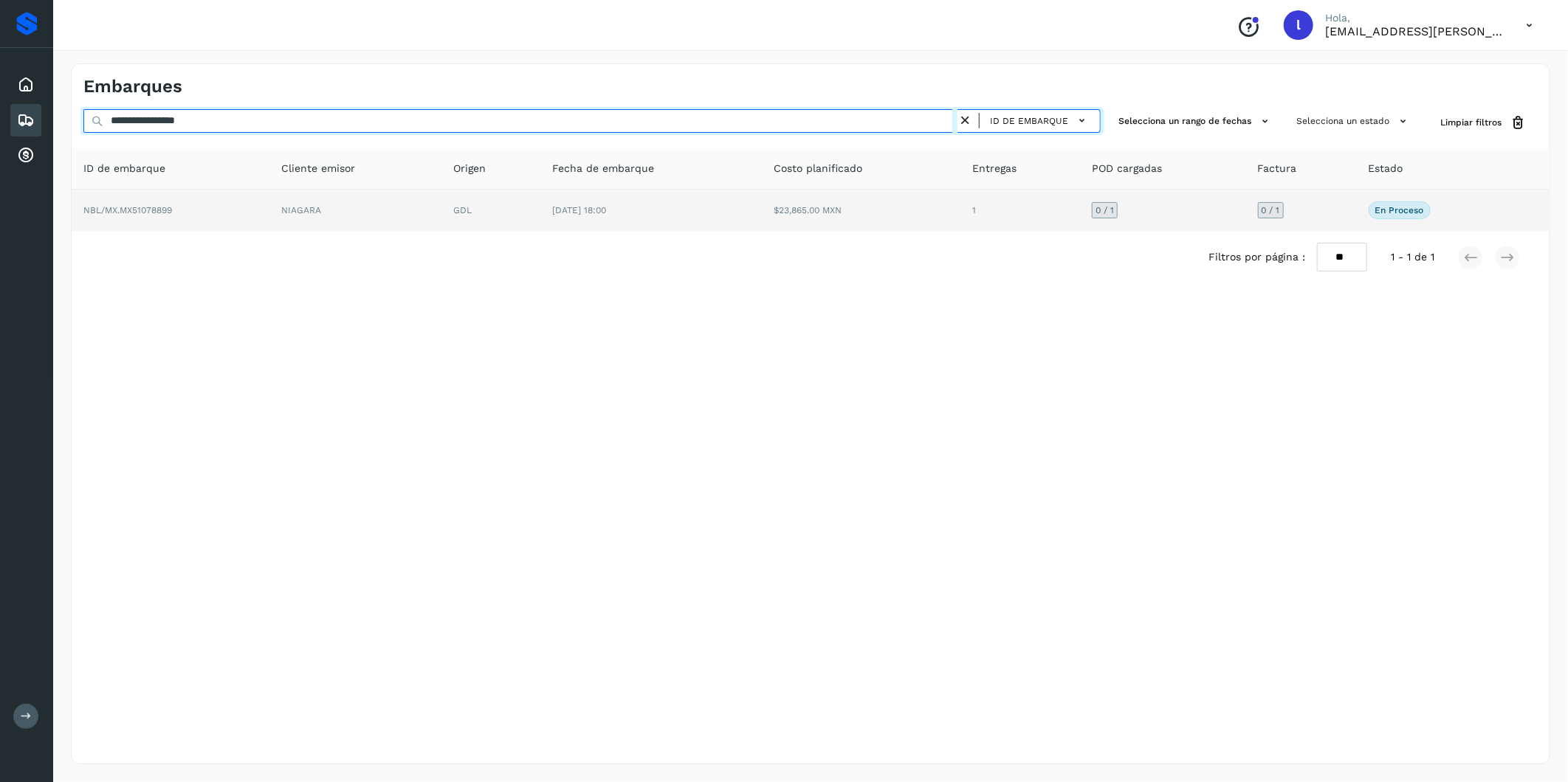
type input "**********"
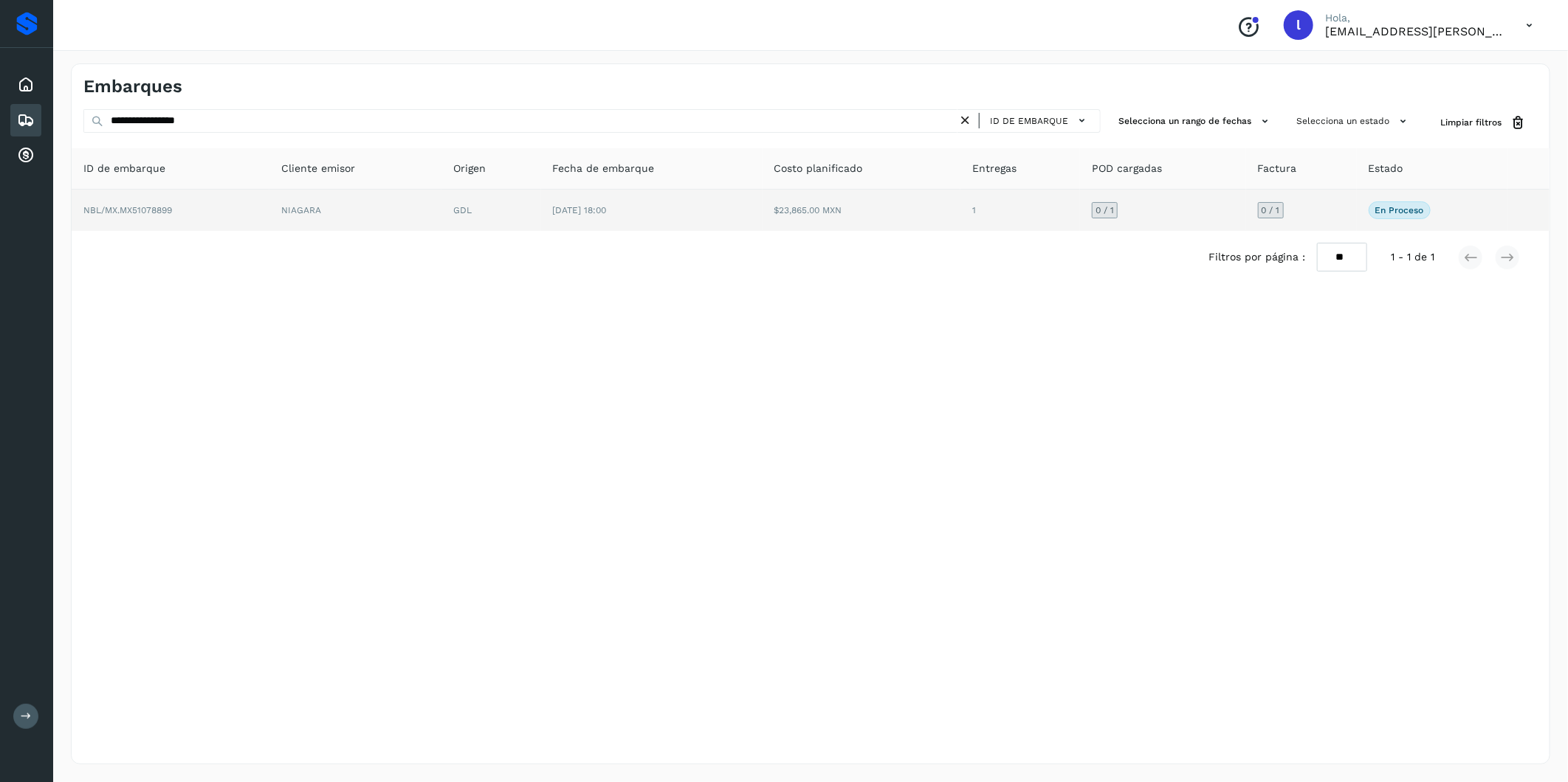
click at [161, 214] on span "NBL/MX.MX51078899" at bounding box center [127, 210] width 89 height 10
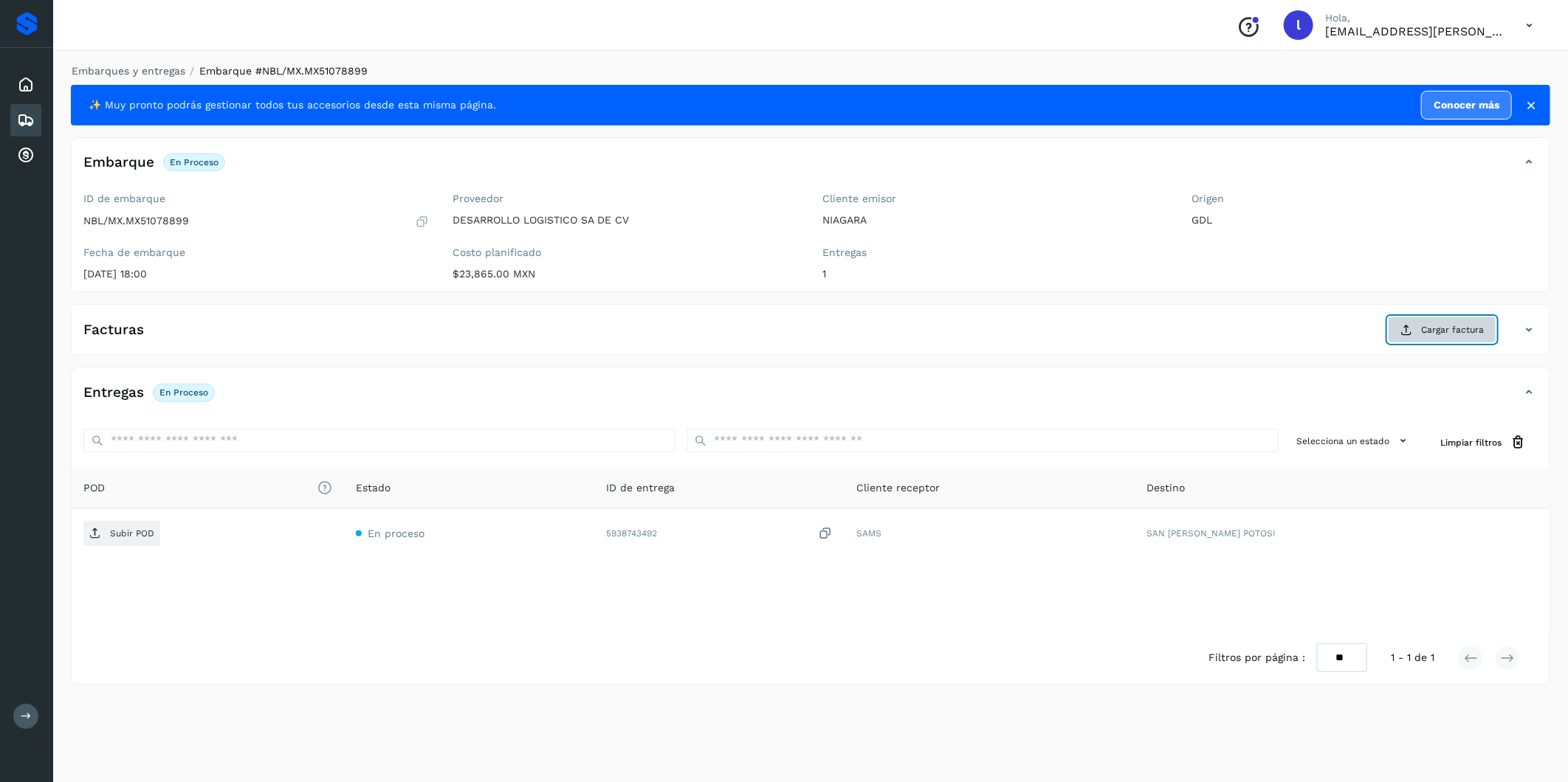
click at [1405, 337] on button "Cargar factura" at bounding box center [1442, 330] width 109 height 27
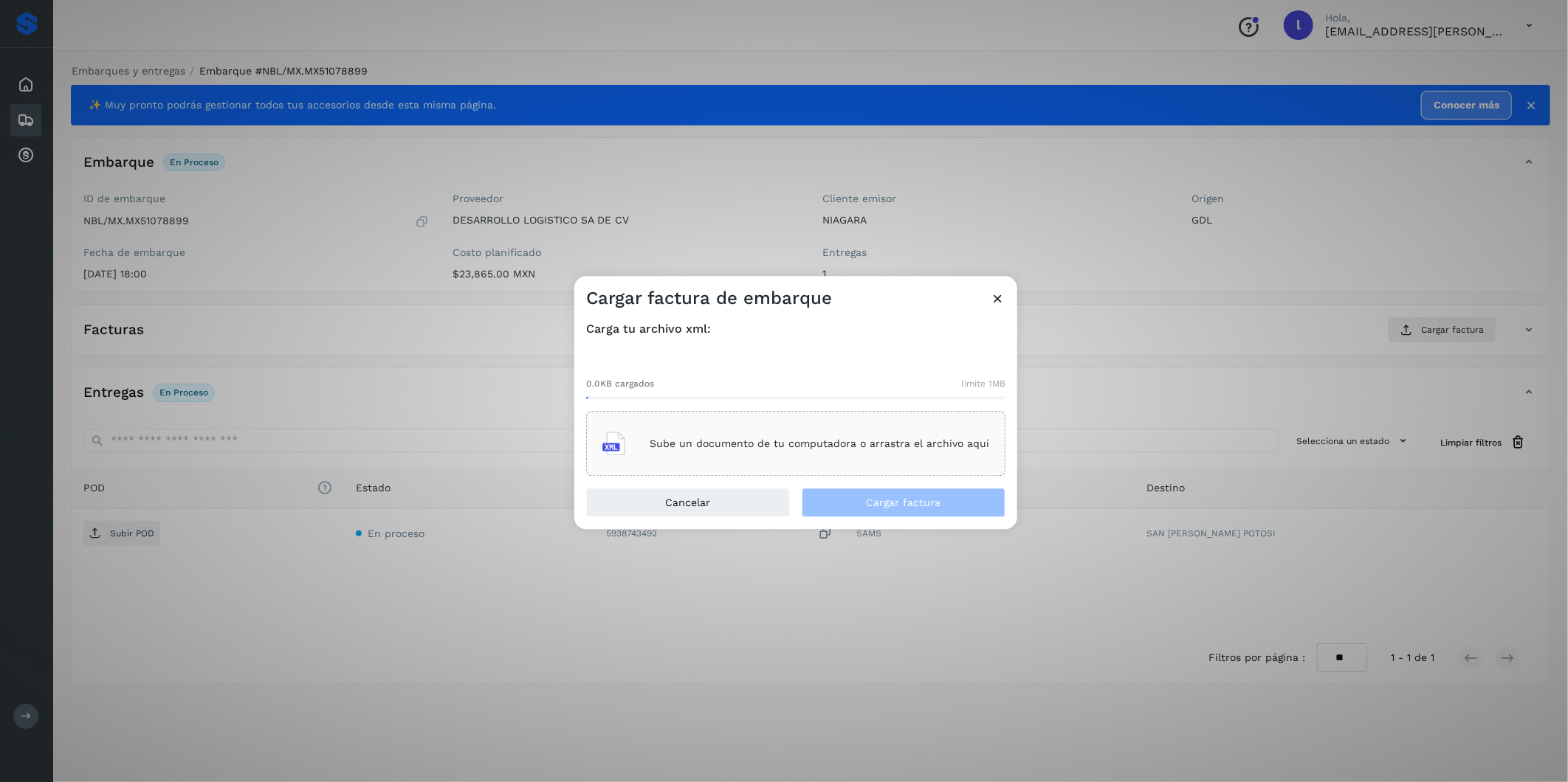
click at [841, 456] on div "Sube un documento de tu computadora o arrastra el archivo aquí" at bounding box center [796, 444] width 387 height 40
click at [859, 489] on button "Cargar factura" at bounding box center [903, 503] width 203 height 30
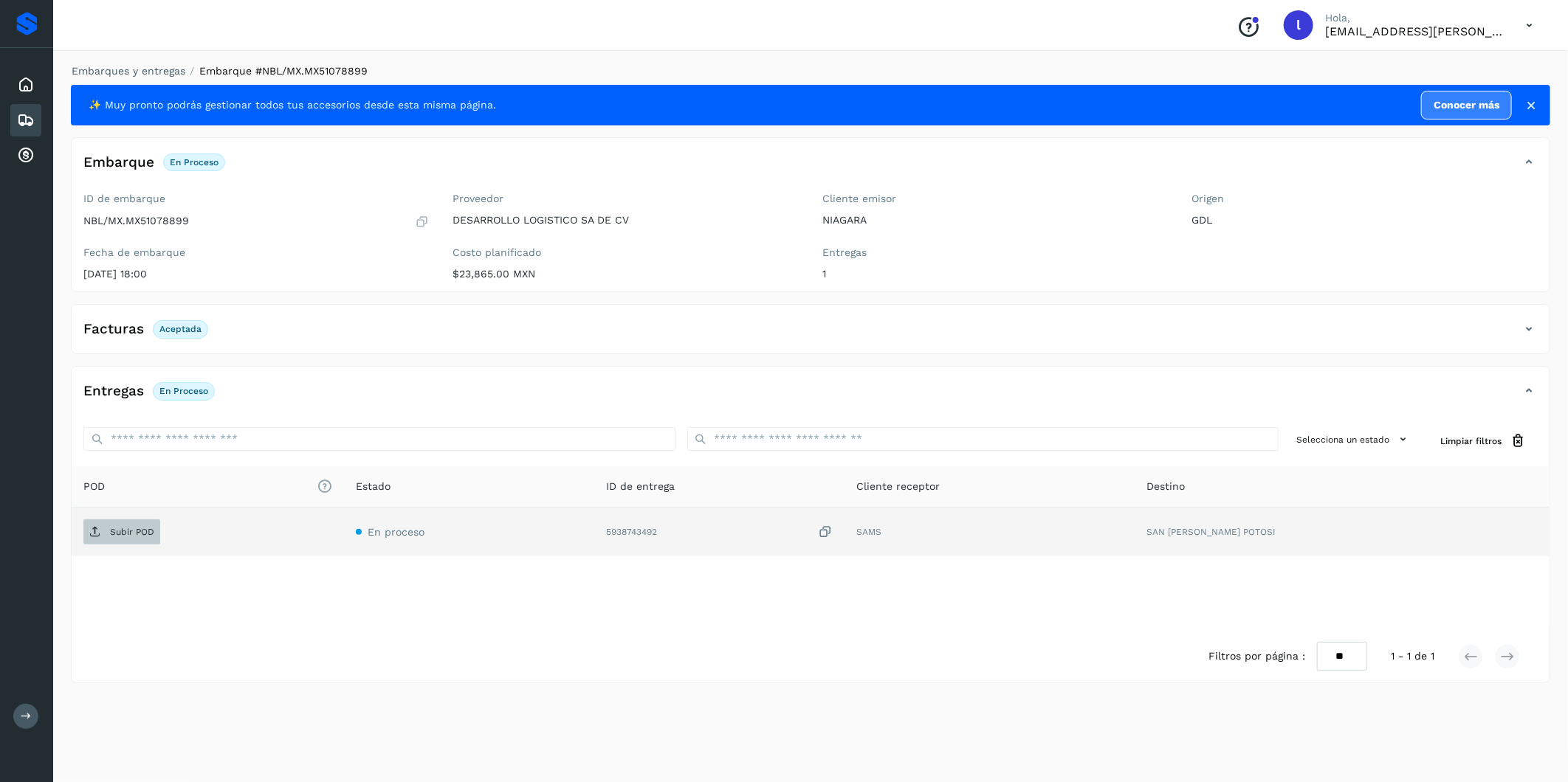
click at [121, 530] on p "Subir POD" at bounding box center [131, 532] width 44 height 10
click at [31, 123] on icon at bounding box center [25, 120] width 17 height 17
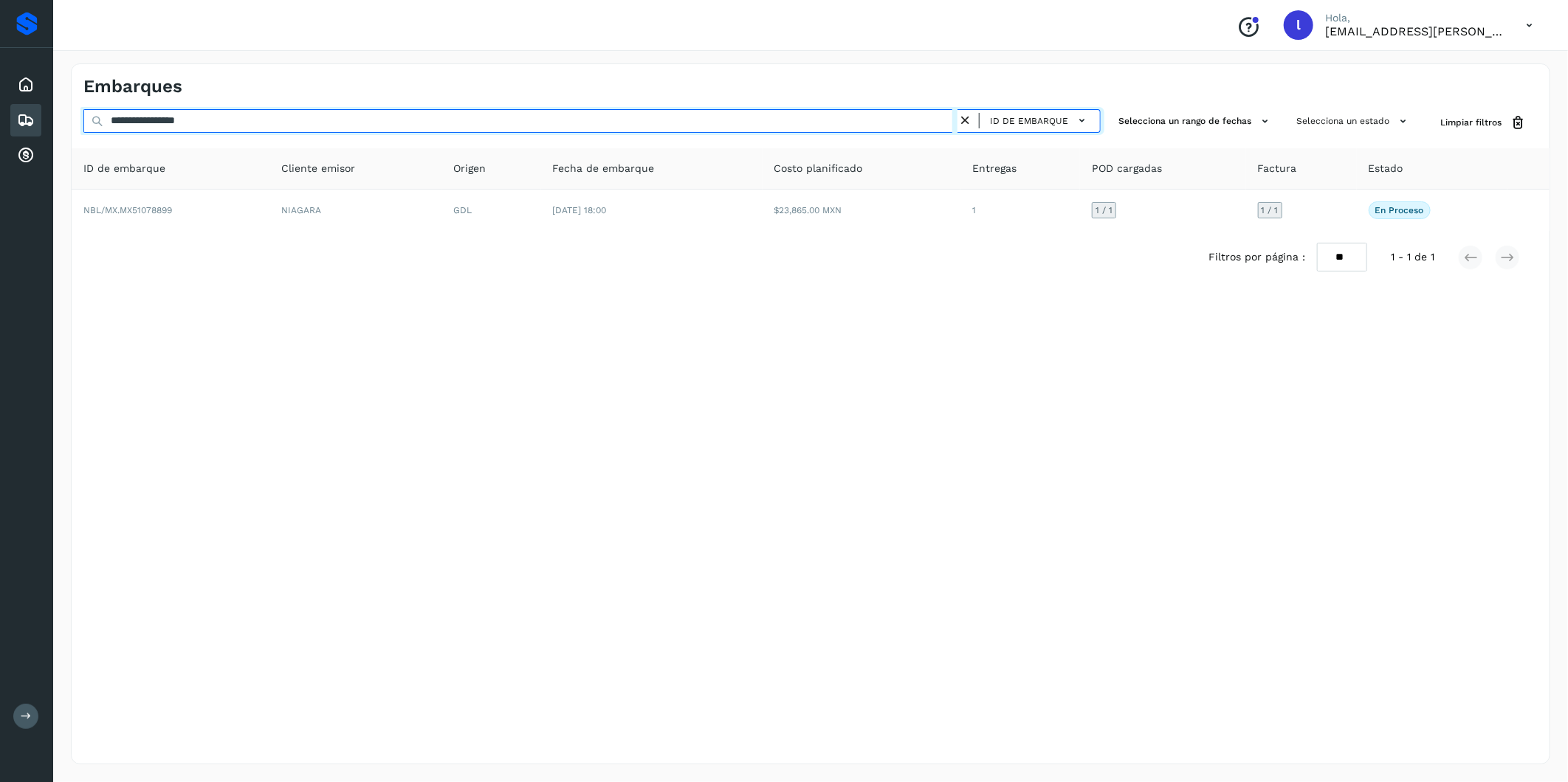
drag, startPoint x: 268, startPoint y: 121, endPoint x: 22, endPoint y: 104, distance: 246.6
click at [22, 104] on div "**********" at bounding box center [784, 391] width 1568 height 782
paste input "text"
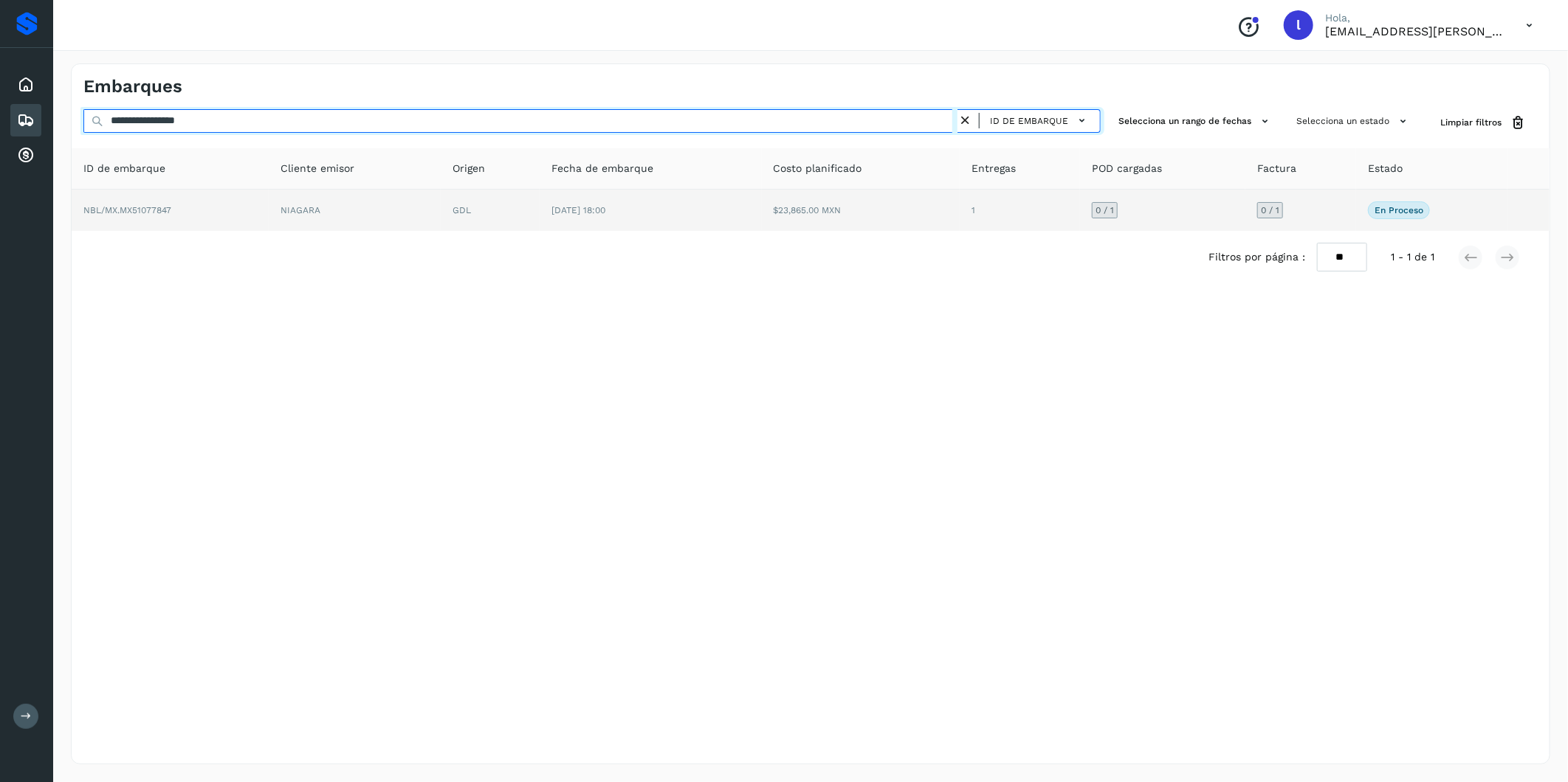
type input "**********"
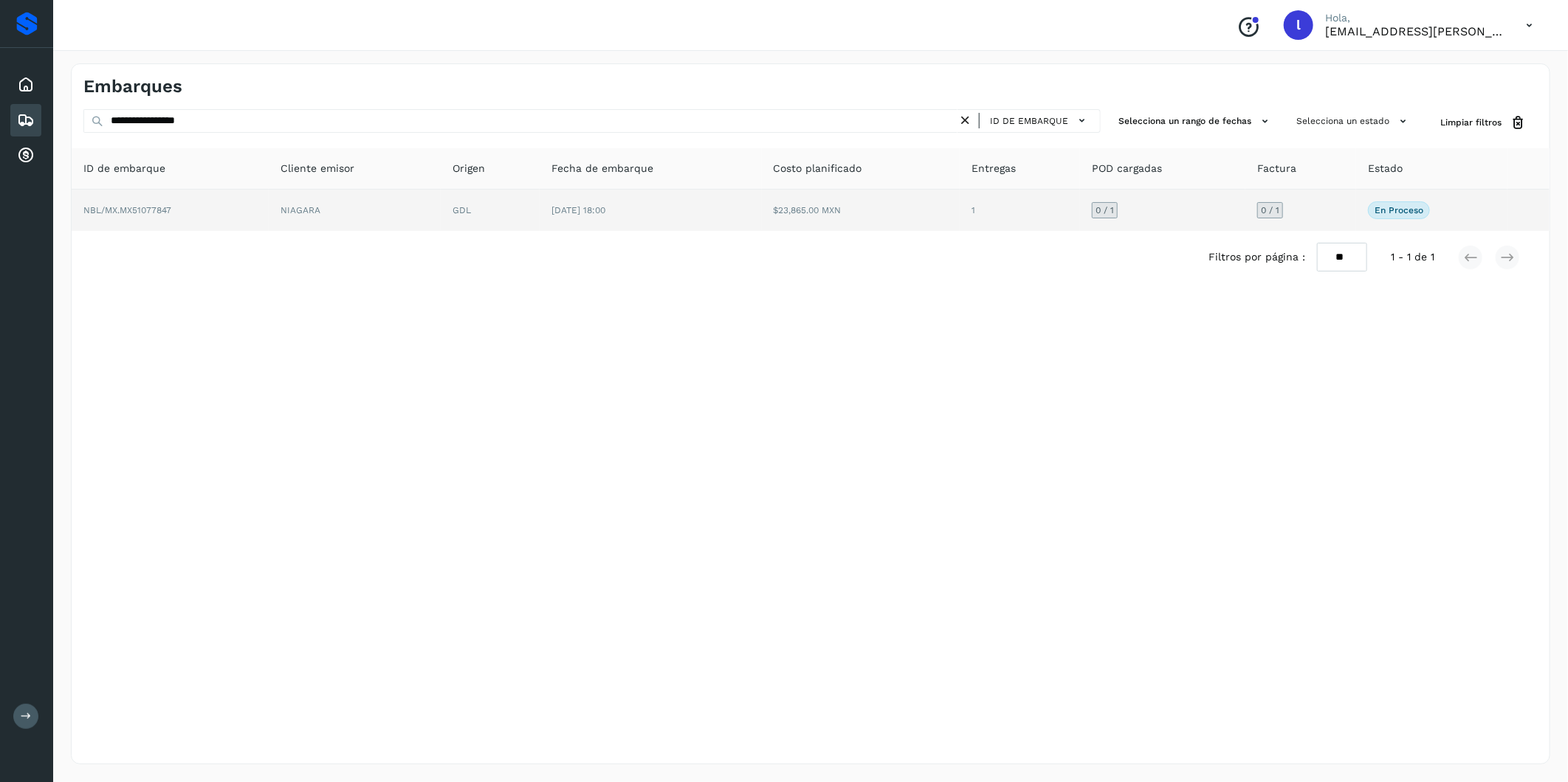
click at [151, 209] on span "NBL/MX.MX51077847" at bounding box center [127, 210] width 88 height 10
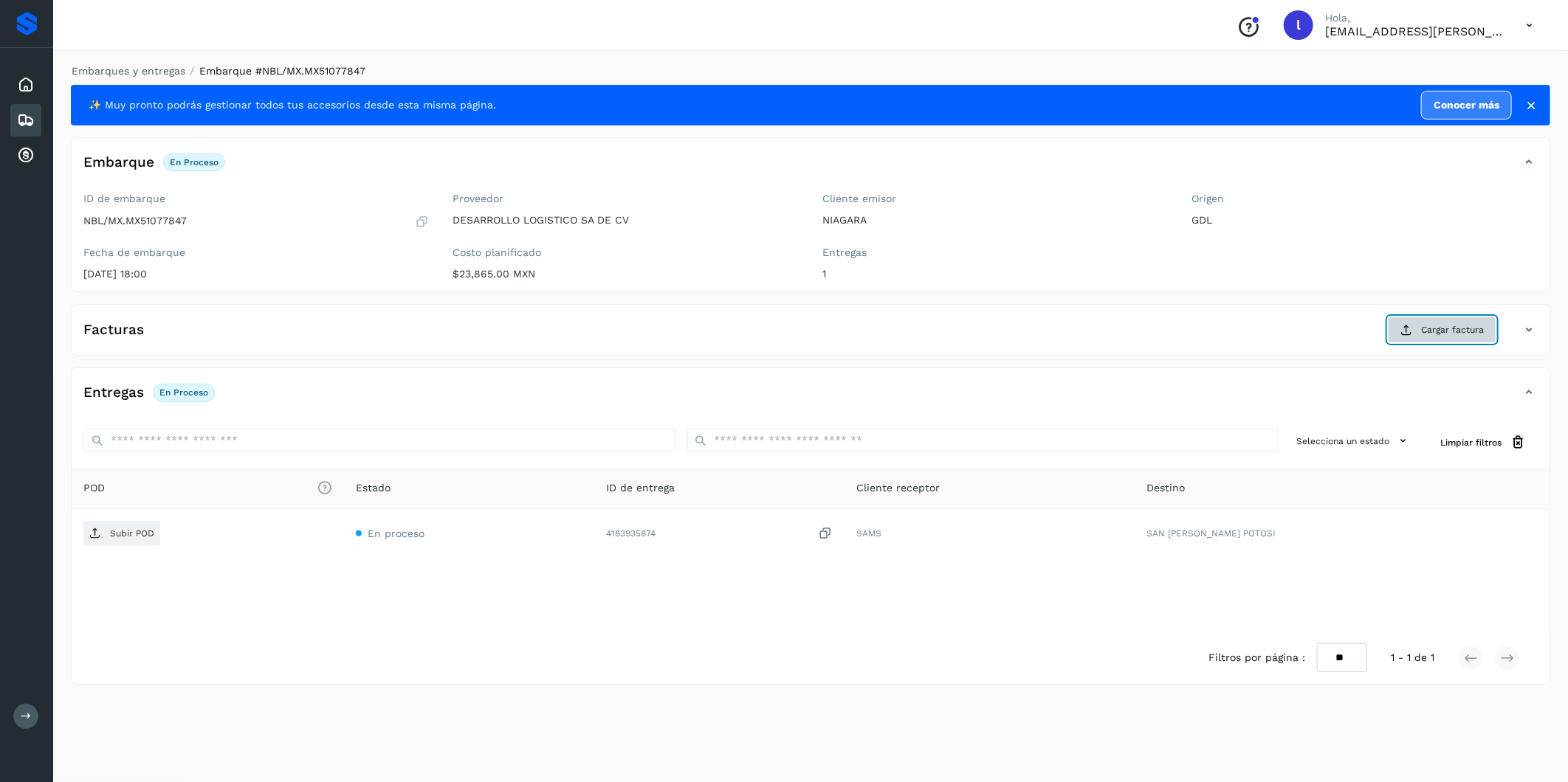
click at [1432, 335] on span "Cargar factura" at bounding box center [1453, 330] width 63 height 13
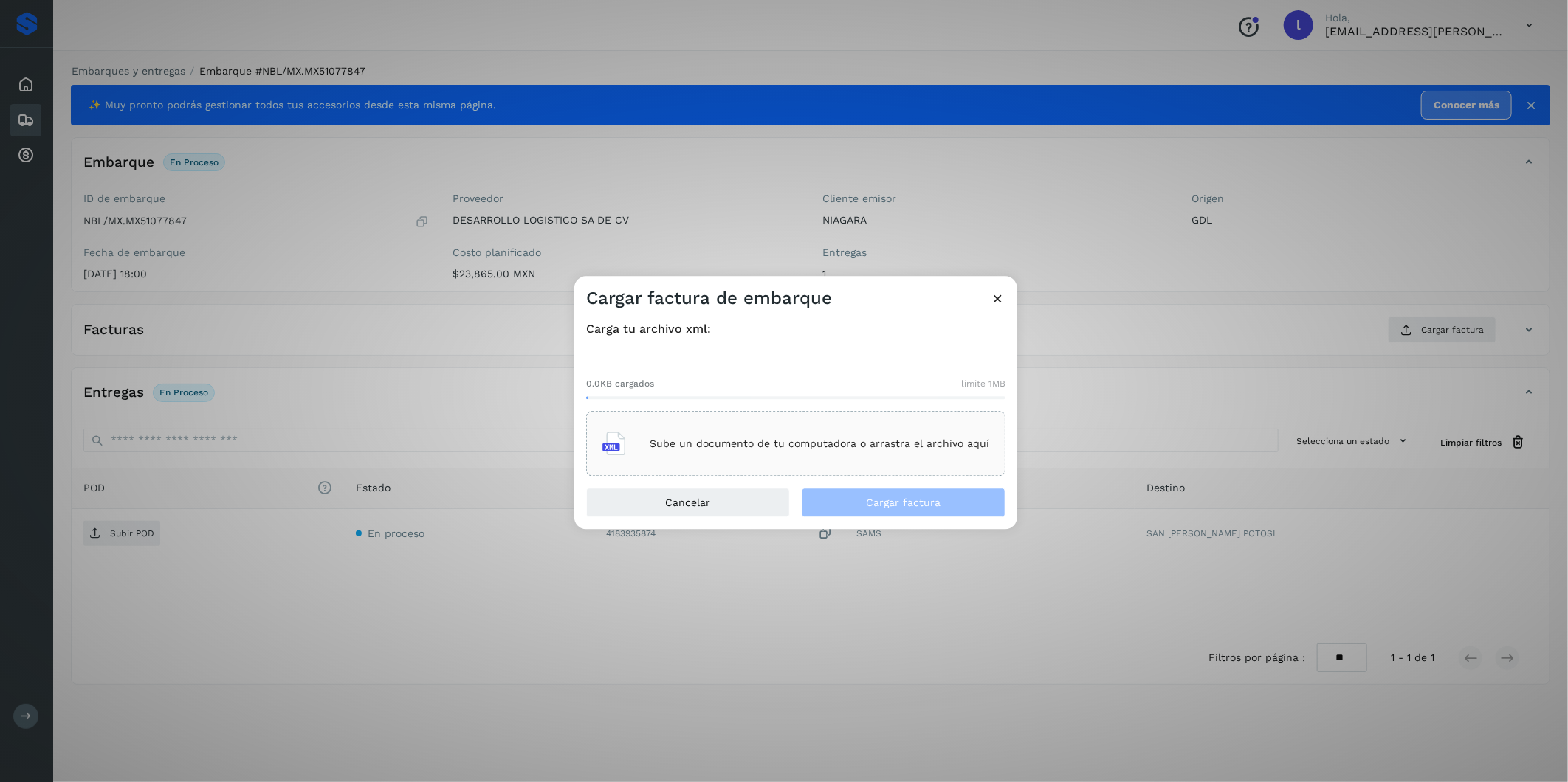
click at [698, 433] on div "Sube un documento de tu computadora o arrastra el archivo aquí" at bounding box center [796, 444] width 387 height 40
click at [884, 507] on span "Cargar factura" at bounding box center [904, 503] width 75 height 10
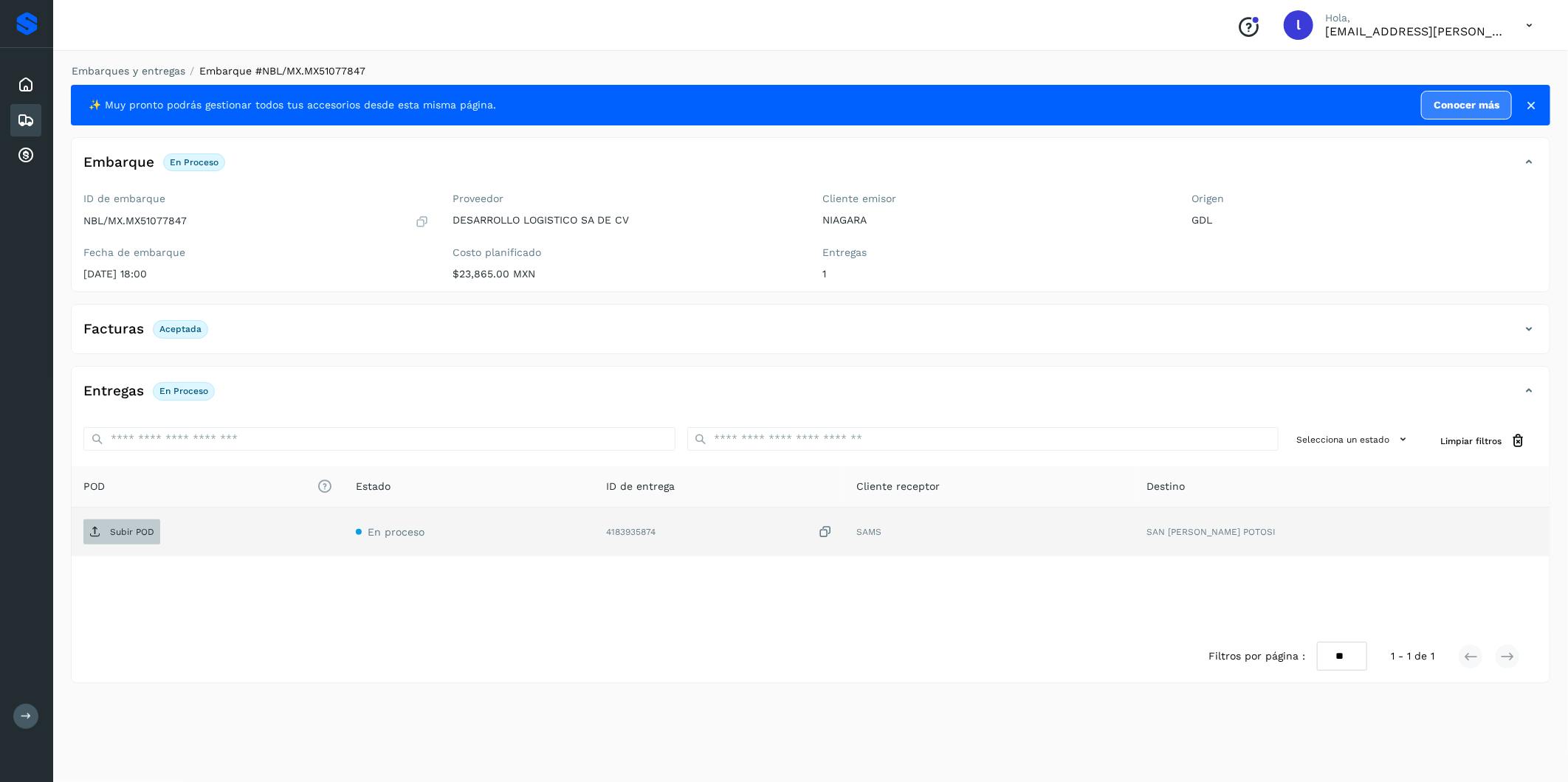
click at [135, 536] on p "Subir POD" at bounding box center [131, 532] width 44 height 10
